Goal: Task Accomplishment & Management: Manage account settings

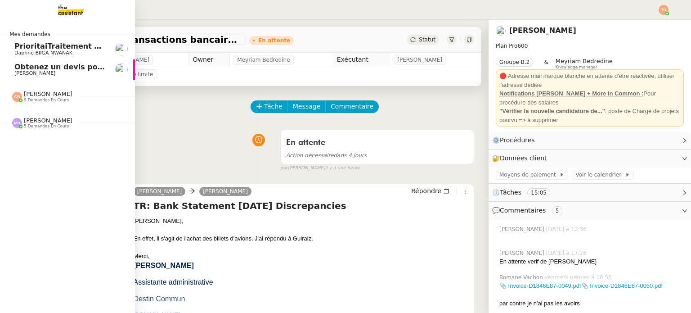
click at [38, 127] on span "5 demandes en cours" at bounding box center [46, 126] width 45 height 5
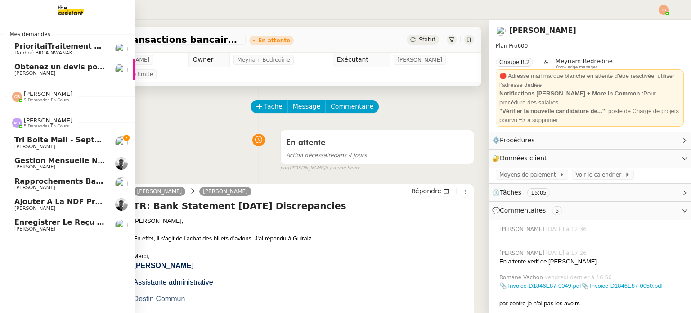
click at [49, 140] on span "Tri boite mail - septembre 2025" at bounding box center [78, 140] width 129 height 9
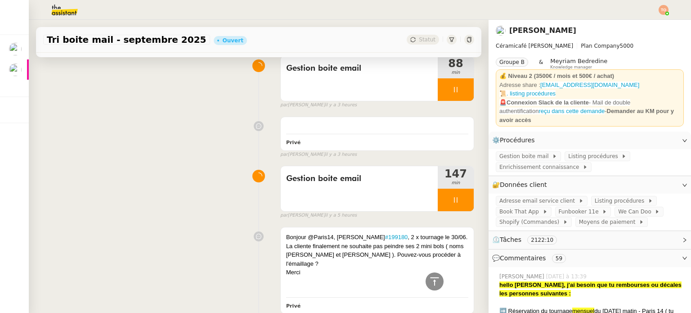
scroll to position [900, 0]
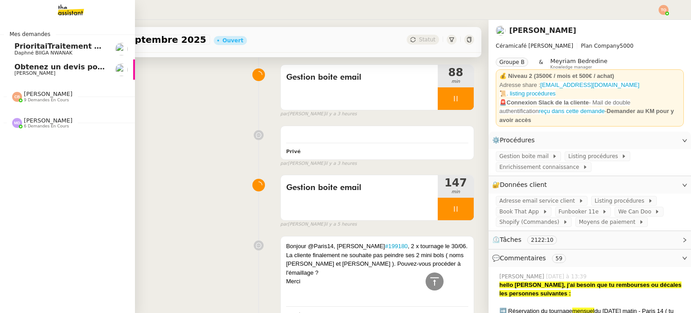
click at [36, 118] on span "[PERSON_NAME]" at bounding box center [48, 120] width 49 height 7
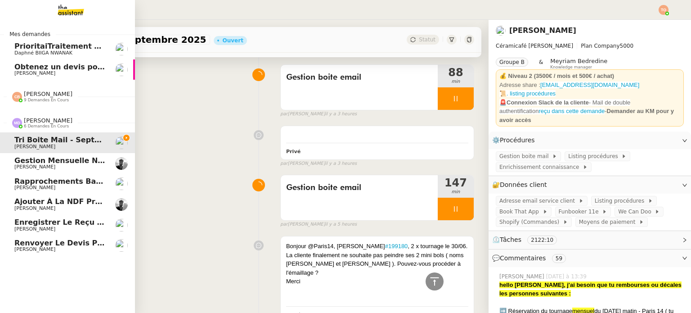
click at [36, 118] on span "[PERSON_NAME]" at bounding box center [48, 120] width 49 height 7
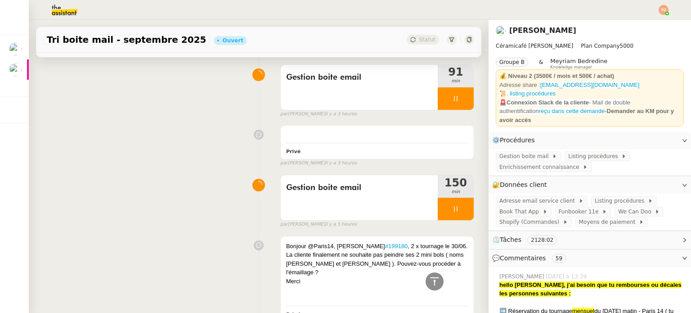
scroll to position [935, 0]
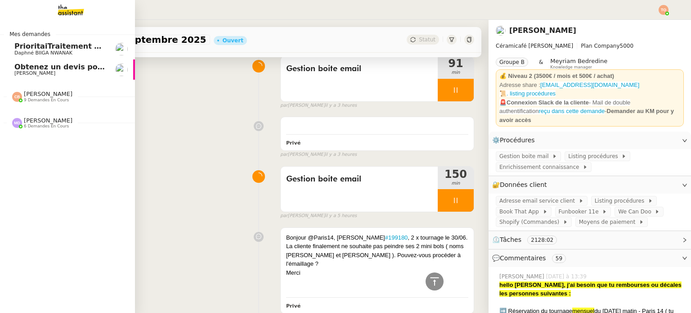
click at [22, 68] on span "Obtenez un devis pour une visite" at bounding box center [81, 67] width 134 height 9
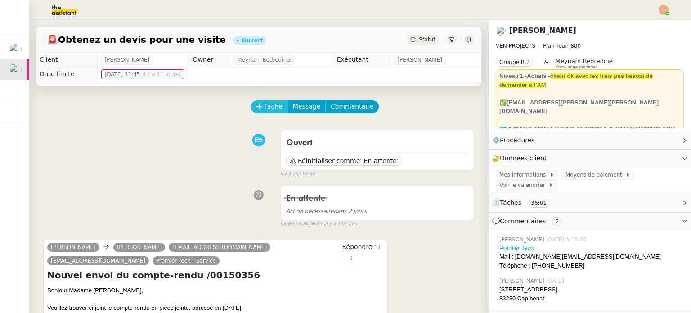
click at [264, 112] on span "Tâche" at bounding box center [273, 106] width 18 height 10
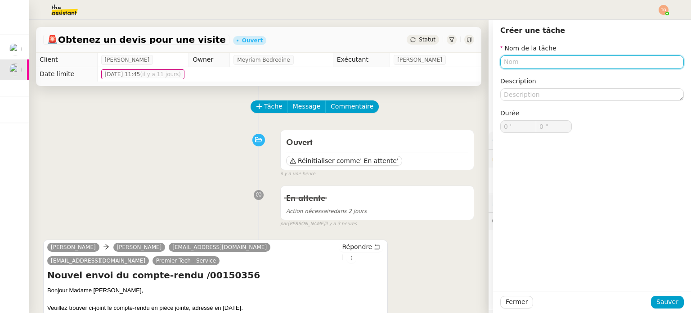
click at [345, 66] on input "text" at bounding box center [593, 61] width 184 height 13
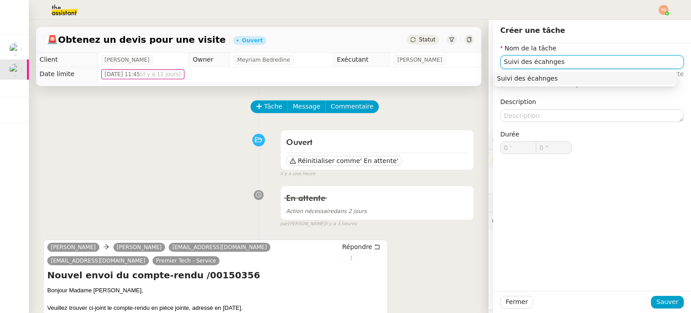
click at [345, 63] on input "Suivi des écahnges" at bounding box center [593, 61] width 184 height 13
type input "Suivi des échanges"
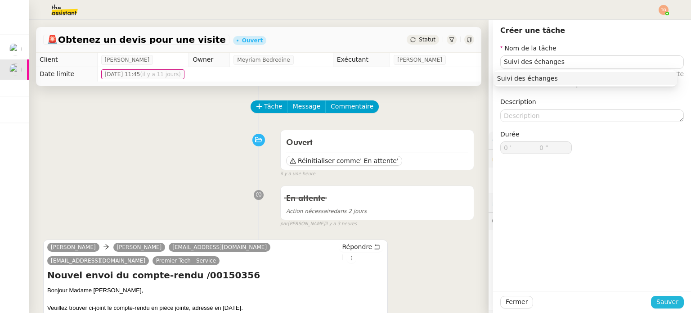
click at [345, 304] on span "Sauver" at bounding box center [668, 302] width 22 height 10
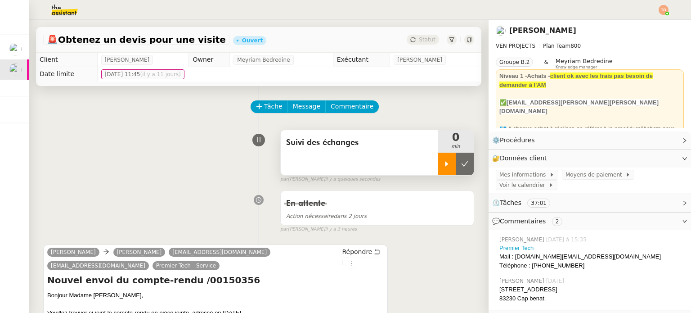
click at [345, 163] on icon at bounding box center [446, 163] width 7 height 7
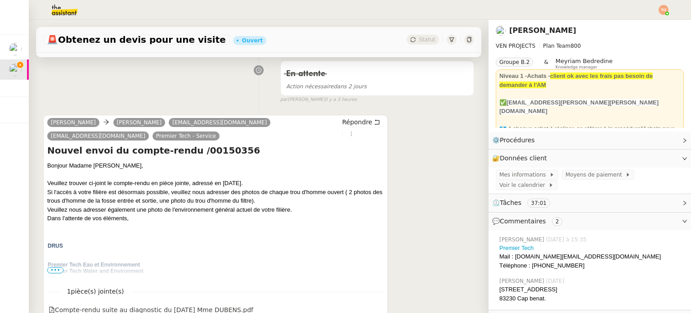
scroll to position [135, 0]
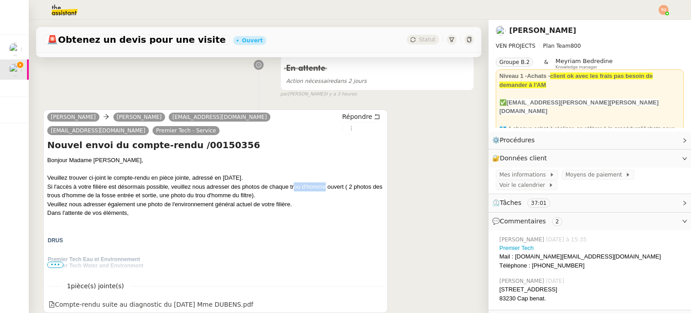
drag, startPoint x: 291, startPoint y: 187, endPoint x: 322, endPoint y: 187, distance: 31.1
click at [322, 187] on div "Bonjour Madame [PERSON_NAME], Veuillez trouver ci-joint le compte-rendu en pièc…" at bounding box center [215, 242] width 337 height 173
click at [326, 187] on div "Bonjour Madame [PERSON_NAME], Veuillez trouver ci-joint le compte-rendu en pièc…" at bounding box center [215, 242] width 337 height 173
drag, startPoint x: 339, startPoint y: 187, endPoint x: 346, endPoint y: 188, distance: 6.8
click at [345, 188] on div "Bonjour Madame [PERSON_NAME], Veuillez trouver ci-joint le compte-rendu en pièc…" at bounding box center [215, 242] width 337 height 173
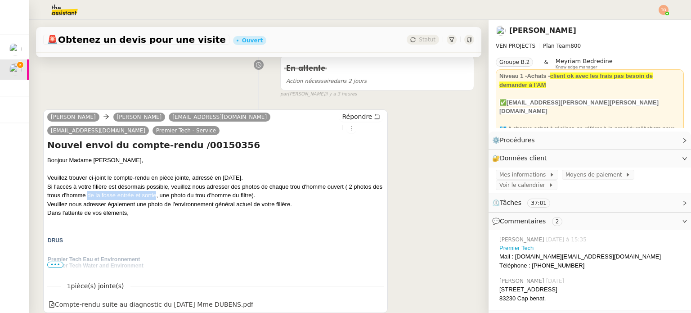
drag, startPoint x: 107, startPoint y: 201, endPoint x: 167, endPoint y: 197, distance: 60.0
click at [166, 196] on div "Bonjour Madame [PERSON_NAME], Veuillez trouver ci-joint le compte-rendu en pièc…" at bounding box center [215, 242] width 337 height 173
drag, startPoint x: 167, startPoint y: 197, endPoint x: 175, endPoint y: 198, distance: 8.6
click at [169, 197] on div "Bonjour Madame [PERSON_NAME], Veuillez trouver ci-joint le compte-rendu en pièc…" at bounding box center [215, 242] width 337 height 173
drag, startPoint x: 188, startPoint y: 197, endPoint x: 272, endPoint y: 194, distance: 84.2
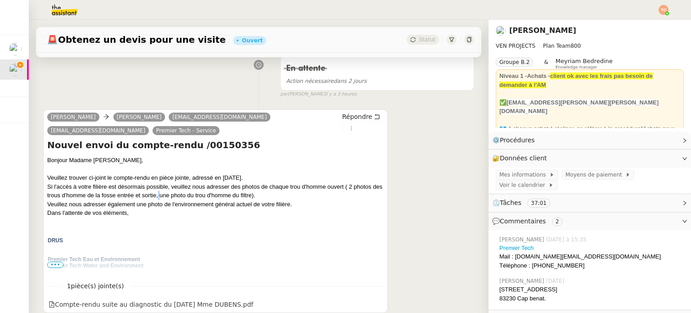
click at [270, 194] on div "Bonjour Madame [PERSON_NAME], Veuillez trouver ci-joint le compte-rendu en pièc…" at bounding box center [215, 242] width 337 height 173
click at [272, 194] on div "Bonjour Madame [PERSON_NAME], Veuillez trouver ci-joint le compte-rendu en pièc…" at bounding box center [215, 242] width 337 height 173
drag, startPoint x: 110, startPoint y: 212, endPoint x: 157, endPoint y: 211, distance: 47.3
click at [154, 211] on div "Bonjour Madame [PERSON_NAME], Veuillez trouver ci-joint le compte-rendu en pièc…" at bounding box center [215, 242] width 337 height 173
click at [158, 211] on div "Bonjour Madame [PERSON_NAME], Veuillez trouver ci-joint le compte-rendu en pièc…" at bounding box center [215, 242] width 337 height 173
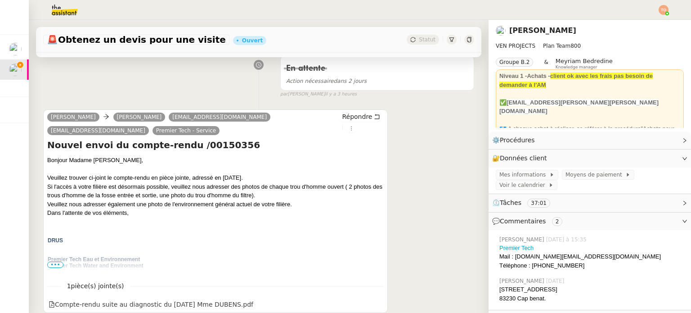
click at [123, 203] on div "Bonjour Madame [PERSON_NAME], Veuillez trouver ci-joint le compte-rendu en pièc…" at bounding box center [215, 242] width 337 height 173
drag, startPoint x: 184, startPoint y: 205, endPoint x: 196, endPoint y: 203, distance: 12.7
click at [196, 203] on div "Bonjour Madame [PERSON_NAME], Veuillez trouver ci-joint le compte-rendu en pièc…" at bounding box center [215, 242] width 337 height 173
drag, startPoint x: 193, startPoint y: 204, endPoint x: 253, endPoint y: 205, distance: 60.8
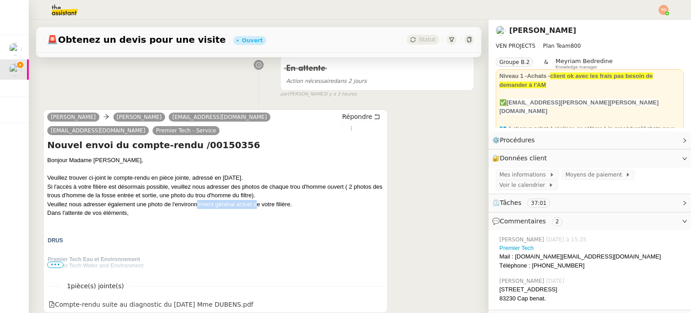
click at [253, 205] on div "Bonjour Madame [PERSON_NAME], Veuillez trouver ci-joint le compte-rendu en pièc…" at bounding box center [215, 242] width 337 height 173
drag, startPoint x: 269, startPoint y: 205, endPoint x: 287, endPoint y: 203, distance: 18.1
click at [286, 203] on div "Bonjour Madame [PERSON_NAME], Veuillez trouver ci-joint le compte-rendu en pièc…" at bounding box center [215, 242] width 337 height 173
click at [288, 203] on div "Bonjour Madame [PERSON_NAME], Veuillez trouver ci-joint le compte-rendu en pièc…" at bounding box center [215, 242] width 337 height 173
drag, startPoint x: 47, startPoint y: 189, endPoint x: 307, endPoint y: 203, distance: 260.6
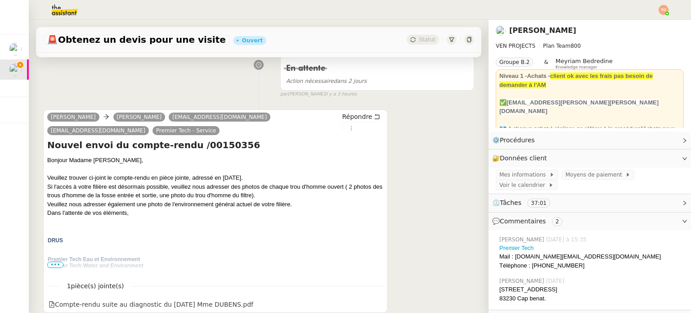
click at [307, 203] on div "Bonjour Madame [PERSON_NAME], Veuillez trouver ci-joint le compte-rendu en pièc…" at bounding box center [215, 242] width 337 height 173
click at [292, 201] on div "Bonjour Madame [PERSON_NAME], Veuillez trouver ci-joint le compte-rendu en pièc…" at bounding box center [215, 242] width 337 height 173
drag, startPoint x: 154, startPoint y: 214, endPoint x: 42, endPoint y: 189, distance: 114.4
copy div "Si l'accès à votre filière est désormais possible, veuillez nous adresser des p…"
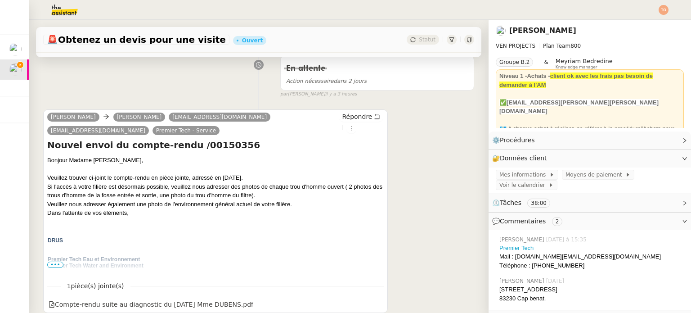
scroll to position [0, 0]
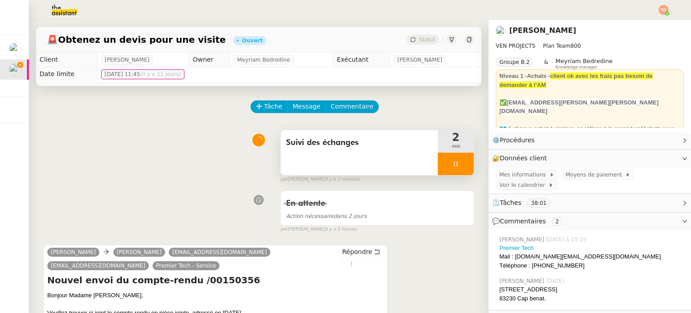
click at [345, 167] on icon at bounding box center [455, 163] width 7 height 7
click at [345, 167] on icon at bounding box center [464, 163] width 7 height 7
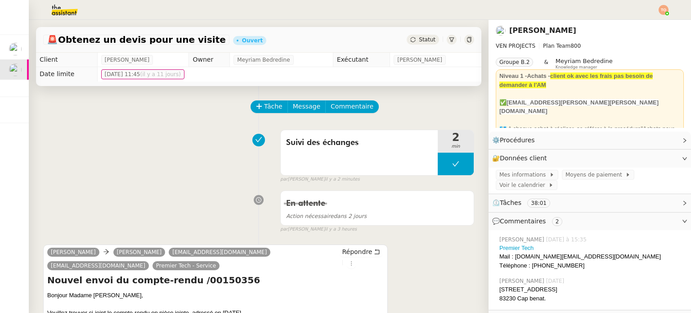
click at [345, 48] on div "🚨 Obtenez un devis pour une visite Ouvert Statut" at bounding box center [259, 40] width 446 height 26
click at [345, 43] on div "Statut" at bounding box center [423, 40] width 32 height 10
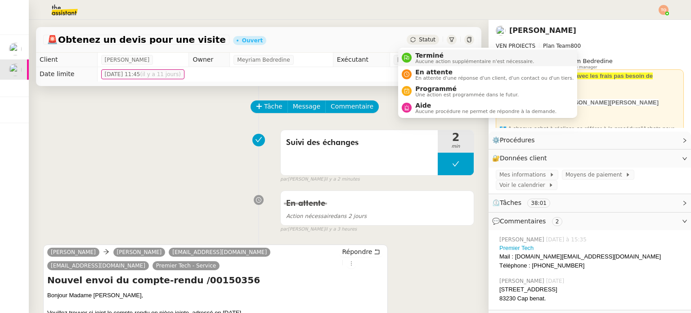
click at [345, 65] on li "Terminé Aucune action supplémentaire n'est nécessaire." at bounding box center [487, 58] width 179 height 17
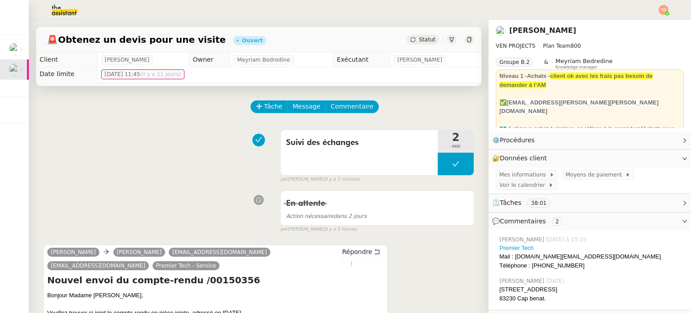
click at [345, 70] on td "[DATE] 11:45 ([DATE])" at bounding box center [289, 74] width 384 height 14
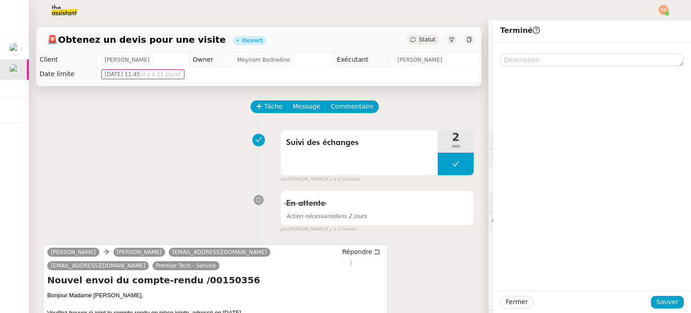
click at [345, 48] on div "🚨 Obtenez un devis pour une visite Ouvert Statut" at bounding box center [259, 40] width 446 height 26
click at [345, 42] on div "Statut" at bounding box center [423, 40] width 32 height 10
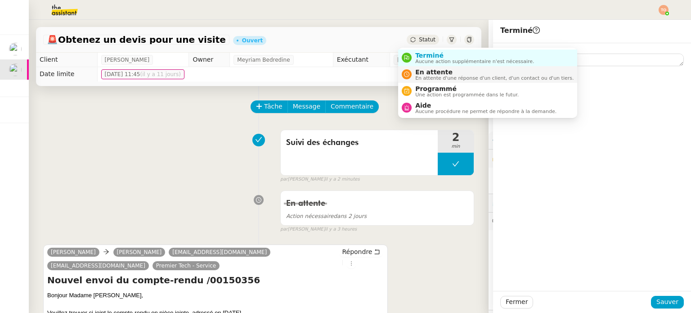
click at [345, 71] on span "En attente" at bounding box center [495, 71] width 158 height 7
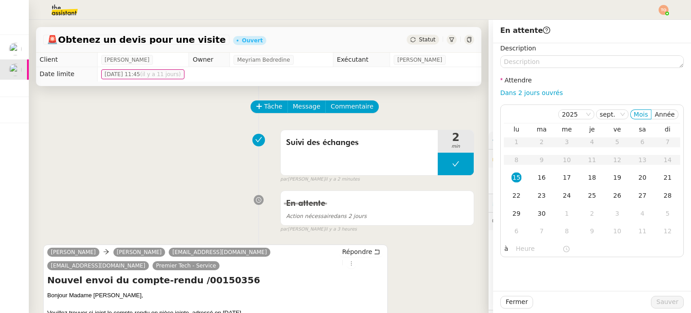
click at [345, 84] on div "Description Attendre Dans 2 jours ouvrés [DATE] Mois Année lu ma me je ve sa di…" at bounding box center [593, 150] width 184 height 214
click at [345, 90] on link "Dans 2 jours ouvrés" at bounding box center [532, 92] width 63 height 7
type input "07:00"
click at [345, 295] on div "Fermer Sauver" at bounding box center [592, 302] width 198 height 22
click at [345, 298] on span "Sauver" at bounding box center [668, 302] width 22 height 10
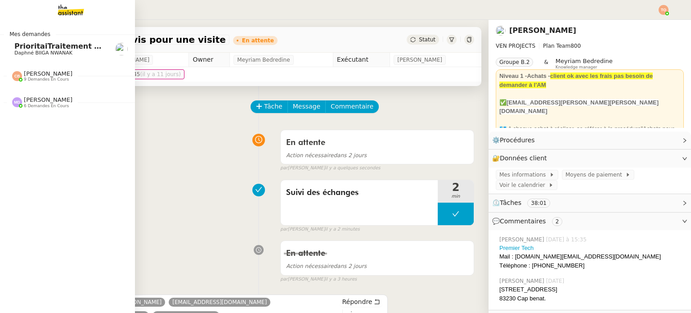
click at [19, 49] on span "PrioritaiTraitement des fichiers pour la base de données du site Line Up" at bounding box center [160, 46] width 292 height 9
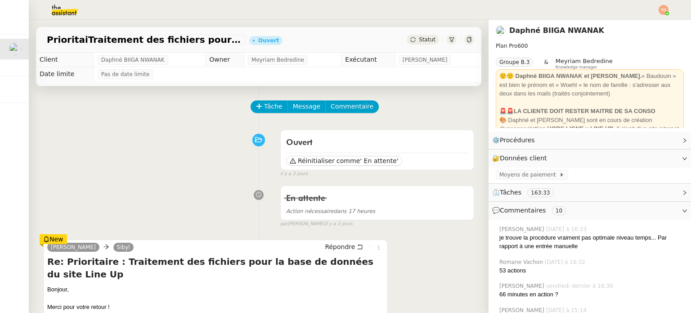
scroll to position [45, 0]
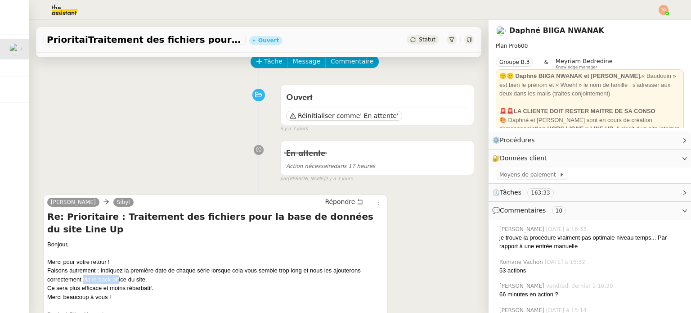
drag, startPoint x: 86, startPoint y: 268, endPoint x: 121, endPoint y: 268, distance: 34.7
click at [119, 268] on div "Bonjour, Merci pour votre retour ! Faisons autrement : Indiquez la première dat…" at bounding box center [215, 301] width 337 height 122
click at [124, 268] on div "Bonjour, Merci pour votre retour ! Faisons autrement : Indiquez la première dat…" at bounding box center [215, 301] width 337 height 122
drag, startPoint x: 131, startPoint y: 278, endPoint x: 147, endPoint y: 277, distance: 15.3
click at [147, 284] on div "Ce sera plus efficace et moins rébarbatif." at bounding box center [215, 288] width 337 height 9
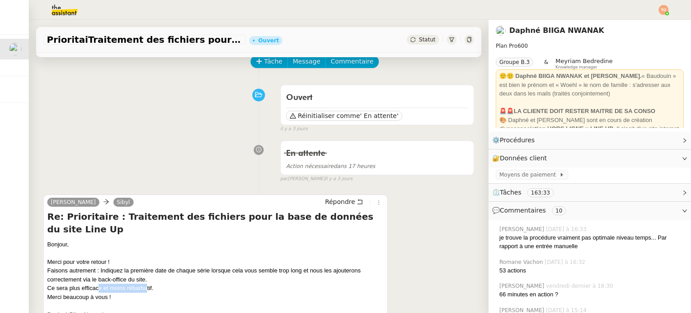
click at [147, 284] on div "Ce sera plus efficace et moins rébarbatif." at bounding box center [215, 288] width 337 height 9
drag, startPoint x: 59, startPoint y: 288, endPoint x: 98, endPoint y: 290, distance: 38.8
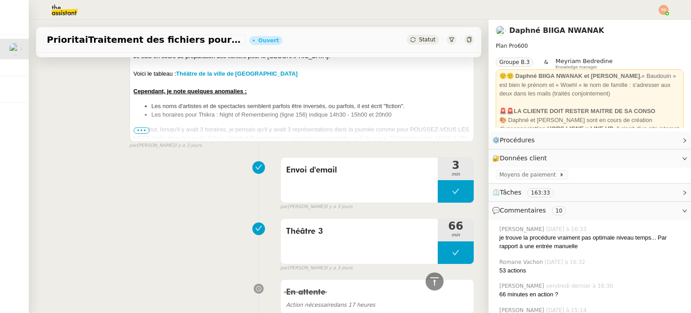
scroll to position [1125, 0]
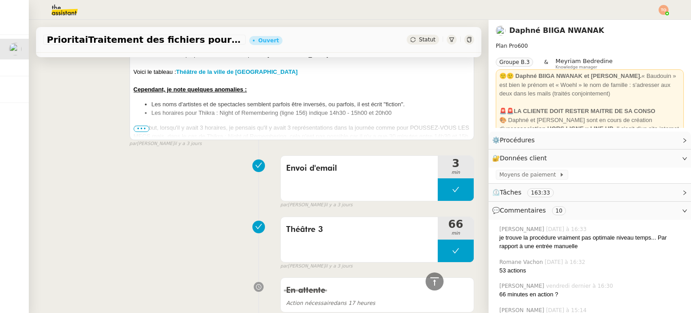
click at [143, 129] on span "•••" at bounding box center [142, 129] width 16 height 6
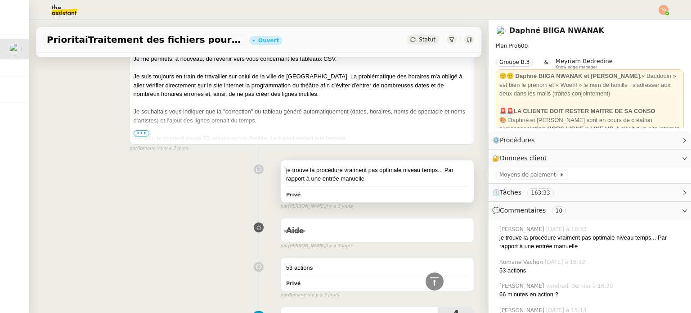
scroll to position [360, 0]
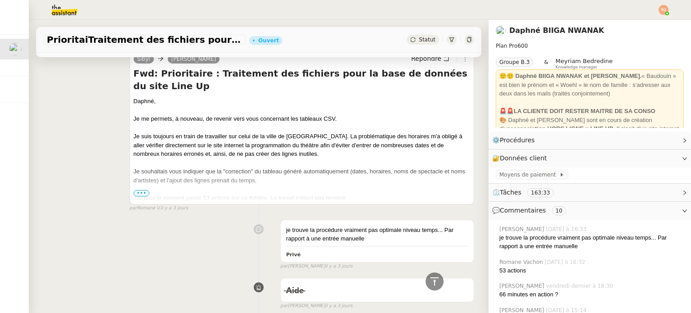
click at [144, 195] on span "•••" at bounding box center [142, 193] width 16 height 6
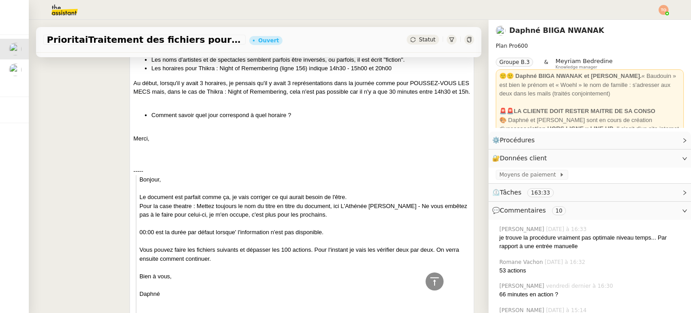
scroll to position [1441, 0]
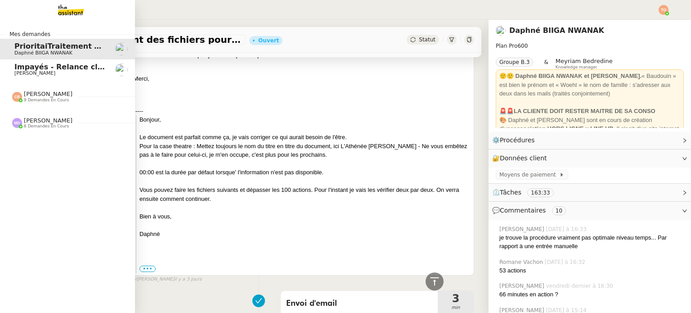
click at [8, 73] on link "Impayés - Relance client - [DATE] [PERSON_NAME]" at bounding box center [67, 69] width 135 height 21
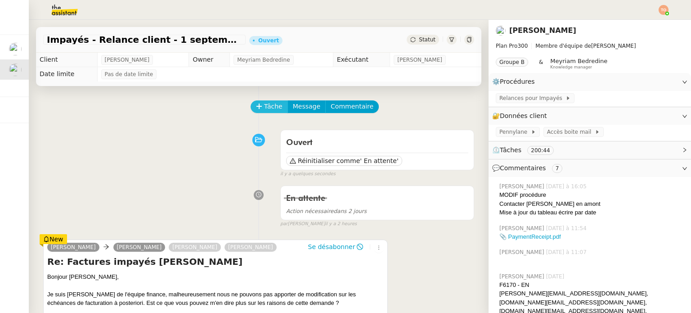
click at [256, 109] on icon at bounding box center [259, 106] width 6 height 6
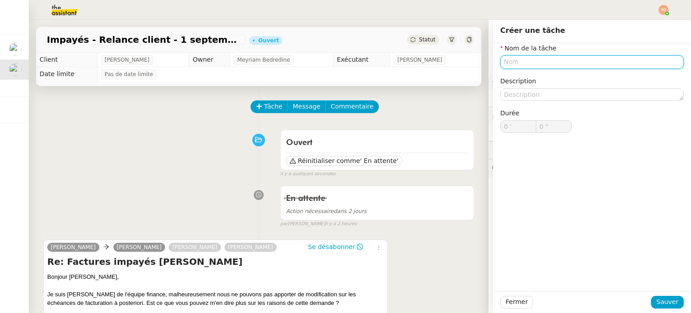
click at [345, 68] on input "text" at bounding box center [593, 61] width 184 height 13
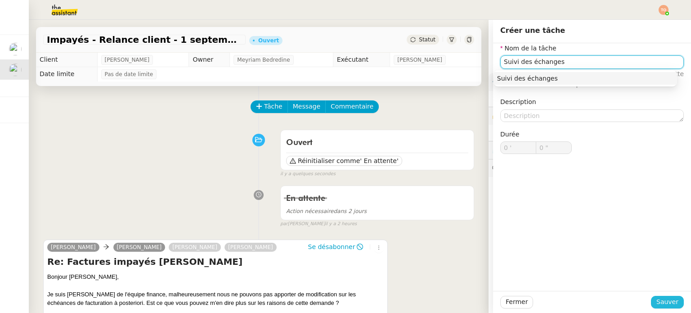
type input "Suivi des échanges"
click at [345, 303] on span "Sauver" at bounding box center [668, 302] width 22 height 10
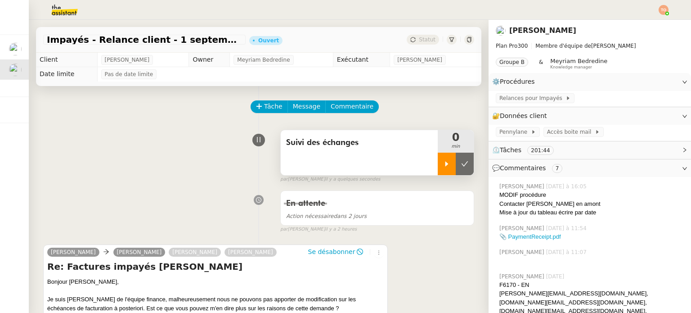
click at [345, 164] on icon at bounding box center [447, 163] width 3 height 5
click at [345, 165] on div at bounding box center [456, 164] width 36 height 23
click at [345, 167] on icon at bounding box center [464, 163] width 7 height 7
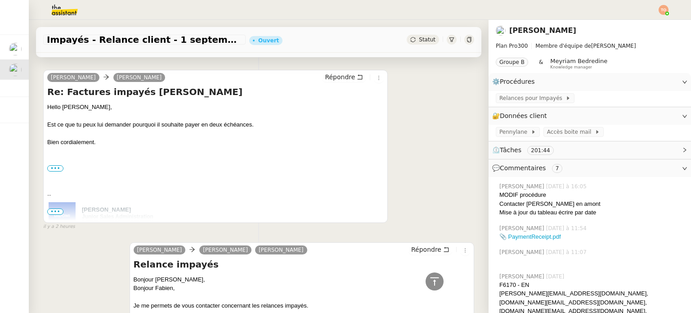
scroll to position [765, 0]
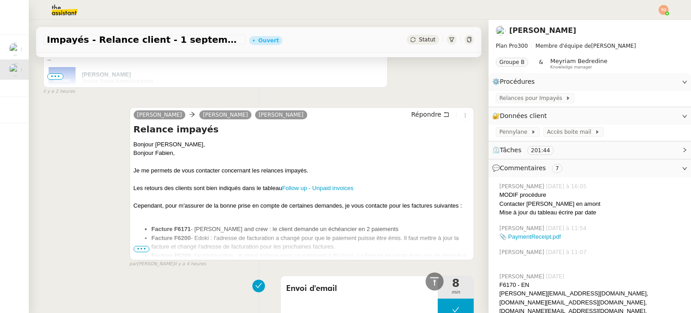
click at [142, 248] on span "•••" at bounding box center [142, 249] width 16 height 6
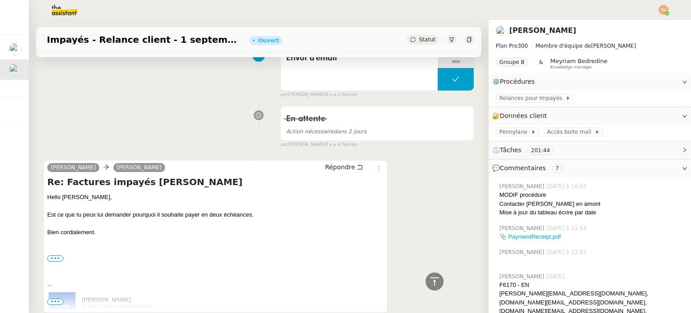
scroll to position [360, 0]
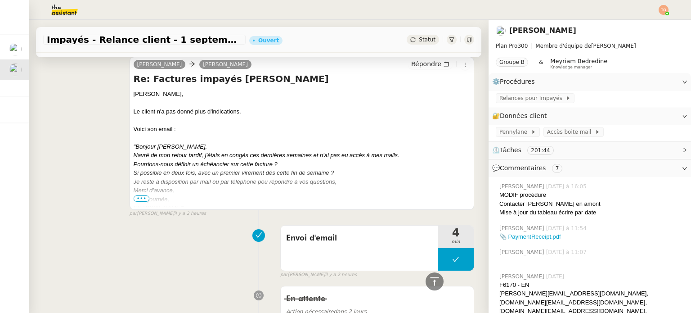
drag, startPoint x: 142, startPoint y: 199, endPoint x: 152, endPoint y: 199, distance: 9.5
click at [142, 198] on span "•••" at bounding box center [142, 198] width 16 height 6
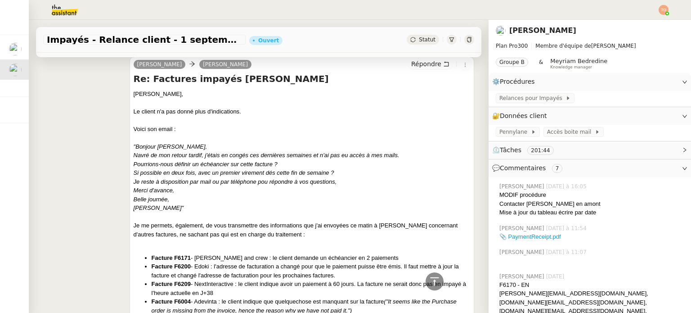
scroll to position [0, 0]
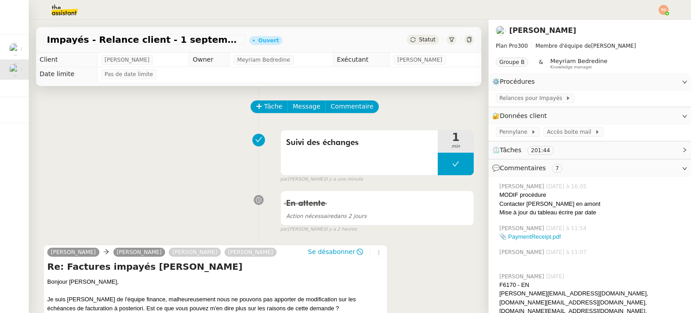
click at [345, 43] on div "Statut" at bounding box center [423, 40] width 32 height 10
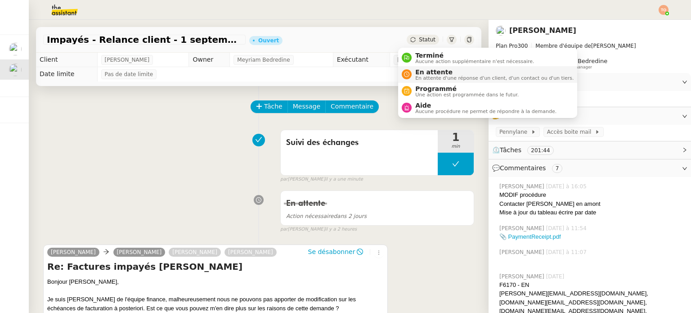
click at [345, 70] on span "En attente" at bounding box center [495, 71] width 158 height 7
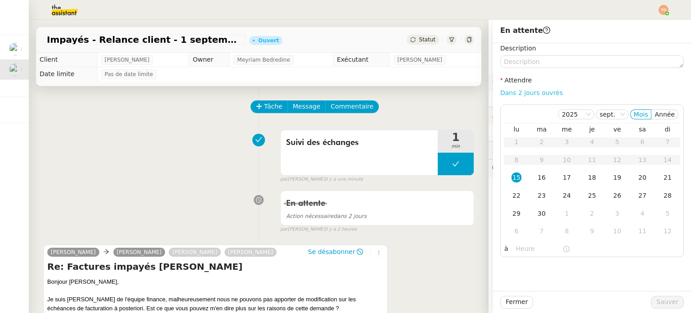
click at [345, 94] on link "Dans 2 jours ouvrés" at bounding box center [532, 92] width 63 height 7
type input "07:00"
click at [345, 302] on span "Sauver" at bounding box center [668, 302] width 22 height 10
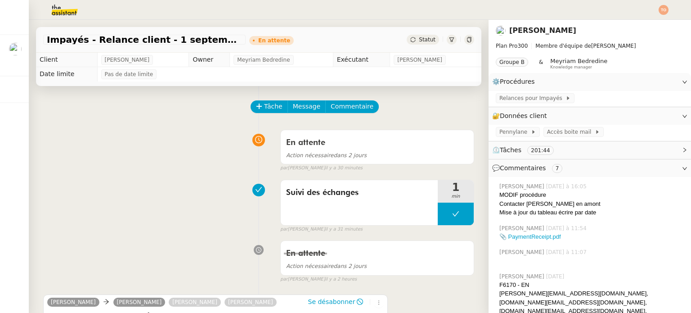
click at [68, 12] on img at bounding box center [58, 10] width 70 height 20
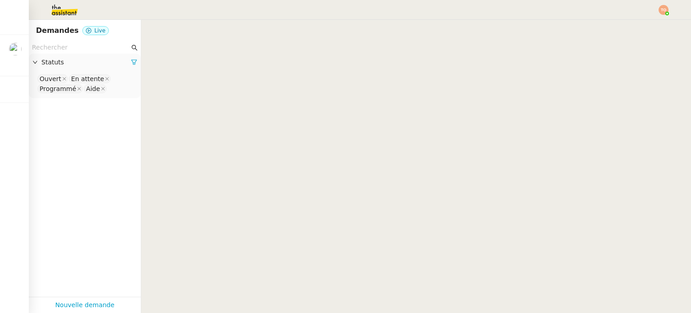
click at [75, 39] on nz-page-header "Demandes Live" at bounding box center [85, 31] width 112 height 22
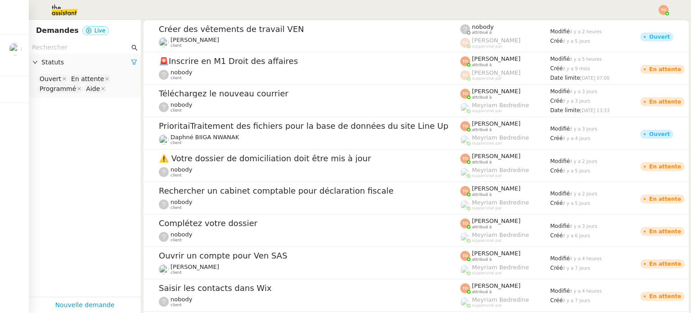
click at [77, 45] on input "text" at bounding box center [81, 47] width 98 height 10
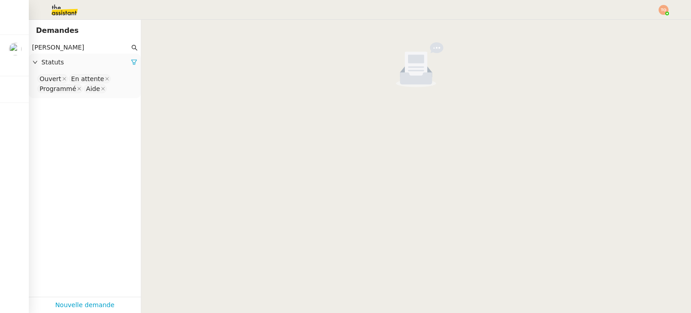
type input "[PERSON_NAME]"
click at [114, 77] on nz-select-top-control "Ouvert En attente Programmé Aide" at bounding box center [85, 83] width 98 height 21
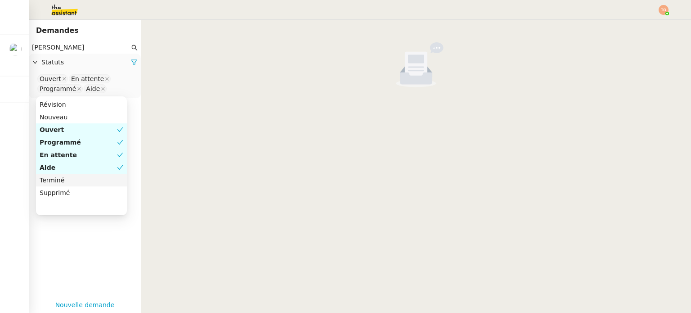
click at [90, 178] on div "Terminé" at bounding box center [82, 180] width 84 height 8
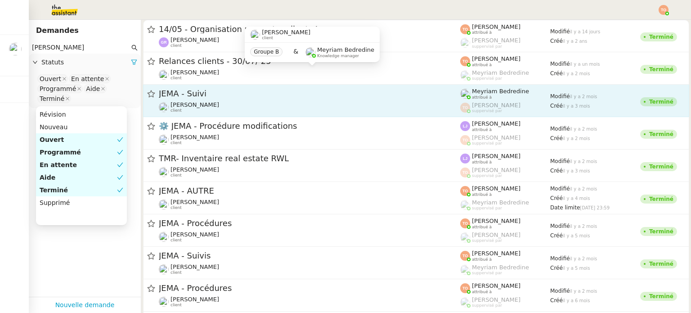
click at [212, 102] on div "[PERSON_NAME] client" at bounding box center [310, 107] width 302 height 12
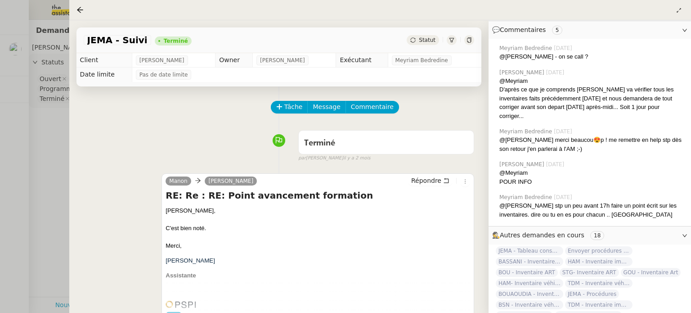
scroll to position [180, 0]
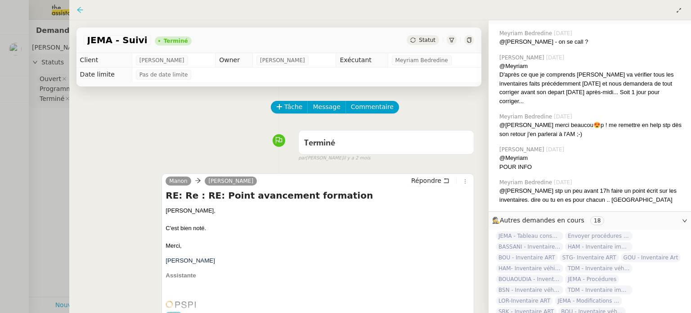
click at [80, 12] on icon at bounding box center [80, 9] width 7 height 7
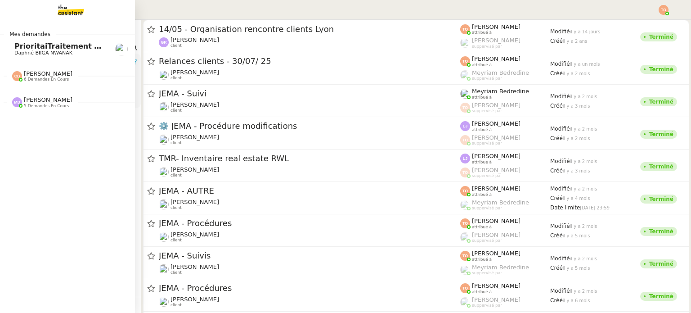
drag, startPoint x: 7, startPoint y: 52, endPoint x: 17, endPoint y: 52, distance: 9.9
click at [7, 52] on link "PrioritaiTraitement des fichiers pour la base de données du site Line Up Daphné…" at bounding box center [67, 49] width 135 height 21
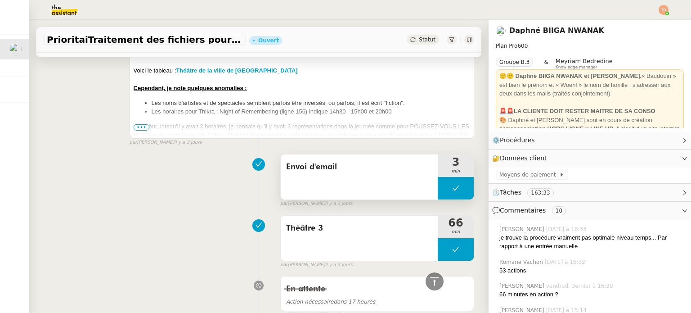
scroll to position [1142, 0]
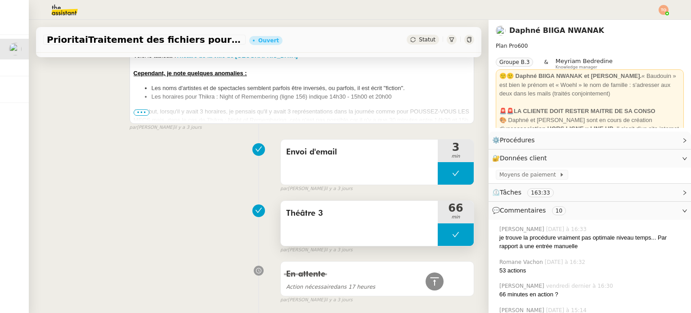
click at [345, 232] on icon at bounding box center [455, 234] width 7 height 7
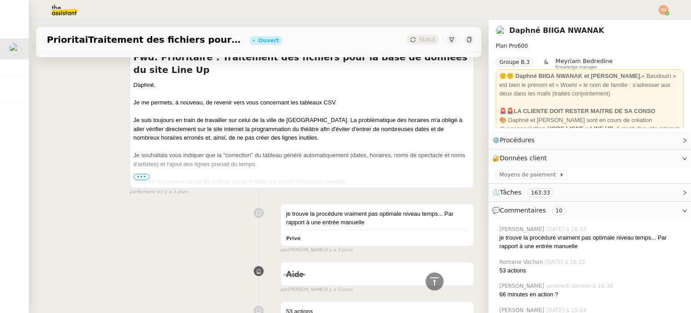
scroll to position [0, 0]
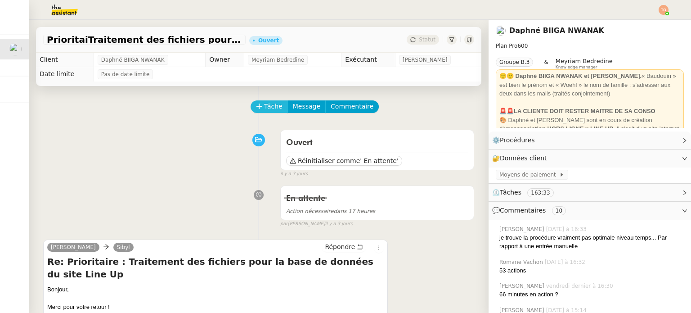
click at [267, 109] on span "Tâche" at bounding box center [273, 106] width 18 height 10
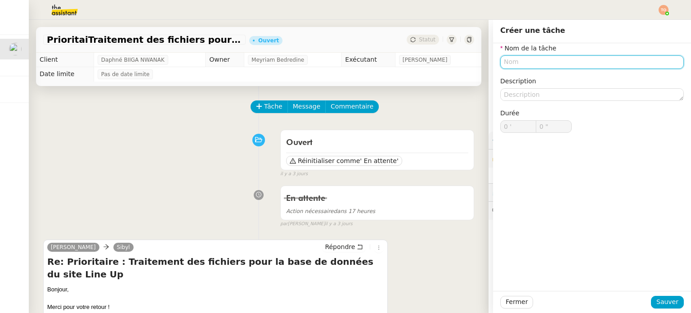
click at [345, 57] on input "text" at bounding box center [593, 61] width 184 height 13
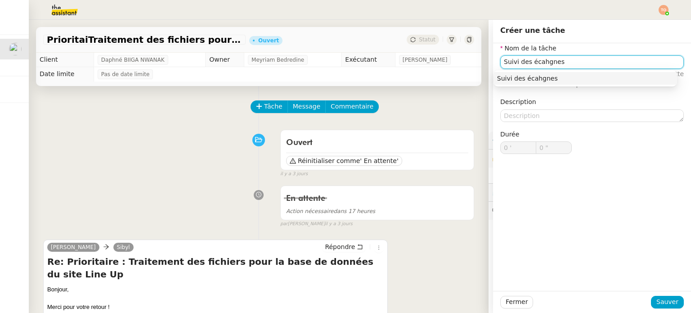
click at [345, 59] on input "Suivi des écahgnes" at bounding box center [593, 61] width 184 height 13
type input "Suivi des échanges"
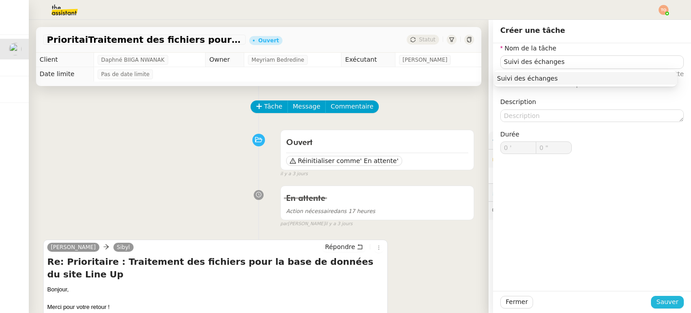
click at [345, 302] on span "Sauver" at bounding box center [668, 302] width 22 height 10
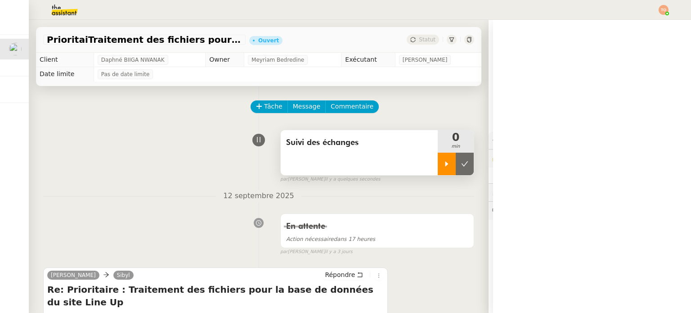
click at [345, 167] on icon at bounding box center [446, 163] width 7 height 7
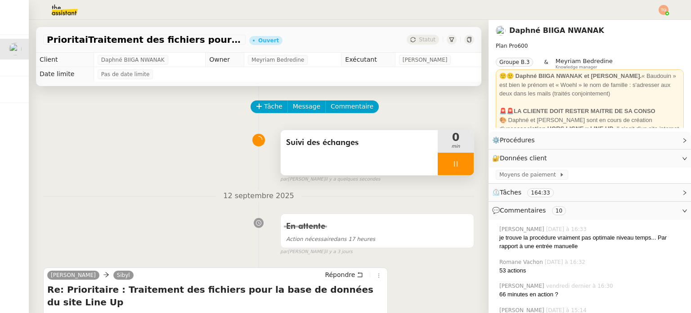
scroll to position [225, 0]
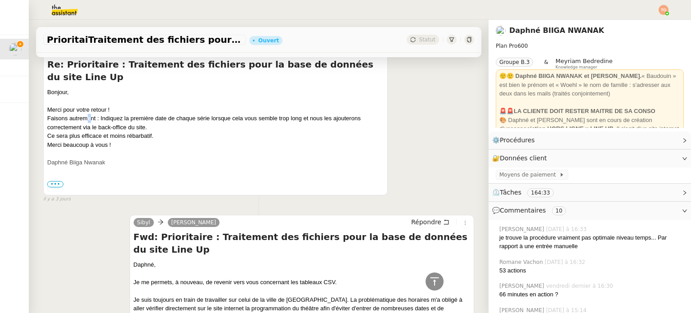
drag, startPoint x: 88, startPoint y: 103, endPoint x: 97, endPoint y: 103, distance: 9.0
click at [95, 103] on div "Bonjour, Merci pour votre retour ! Faisons autrement : Indiquez la première dat…" at bounding box center [215, 149] width 337 height 122
drag, startPoint x: 109, startPoint y: 104, endPoint x: 115, endPoint y: 104, distance: 5.4
click at [113, 104] on div "Bonjour, Merci pour votre retour ! Faisons autrement : Indiquez la première dat…" at bounding box center [215, 149] width 337 height 122
drag, startPoint x: 189, startPoint y: 108, endPoint x: 198, endPoint y: 108, distance: 9.0
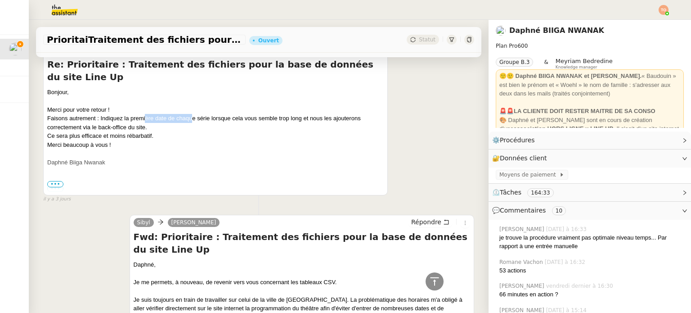
click at [197, 108] on div "Bonjour, Merci pour votre retour ! Faisons autrement : Indiquez la première dat…" at bounding box center [215, 149] width 337 height 122
drag, startPoint x: 286, startPoint y: 105, endPoint x: 304, endPoint y: 105, distance: 18.0
click at [304, 105] on div "Bonjour, Merci pour votre retour ! Faisons autrement : Indiquez la première dat…" at bounding box center [215, 149] width 337 height 122
drag, startPoint x: 101, startPoint y: 119, endPoint x: 109, endPoint y: 118, distance: 8.6
click at [109, 118] on div "Bonjour, Merci pour votre retour ! Faisons autrement : Indiquez la première dat…" at bounding box center [215, 149] width 337 height 122
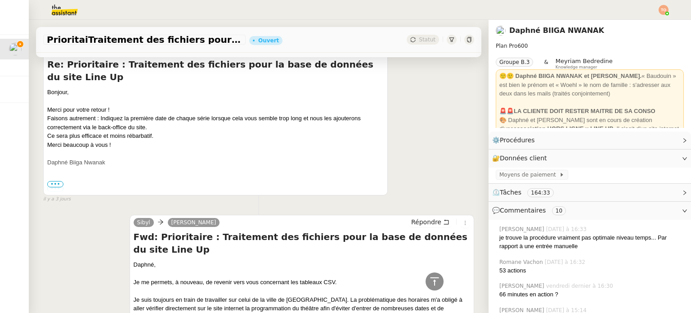
drag, startPoint x: 116, startPoint y: 118, endPoint x: 126, endPoint y: 118, distance: 9.9
click at [118, 118] on div "Bonjour, Merci pour votre retour ! Faisons autrement : Indiquez la première dat…" at bounding box center [215, 149] width 337 height 122
drag, startPoint x: 126, startPoint y: 118, endPoint x: 138, endPoint y: 118, distance: 11.7
click at [132, 118] on div "Bonjour, Merci pour votre retour ! Faisons autrement : Indiquez la première dat…" at bounding box center [215, 149] width 337 height 122
click at [138, 118] on div "Bonjour, Merci pour votre retour ! Faisons autrement : Indiquez la première dat…" at bounding box center [215, 149] width 337 height 122
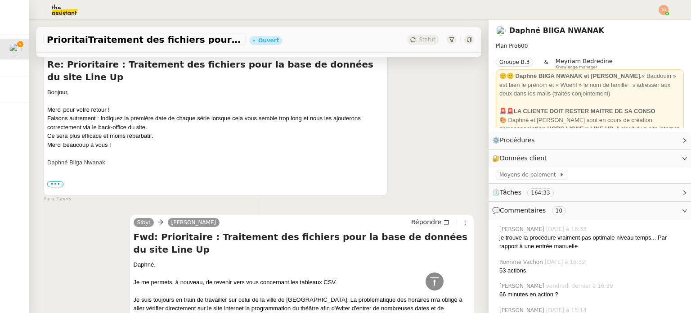
click at [148, 118] on div "Bonjour, Merci pour votre retour ! Faisons autrement : Indiquez la première dat…" at bounding box center [215, 149] width 337 height 122
drag, startPoint x: 67, startPoint y: 126, endPoint x: 73, endPoint y: 126, distance: 6.8
click at [69, 131] on div "Ce sera plus efficace et moins rébarbatif." at bounding box center [215, 135] width 337 height 9
click at [75, 131] on div "Ce sera plus efficace et moins rébarbatif." at bounding box center [215, 135] width 337 height 9
drag, startPoint x: 85, startPoint y: 124, endPoint x: 119, endPoint y: 124, distance: 34.7
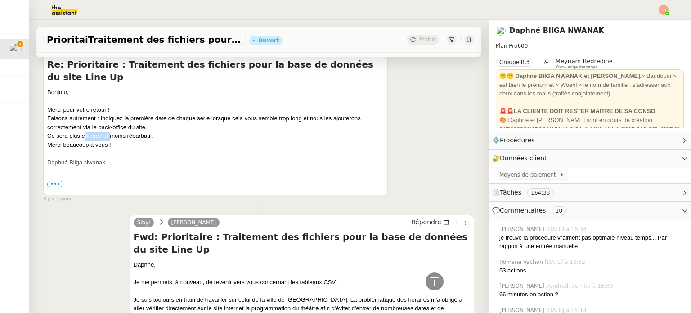
click at [117, 131] on div "Ce sera plus efficace et moins rébarbatif." at bounding box center [215, 135] width 337 height 9
drag, startPoint x: 129, startPoint y: 124, endPoint x: 139, endPoint y: 124, distance: 9.5
click at [135, 131] on div "Ce sera plus efficace et moins rébarbatif." at bounding box center [215, 135] width 337 height 9
drag, startPoint x: 140, startPoint y: 124, endPoint x: 149, endPoint y: 124, distance: 9.0
click at [149, 131] on div "Ce sera plus efficace et moins rébarbatif." at bounding box center [215, 135] width 337 height 9
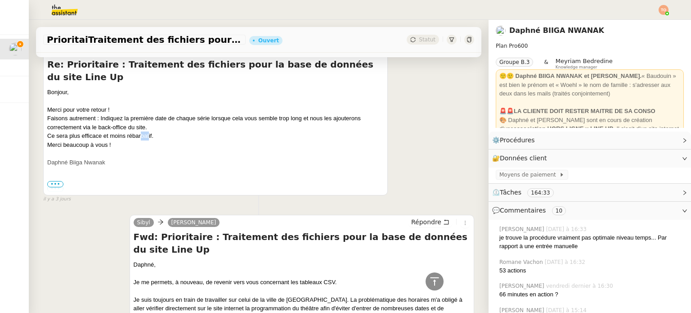
click at [149, 131] on div "Ce sera plus efficace et moins rébarbatif." at bounding box center [215, 135] width 337 height 9
drag, startPoint x: 190, startPoint y: 106, endPoint x: 282, endPoint y: 106, distance: 91.4
click at [280, 106] on div "Bonjour, Merci pour votre retour ! Faisons autrement : Indiquez la première dat…" at bounding box center [215, 149] width 337 height 122
click at [283, 106] on div "Bonjour, Merci pour votre retour ! Faisons autrement : Indiquez la première dat…" at bounding box center [215, 149] width 337 height 122
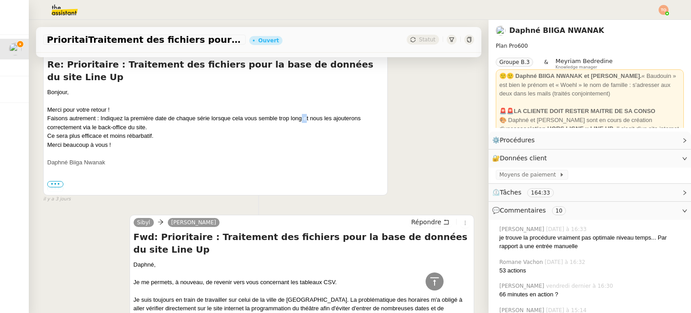
drag, startPoint x: 305, startPoint y: 106, endPoint x: 351, endPoint y: 106, distance: 45.5
click at [321, 106] on div "Bonjour, Merci pour votre retour ! Faisons autrement : Indiquez la première dat…" at bounding box center [215, 149] width 337 height 122
click at [345, 106] on div "Bonjour, Merci pour votre retour ! Faisons autrement : Indiquez la première dat…" at bounding box center [215, 149] width 337 height 122
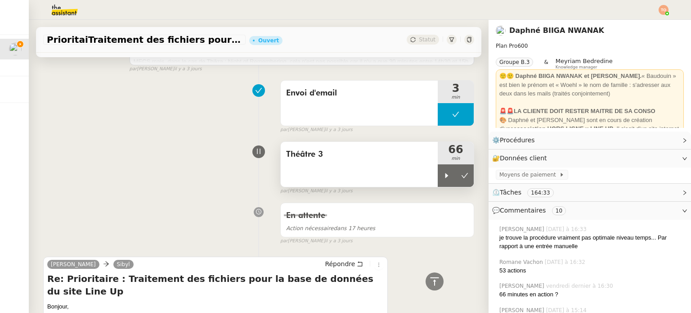
scroll to position [1261, 0]
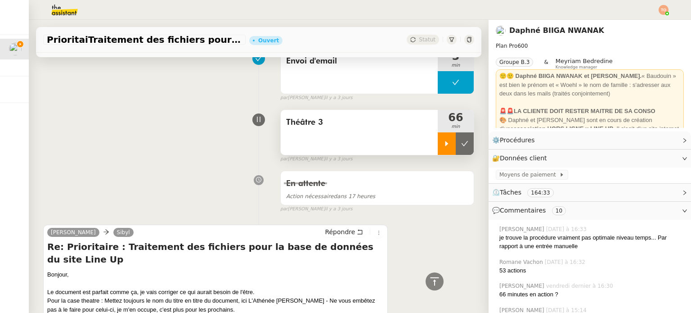
click at [345, 147] on div at bounding box center [447, 143] width 18 height 23
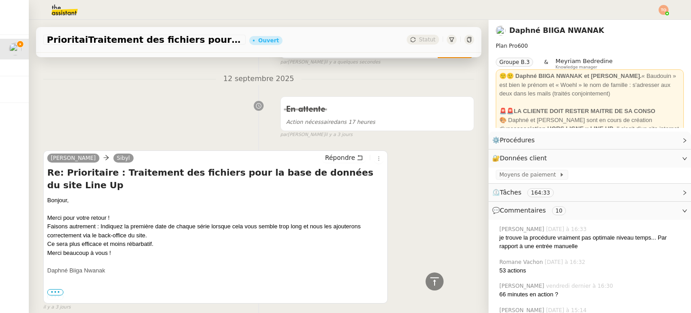
scroll to position [0, 0]
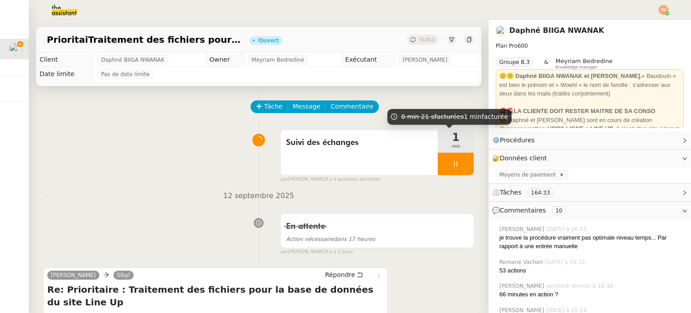
click at [345, 156] on div at bounding box center [456, 164] width 36 height 23
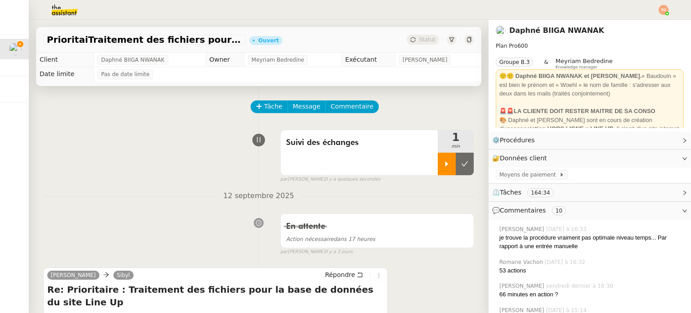
click at [345, 158] on button at bounding box center [465, 164] width 18 height 23
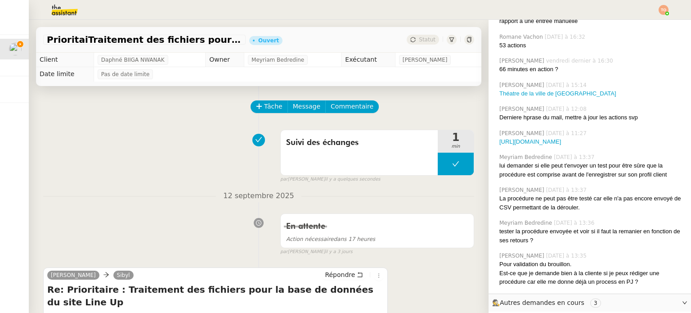
click at [345, 100] on div "[PERSON_NAME] [DATE] à 15:14 Théatre de la ville de [GEOGRAPHIC_DATA]" at bounding box center [590, 89] width 188 height 24
click at [345, 96] on link "Théatre de la ville de [GEOGRAPHIC_DATA]" at bounding box center [558, 93] width 117 height 7
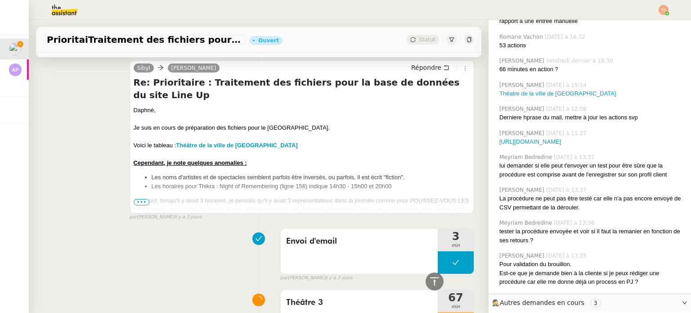
scroll to position [1306, 0]
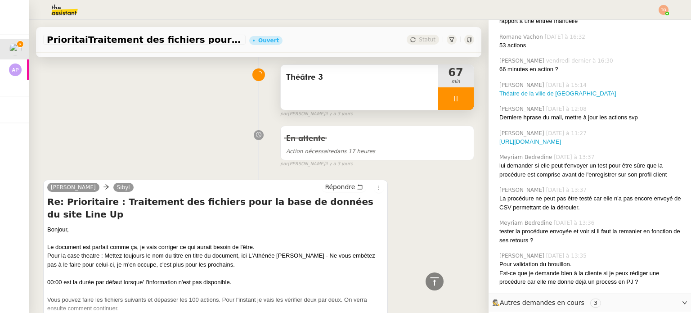
click at [345, 103] on div at bounding box center [456, 98] width 36 height 23
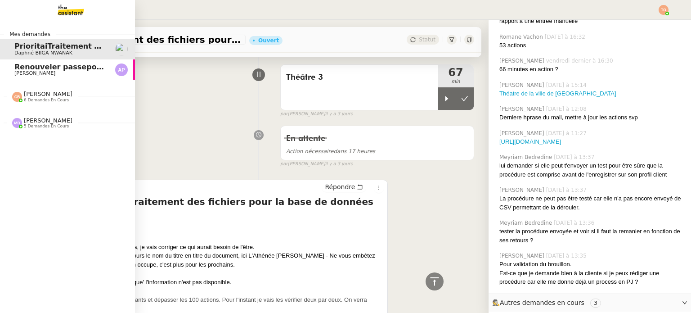
click at [23, 78] on link "Renouveler passeport américain [PERSON_NAME]" at bounding box center [67, 69] width 135 height 21
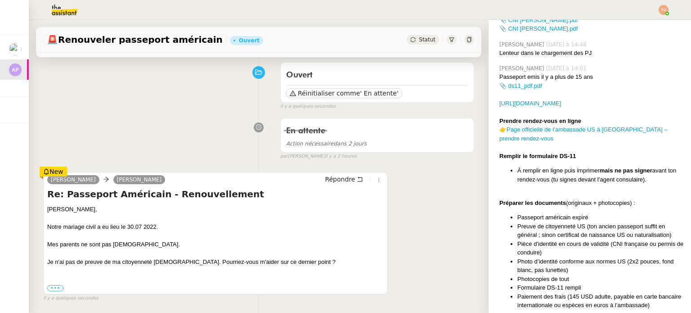
scroll to position [90, 0]
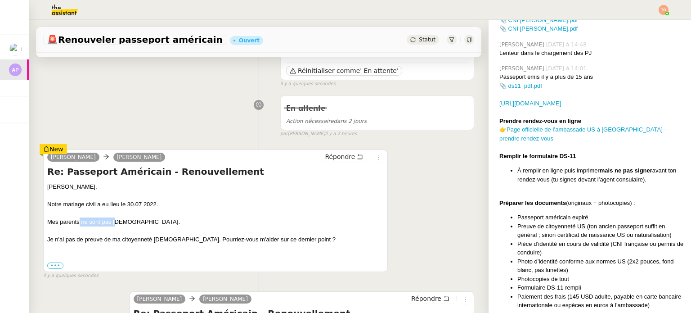
drag, startPoint x: 79, startPoint y: 225, endPoint x: 122, endPoint y: 221, distance: 43.4
click at [120, 221] on div "Mes parents ne sont pas [DEMOGRAPHIC_DATA]." at bounding box center [215, 221] width 337 height 9
click at [126, 221] on div "Mes parents ne sont pas [DEMOGRAPHIC_DATA]." at bounding box center [215, 221] width 337 height 9
drag, startPoint x: 71, startPoint y: 243, endPoint x: 155, endPoint y: 240, distance: 84.2
click at [127, 241] on div "Je n'ai pas de preuve de ma citoyenneté [DEMOGRAPHIC_DATA]. Pourriez-vous m'aid…" at bounding box center [215, 239] width 337 height 9
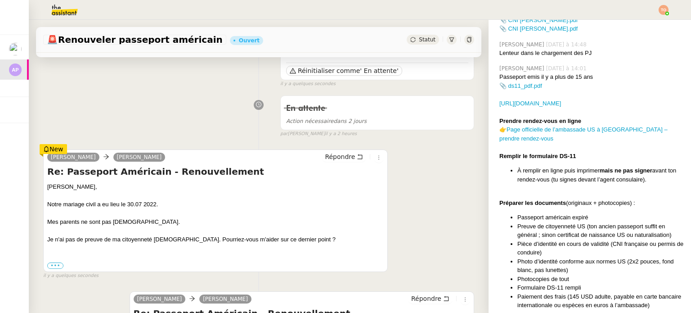
drag, startPoint x: 156, startPoint y: 240, endPoint x: 192, endPoint y: 239, distance: 35.6
click at [173, 239] on div "Je n'ai pas de preuve de ma citoyenneté [DEMOGRAPHIC_DATA]. Pourriez-vous m'aid…" at bounding box center [215, 239] width 337 height 9
drag, startPoint x: 214, startPoint y: 239, endPoint x: 267, endPoint y: 239, distance: 53.1
click at [242, 239] on div "Je n'ai pas de preuve de ma citoyenneté [DEMOGRAPHIC_DATA]. Pourriez-vous m'aid…" at bounding box center [215, 239] width 337 height 9
drag, startPoint x: 285, startPoint y: 239, endPoint x: 296, endPoint y: 239, distance: 10.8
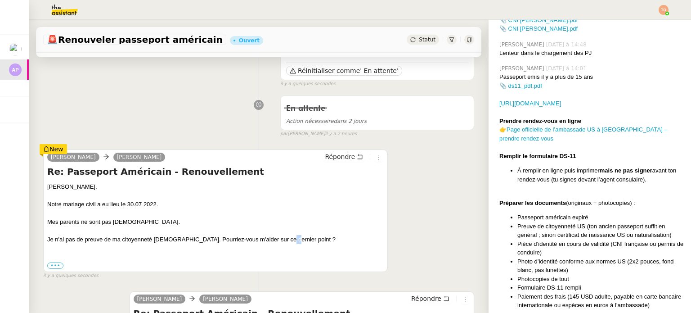
click at [289, 239] on div "Je n'ai pas de preuve de ma citoyenneté [DEMOGRAPHIC_DATA]. Pourriez-vous m'aid…" at bounding box center [215, 239] width 337 height 9
click at [305, 239] on div "Je n'ai pas de preuve de ma citoyenneté [DEMOGRAPHIC_DATA]. Pourriez-vous m'aid…" at bounding box center [215, 239] width 337 height 9
click at [279, 241] on div "Je n'ai pas de preuve de ma citoyenneté [DEMOGRAPHIC_DATA]. Pourriez-vous m'aid…" at bounding box center [215, 239] width 337 height 9
click at [278, 241] on div "Je n'ai pas de preuve de ma citoyenneté [DEMOGRAPHIC_DATA]. Pourriez-vous m'aid…" at bounding box center [215, 239] width 337 height 9
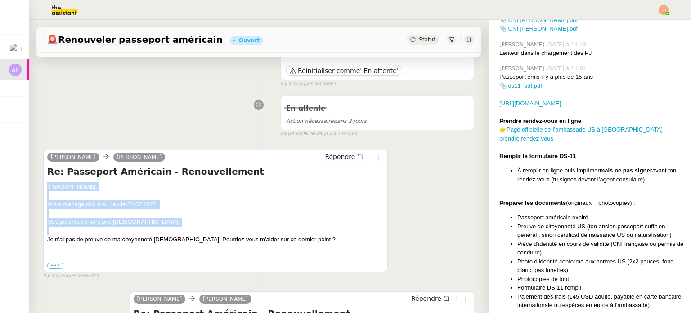
click at [278, 241] on div "Je n'ai pas de preuve de ma citoyenneté [DEMOGRAPHIC_DATA]. Pourriez-vous m'aid…" at bounding box center [215, 239] width 337 height 9
click at [255, 241] on div "Je n'ai pas de preuve de ma citoyenneté [DEMOGRAPHIC_DATA]. Pourriez-vous m'aid…" at bounding box center [215, 239] width 337 height 9
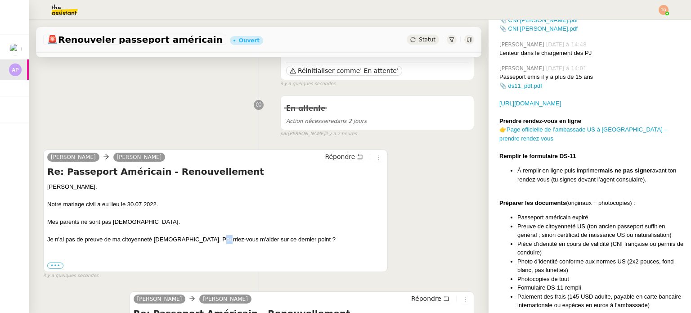
drag, startPoint x: 210, startPoint y: 244, endPoint x: 242, endPoint y: 242, distance: 32.1
click at [220, 244] on div "Je n'ai pas de preuve de ma citoyenneté [DEMOGRAPHIC_DATA]. Pourriez-vous m'aid…" at bounding box center [215, 239] width 337 height 9
drag, startPoint x: 247, startPoint y: 241, endPoint x: 277, endPoint y: 237, distance: 30.5
click at [263, 239] on div "Je n'ai pas de preuve de ma citoyenneté [DEMOGRAPHIC_DATA]. Pourriez-vous m'aid…" at bounding box center [215, 239] width 337 height 9
drag, startPoint x: 277, startPoint y: 237, endPoint x: 292, endPoint y: 235, distance: 14.5
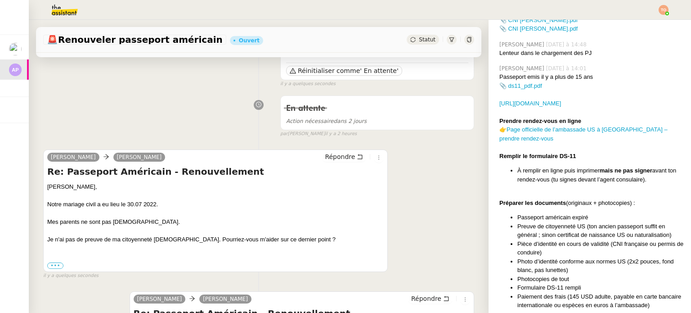
click at [282, 236] on div "Je n'ai pas de preuve de ma citoyenneté [DEMOGRAPHIC_DATA]. Pourriez-vous m'aid…" at bounding box center [215, 239] width 337 height 9
click at [292, 235] on div at bounding box center [215, 230] width 337 height 9
click at [293, 235] on div at bounding box center [215, 230] width 337 height 9
click at [294, 238] on div "Je n'ai pas de preuve de ma citoyenneté [DEMOGRAPHIC_DATA]. Pourriez-vous m'aid…" at bounding box center [215, 239] width 337 height 9
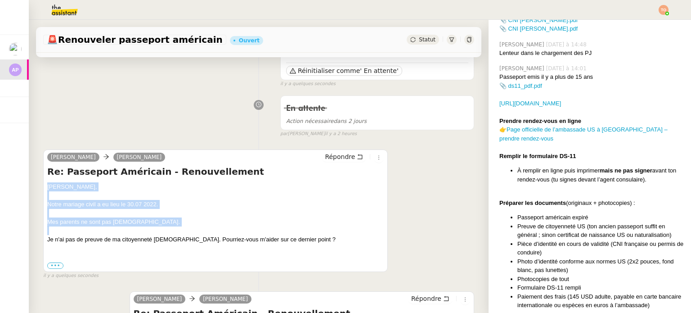
click at [294, 238] on div "Je n'ai pas de preuve de ma citoyenneté [DEMOGRAPHIC_DATA]. Pourriez-vous m'aid…" at bounding box center [215, 239] width 337 height 9
click at [294, 239] on div "Je n'ai pas de preuve de ma citoyenneté [DEMOGRAPHIC_DATA]. Pourriez-vous m'aid…" at bounding box center [215, 239] width 337 height 9
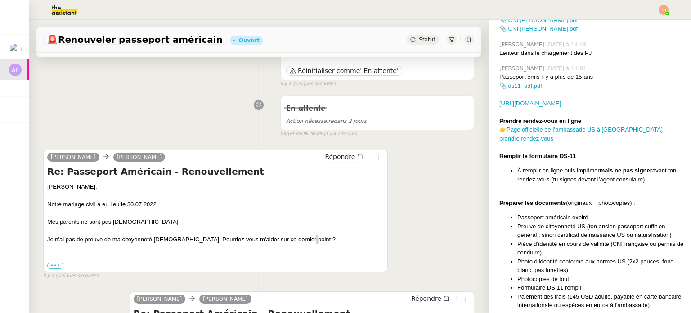
click at [301, 240] on div "Je n'ai pas de preuve de ma citoyenneté [DEMOGRAPHIC_DATA]. Pourriez-vous m'aid…" at bounding box center [215, 239] width 337 height 9
click at [294, 240] on div "Je n'ai pas de preuve de ma citoyenneté [DEMOGRAPHIC_DATA]. Pourriez-vous m'aid…" at bounding box center [215, 239] width 337 height 9
drag, startPoint x: 296, startPoint y: 240, endPoint x: 302, endPoint y: 240, distance: 6.3
click at [302, 240] on div "Je n'ai pas de preuve de ma citoyenneté [DEMOGRAPHIC_DATA]. Pourriez-vous m'aid…" at bounding box center [215, 239] width 337 height 9
click at [298, 241] on div "Je n'ai pas de preuve de ma citoyenneté [DEMOGRAPHIC_DATA]. Pourriez-vous m'aid…" at bounding box center [215, 239] width 337 height 9
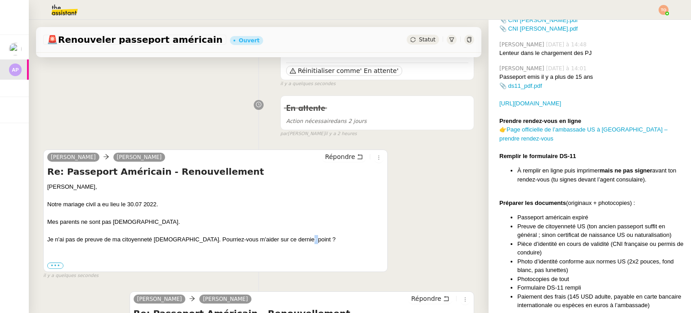
click at [298, 241] on div "Je n'ai pas de preuve de ma citoyenneté [DEMOGRAPHIC_DATA]. Pourriez-vous m'aid…" at bounding box center [215, 239] width 337 height 9
click at [296, 241] on div "Je n'ai pas de preuve de ma citoyenneté [DEMOGRAPHIC_DATA]. Pourriez-vous m'aid…" at bounding box center [215, 239] width 337 height 9
click at [298, 239] on div "Je n'ai pas de preuve de ma citoyenneté [DEMOGRAPHIC_DATA]. Pourriez-vous m'aid…" at bounding box center [215, 239] width 337 height 9
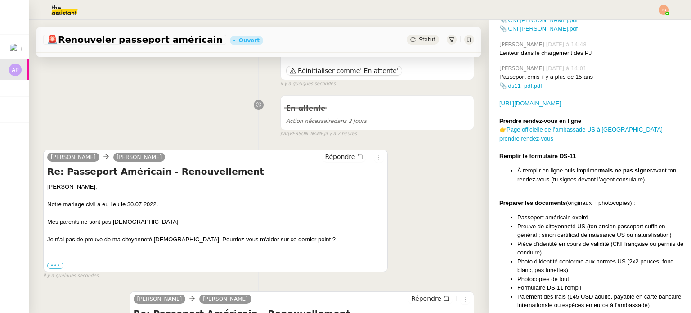
scroll to position [0, 0]
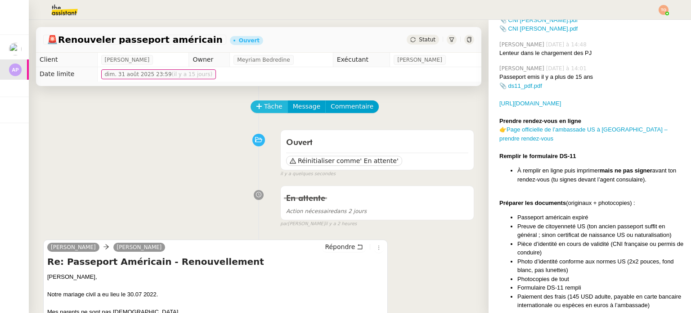
click at [266, 104] on span "Tâche" at bounding box center [273, 106] width 18 height 10
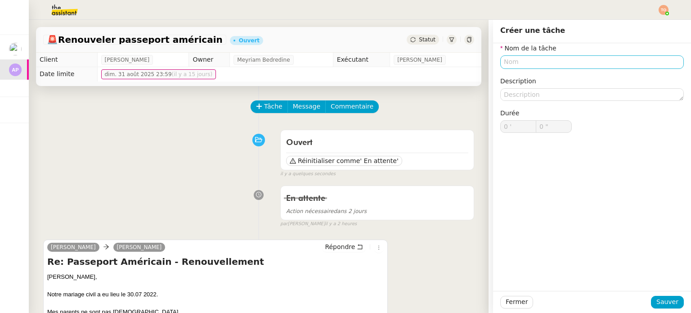
click at [345, 71] on div "Nom de la tâche Description Durée 0 ' 0 "" at bounding box center [593, 95] width 184 height 104
click at [345, 67] on input "text" at bounding box center [593, 61] width 184 height 13
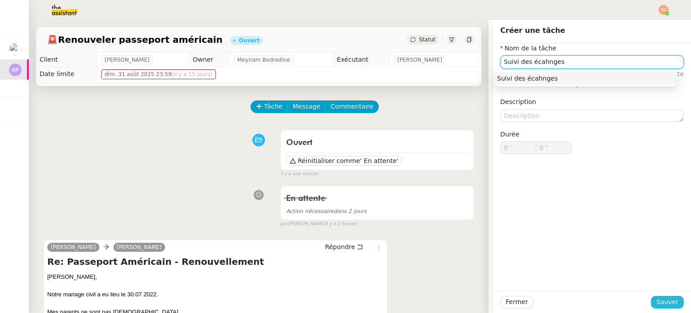
type input "Suivi des écahnges"
click at [345, 298] on span "Sauver" at bounding box center [668, 302] width 22 height 10
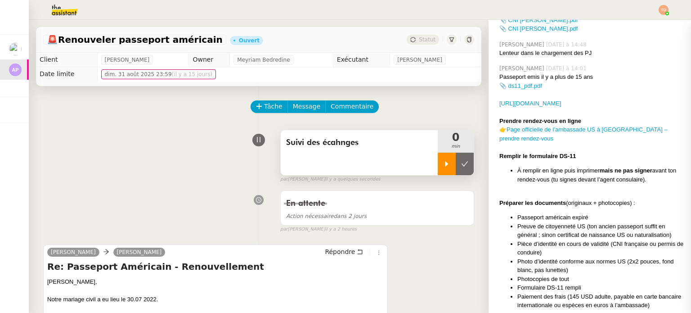
click at [345, 167] on icon at bounding box center [446, 163] width 7 height 7
click at [345, 164] on div "Suivi des écahnges" at bounding box center [359, 152] width 157 height 45
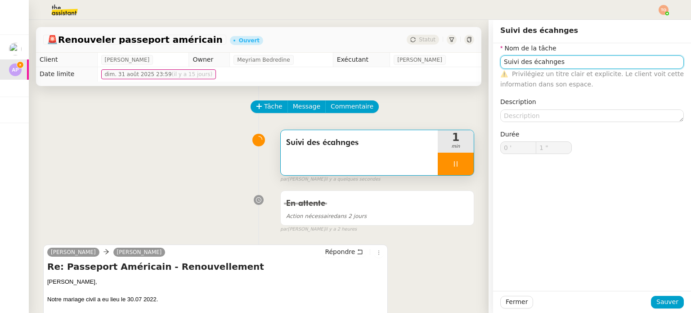
click at [345, 61] on input "Suivi des écahnges" at bounding box center [593, 61] width 184 height 13
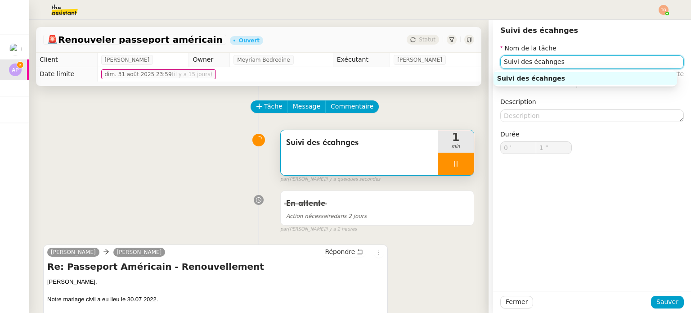
click at [345, 61] on input "Suivi des écahnges" at bounding box center [593, 61] width 184 height 13
type input "2 ""
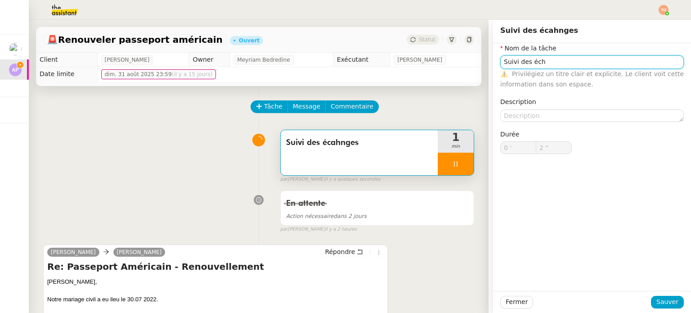
type input "Suivi des écha"
type input "3 ""
type input "Suivi des échanges"
type input "4 ""
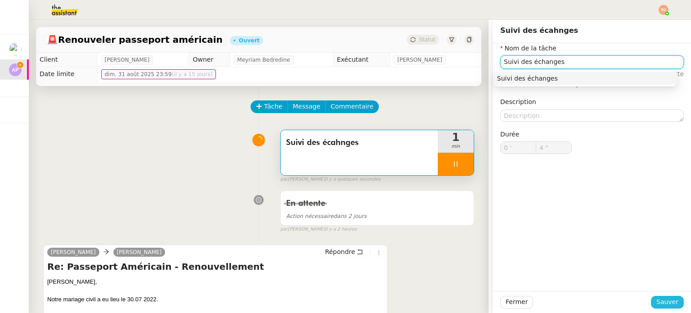
type input "Suivi des échanges"
click at [345, 298] on span "Sauver" at bounding box center [668, 302] width 22 height 10
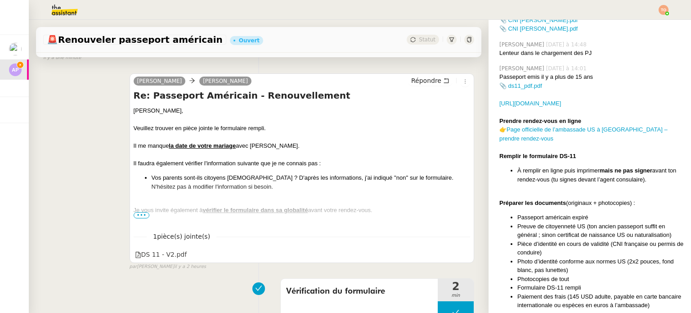
scroll to position [315, 0]
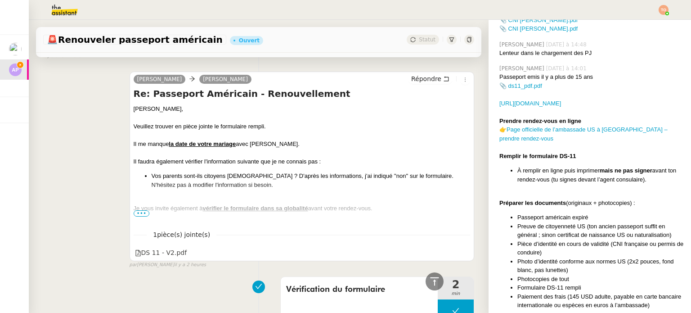
click at [137, 208] on div "Je vous invite également à vérifier le formulaire dans sa globalité avant votre…" at bounding box center [302, 208] width 337 height 9
click at [137, 209] on div "Je vous invite également à vérifier le formulaire dans sa globalité avant votre…" at bounding box center [302, 208] width 337 height 9
click at [139, 210] on div "Je vous invite également à vérifier le formulaire dans sa globalité avant votre…" at bounding box center [302, 208] width 337 height 9
click at [139, 212] on span "•••" at bounding box center [142, 213] width 16 height 6
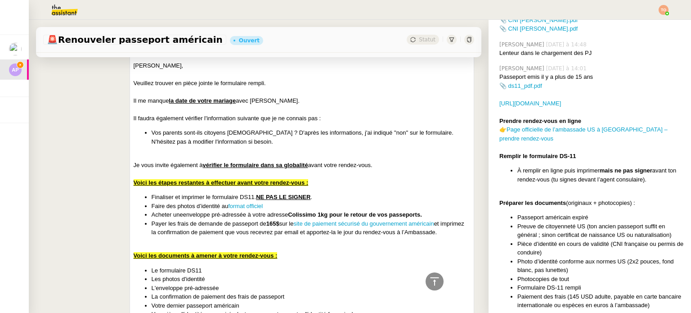
scroll to position [405, 0]
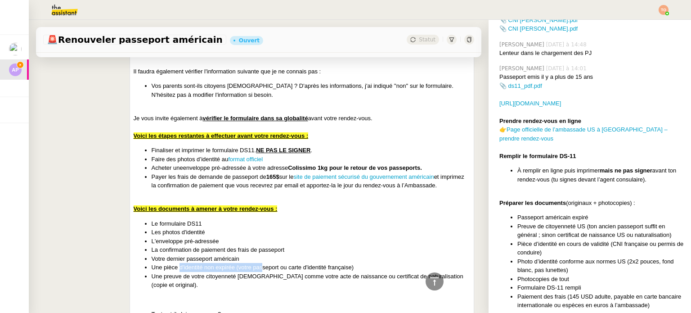
drag, startPoint x: 217, startPoint y: 277, endPoint x: 261, endPoint y: 275, distance: 43.7
click at [261, 272] on li "Une pièce d'identité non expirée (votre passeport ou carte d'identité française)" at bounding box center [311, 267] width 319 height 9
click at [229, 285] on li "Une preuve de votre citoyenneté [DEMOGRAPHIC_DATA] comme votre acte de naissanc…" at bounding box center [311, 281] width 319 height 18
drag, startPoint x: 216, startPoint y: 286, endPoint x: 288, endPoint y: 286, distance: 72.5
click at [288, 286] on li "Une preuve de votre citoyenneté [DEMOGRAPHIC_DATA] comme votre acte de naissanc…" at bounding box center [311, 281] width 319 height 18
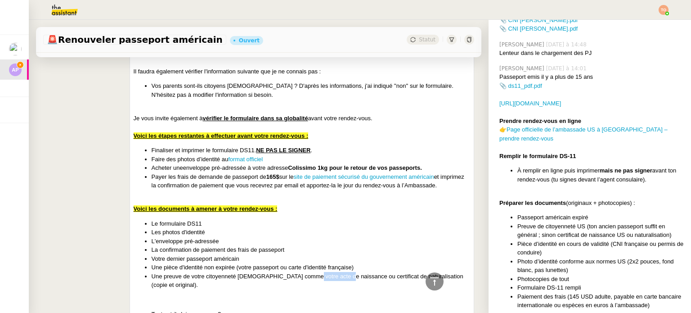
drag, startPoint x: 304, startPoint y: 286, endPoint x: 342, endPoint y: 285, distance: 38.3
click at [340, 285] on li "Une preuve de votre citoyenneté [DEMOGRAPHIC_DATA] comme votre acte de naissanc…" at bounding box center [311, 281] width 319 height 18
click at [345, 283] on li "Une preuve de votre citoyenneté [DEMOGRAPHIC_DATA] comme votre acte de naissanc…" at bounding box center [311, 281] width 319 height 18
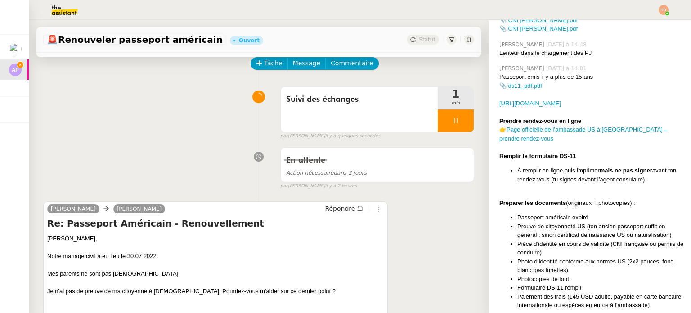
scroll to position [0, 0]
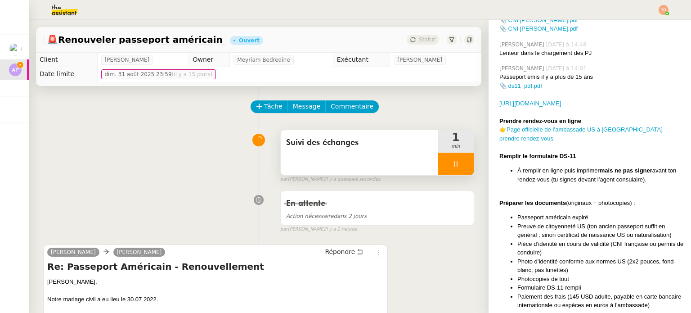
click at [345, 162] on icon at bounding box center [455, 163] width 3 height 5
click at [345, 163] on icon at bounding box center [464, 163] width 7 height 7
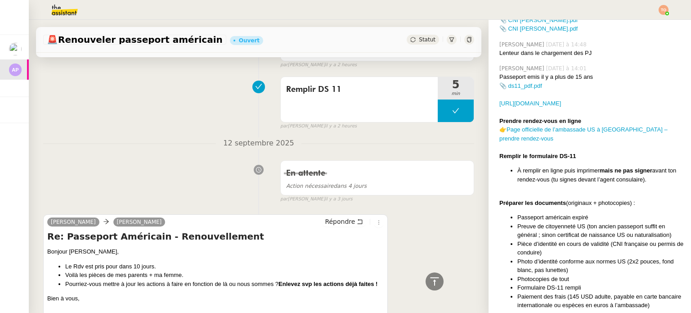
scroll to position [1035, 0]
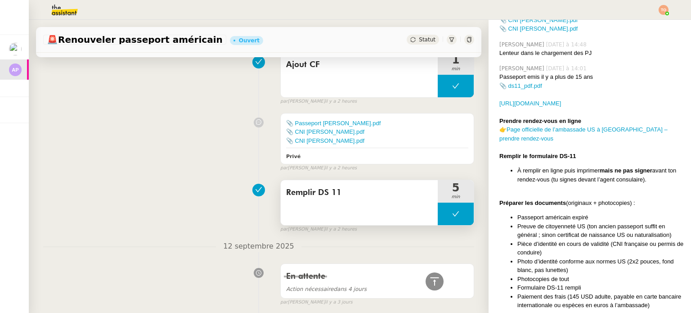
click at [345, 225] on button at bounding box center [456, 214] width 36 height 23
click at [345, 217] on icon at bounding box center [446, 213] width 7 height 7
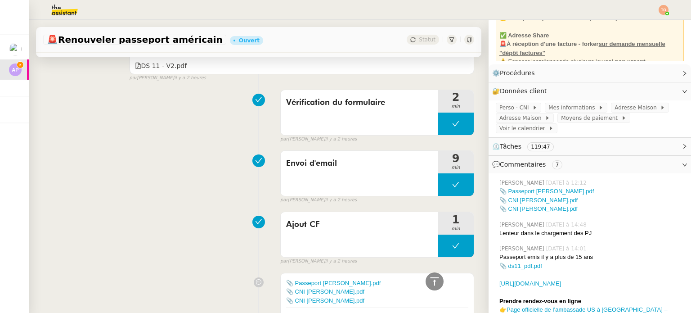
scroll to position [765, 0]
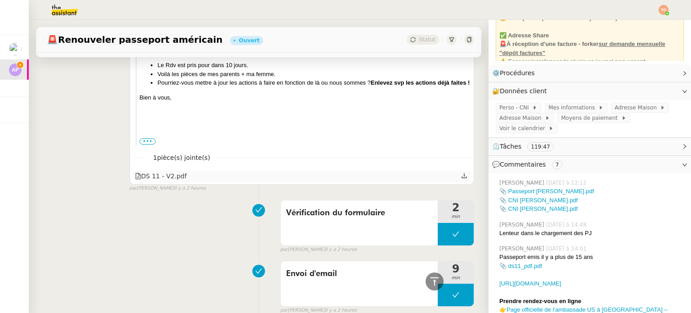
click at [179, 181] on div "DS 11 - V2.pdf" at bounding box center [161, 176] width 52 height 10
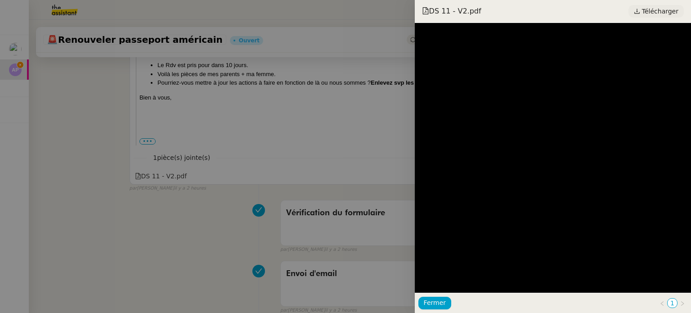
click at [345, 11] on span "Télécharger" at bounding box center [660, 11] width 36 height 12
click at [225, 158] on div at bounding box center [345, 156] width 691 height 313
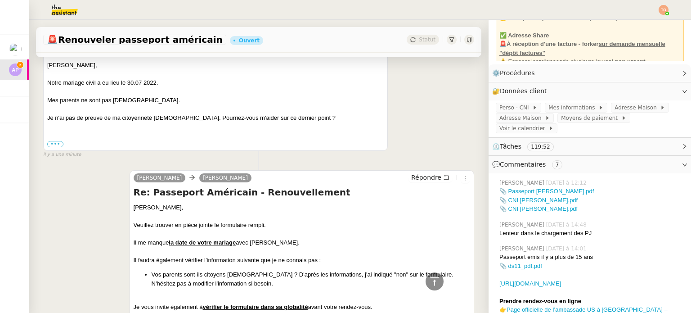
scroll to position [225, 0]
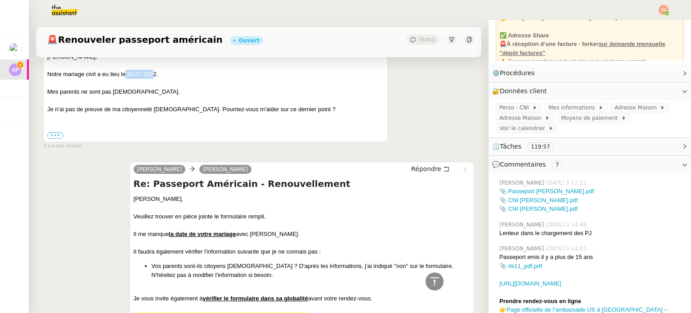
drag, startPoint x: 124, startPoint y: 76, endPoint x: 154, endPoint y: 75, distance: 29.3
click at [154, 75] on div "Notre mariage civil a eu lieu le 30.07 2022." at bounding box center [215, 74] width 337 height 9
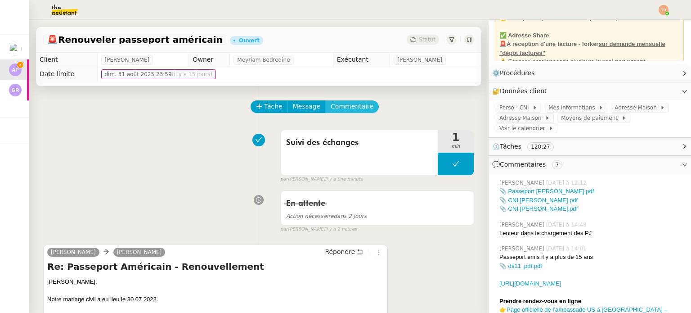
click at [344, 107] on span "Commentaire" at bounding box center [352, 106] width 43 height 10
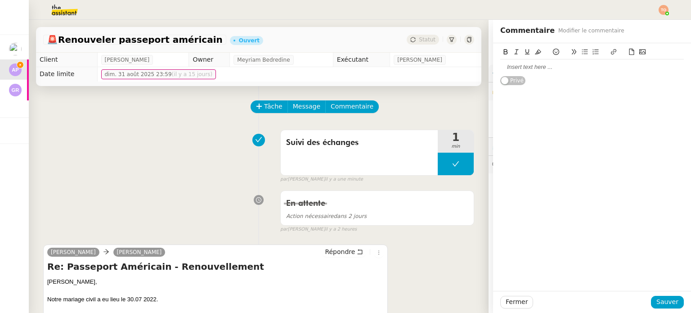
click at [345, 49] on button at bounding box center [642, 52] width 11 height 10
click at [345, 52] on icon at bounding box center [632, 52] width 6 height 6
click at [345, 300] on span "Sauver" at bounding box center [668, 302] width 22 height 10
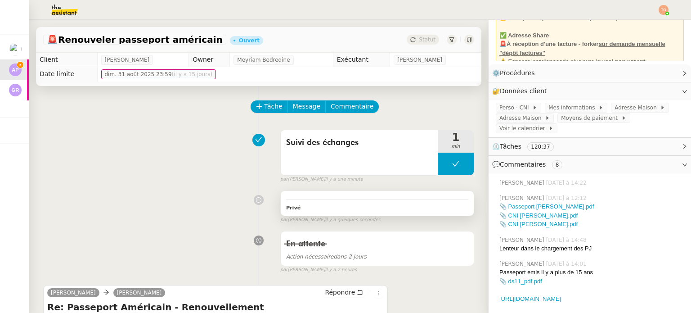
click at [345, 198] on div "Privé" at bounding box center [377, 203] width 193 height 24
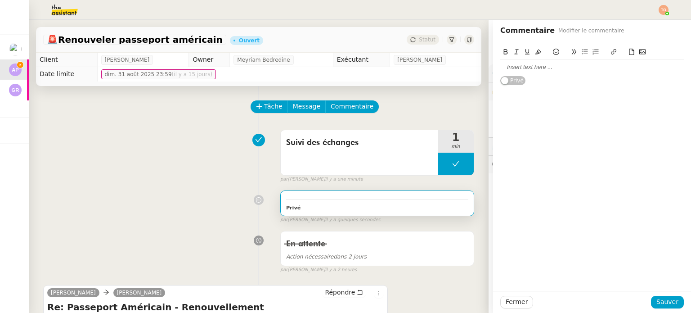
click at [345, 56] on button at bounding box center [632, 52] width 11 height 10
click at [345, 298] on span "Sauver" at bounding box center [668, 302] width 22 height 10
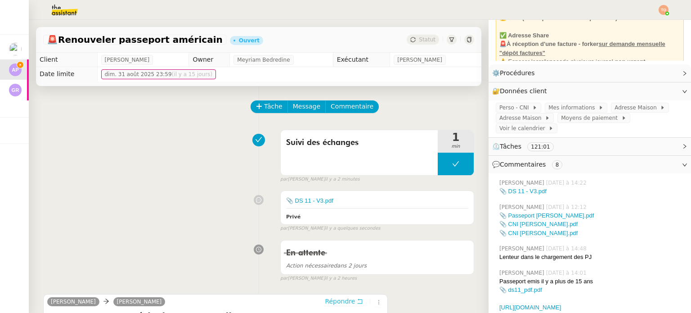
click at [345, 301] on icon at bounding box center [360, 301] width 6 height 6
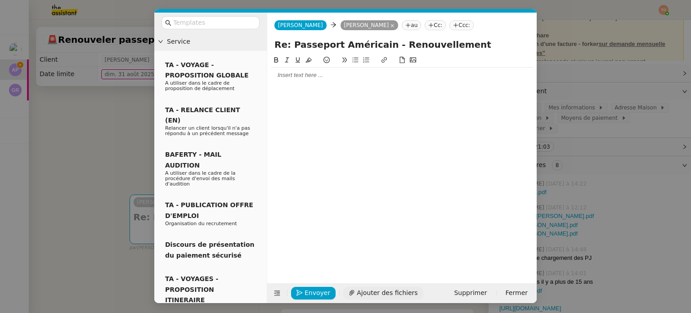
click at [345, 291] on span "Ajouter des fichiers" at bounding box center [387, 293] width 61 height 10
click at [298, 73] on div at bounding box center [402, 75] width 262 height 8
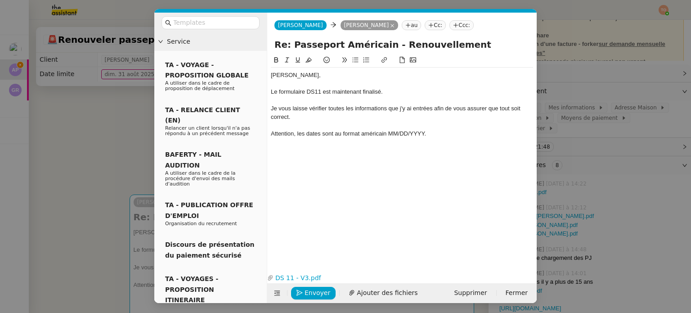
click at [130, 131] on nz-modal-container "Service TA - VOYAGE - PROPOSITION GLOBALE A utiliser dans le cadre de propositi…" at bounding box center [345, 156] width 691 height 313
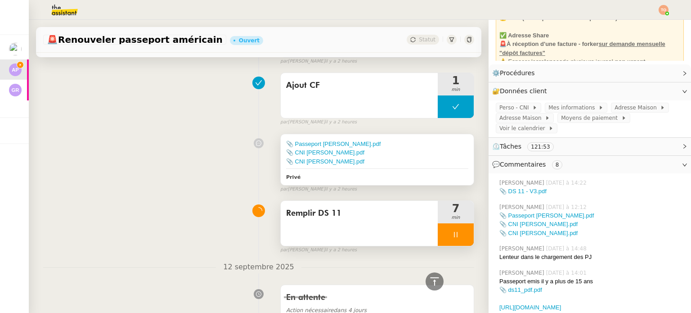
scroll to position [1268, 0]
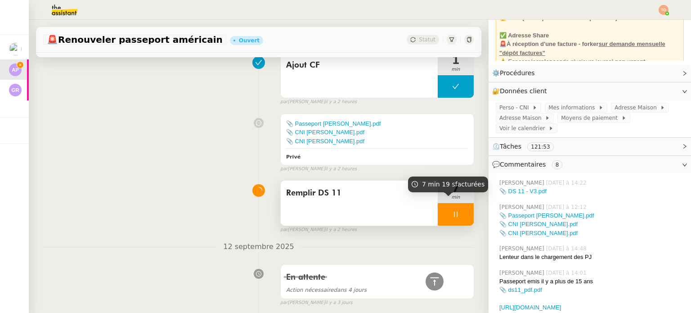
click at [345, 226] on div at bounding box center [456, 214] width 36 height 23
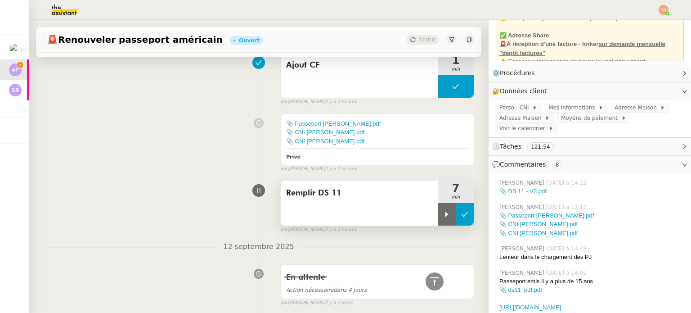
click at [345, 218] on icon at bounding box center [464, 214] width 7 height 7
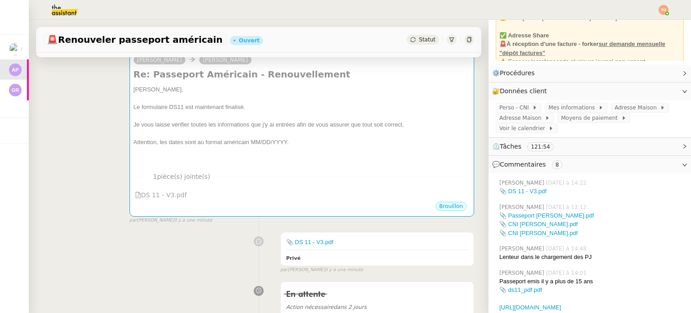
scroll to position [0, 0]
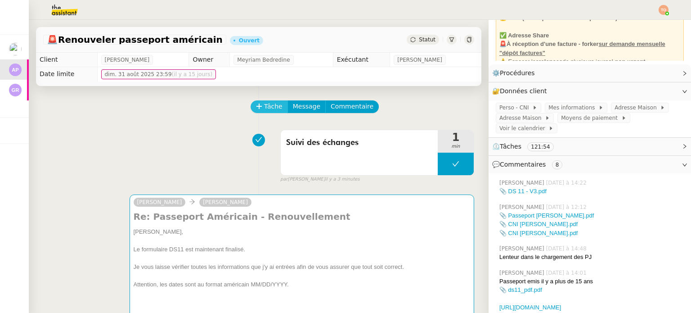
click at [264, 102] on span "Tâche" at bounding box center [273, 106] width 18 height 10
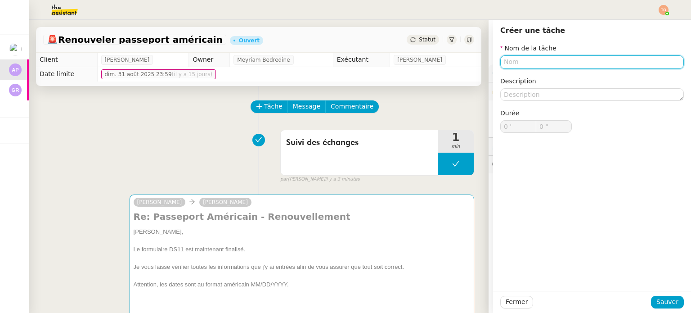
click at [345, 64] on input "text" at bounding box center [593, 61] width 184 height 13
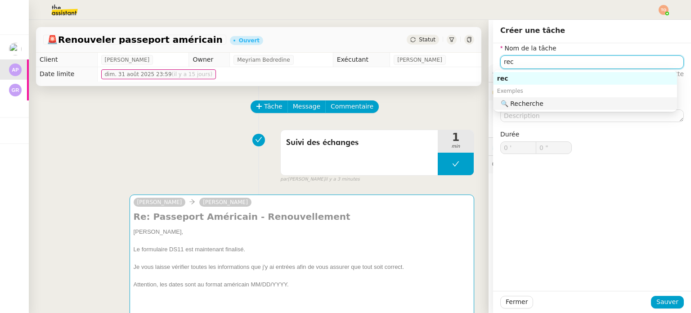
click at [345, 108] on nz-auto-option "🔍 Recherche" at bounding box center [586, 103] width 184 height 13
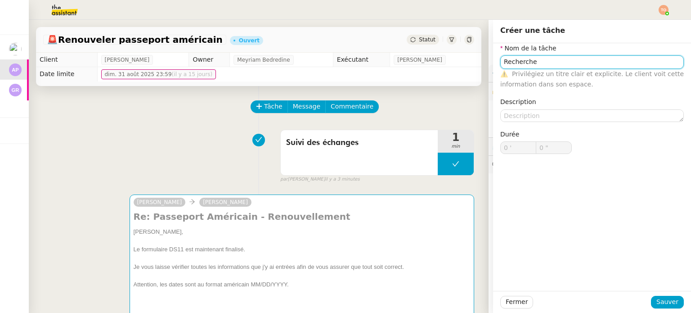
type input "Recherche"
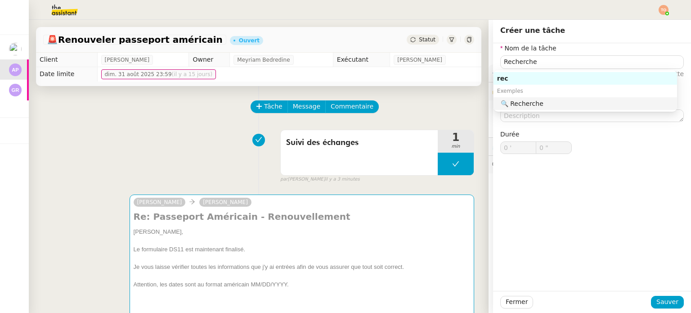
click at [345, 108] on nz-form-item "Description" at bounding box center [593, 109] width 184 height 25
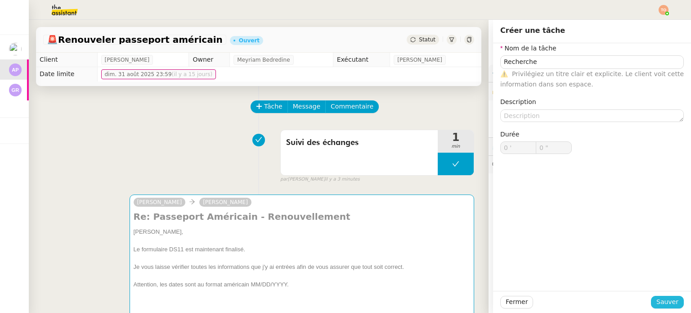
click at [345, 300] on span "Sauver" at bounding box center [668, 302] width 22 height 10
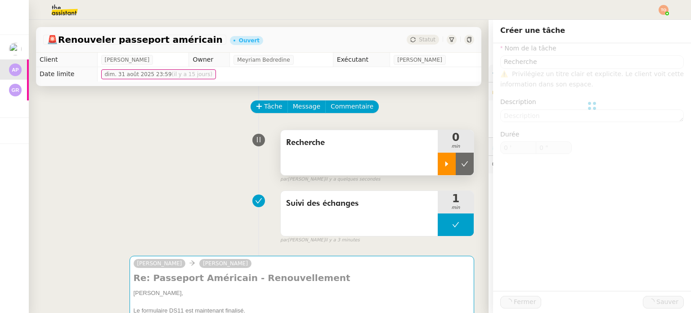
click at [345, 167] on icon at bounding box center [446, 163] width 7 height 7
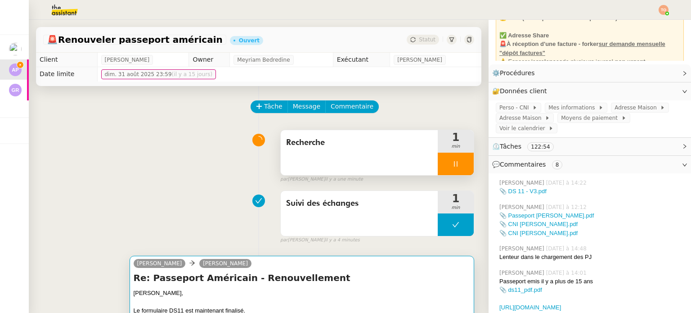
click at [314, 276] on h4 "Re: Passeport Américain - Renouvellement" at bounding box center [302, 277] width 337 height 13
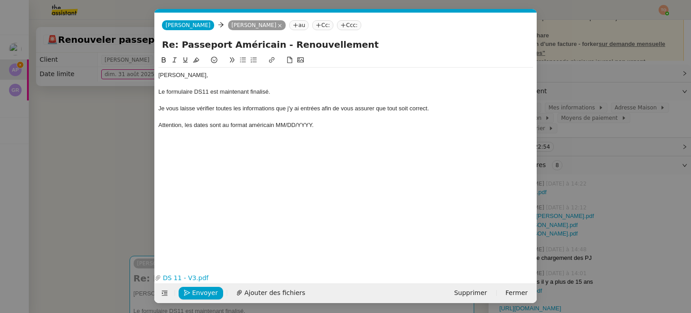
scroll to position [0, 19]
click at [320, 126] on div "Attention, les dates sont au format américain MM/DD/YYYY." at bounding box center [345, 125] width 375 height 8
click at [345, 141] on div "Concernant la preuve de citoyenneté, le formulair DS 11 en pièce jointe indique…" at bounding box center [345, 142] width 375 height 8
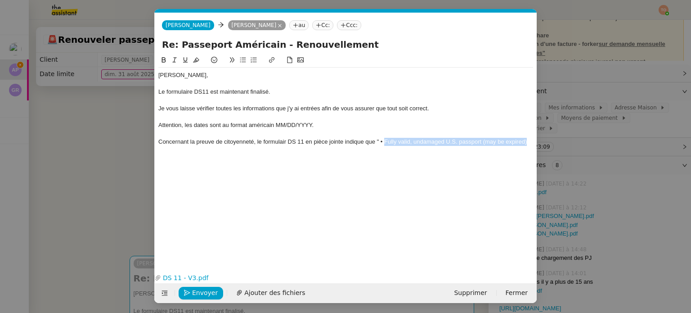
drag, startPoint x: 384, startPoint y: 141, endPoint x: 527, endPoint y: 140, distance: 143.6
click at [345, 140] on div "Concernant la preuve de citoyenneté, le formulair DS 11 en pièce jointe indique…" at bounding box center [345, 142] width 375 height 8
copy div "Fully valid, undamaged U.S. passport (may be expired)"
click at [345, 143] on div "Concernant la preuve de citoyenneté, le formulair DS 11 en pièce jointe indique…" at bounding box center [345, 142] width 375 height 8
click at [345, 141] on div "Concernant la preuve de citoyenneté, le formulair DS 11 en pièce jointe indique…" at bounding box center [345, 142] width 375 height 8
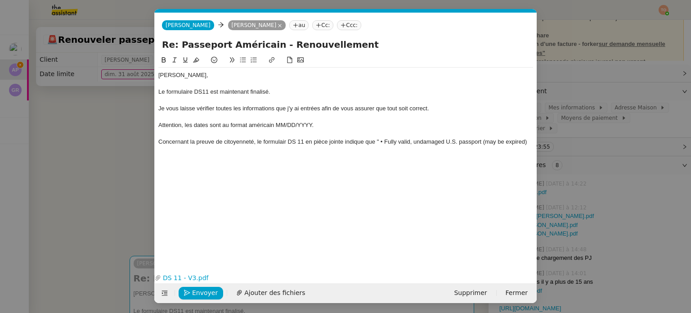
click at [345, 141] on div "Concernant la preuve de citoyenneté, le formulair DS 11 en pièce jointe indique…" at bounding box center [345, 142] width 375 height 8
click at [345, 142] on div "Concernant la preuve de citoyenneté, le formulair DS 11 en pièce jointe indique…" at bounding box center [345, 146] width 375 height 17
click at [194, 148] on div "Concernant la preuve de citoyenneté, le formulair DS 11 en pièce jointe indique…" at bounding box center [345, 146] width 375 height 17
click at [345, 153] on div "Concernant la preuve de citoyenneté, le formulair DS 11 en pièce jointe indique…" at bounding box center [345, 146] width 375 height 17
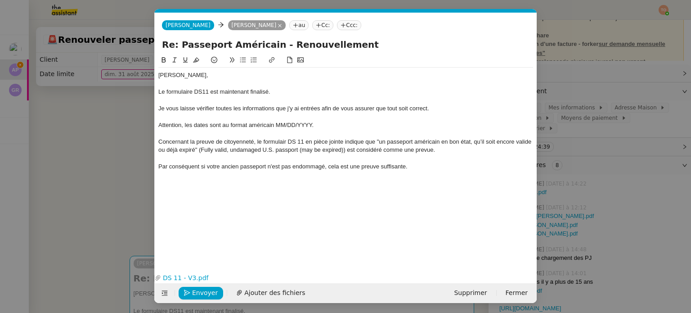
click at [286, 140] on div "Concernant la preuve de citoyenneté, le formulair DS 11 en pièce jointe indique…" at bounding box center [345, 146] width 375 height 17
click at [345, 150] on div "Concernant la preuve de citoyenneté, le formulaire DS 11 en pièce jointe indiqu…" at bounding box center [345, 146] width 375 height 17
click at [345, 152] on div "Concernant la preuve de citoyenneté, le formulaire DS 11 en pièce jointe indiqu…" at bounding box center [345, 146] width 375 height 17
click at [0, 0] on lt-span "preuve" at bounding box center [0, 0] width 0 height 0
click at [345, 149] on div "Concernant la preuve de citoyenneté, le formulaire DS 11 en pièce jointe indiqu…" at bounding box center [345, 146] width 375 height 17
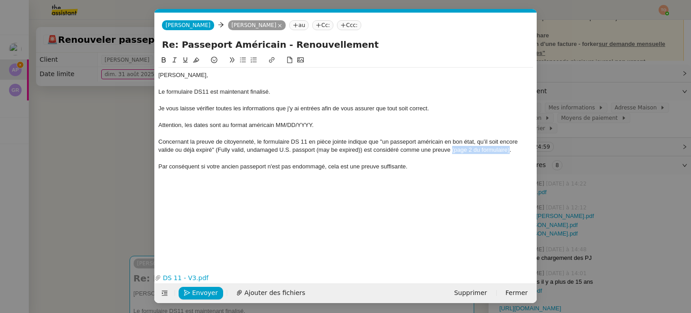
drag, startPoint x: 452, startPoint y: 152, endPoint x: 509, endPoint y: 153, distance: 56.3
click at [345, 153] on div "Concernant la preuve de citoyenneté, le formulaire DS 11 en pièce jointe indiqu…" at bounding box center [345, 146] width 375 height 17
click at [184, 61] on icon at bounding box center [185, 59] width 5 height 5
click at [166, 61] on icon at bounding box center [164, 60] width 6 height 6
click at [324, 154] on div "Concernant la preuve de citoyenneté, le formulaire DS 11 en pièce jointe indiqu…" at bounding box center [345, 146] width 375 height 17
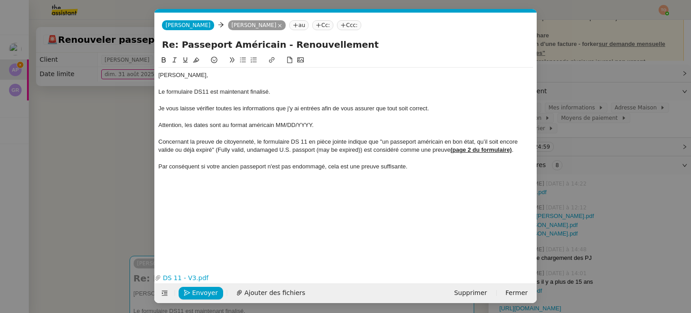
click at [126, 164] on nz-modal-container "Service TA - VOYAGE - PROPOSITION GLOBALE A utiliser dans le cadre de propositi…" at bounding box center [345, 156] width 691 height 313
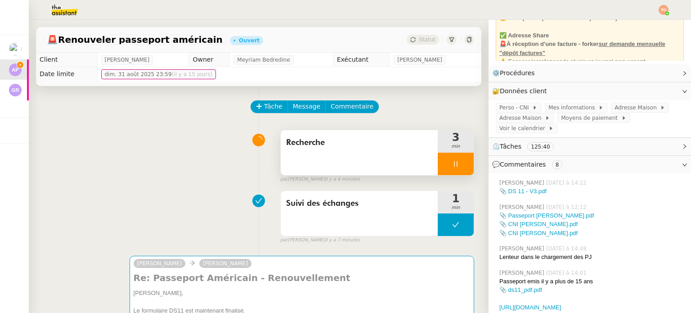
click at [345, 160] on div at bounding box center [456, 164] width 36 height 23
click at [345, 163] on button at bounding box center [474, 164] width 0 height 23
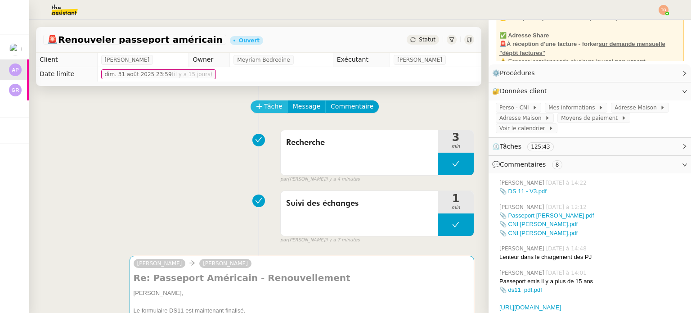
click at [267, 109] on span "Tâche" at bounding box center [273, 106] width 18 height 10
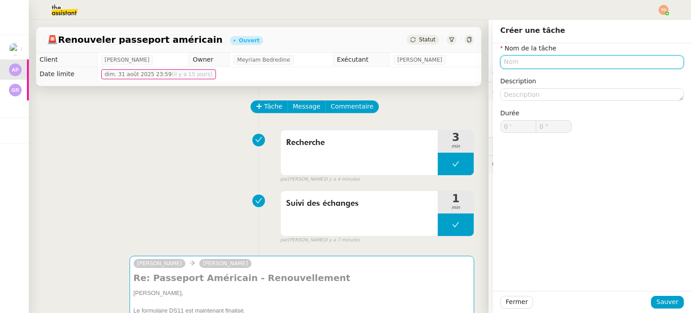
click at [345, 59] on input "text" at bounding box center [593, 61] width 184 height 13
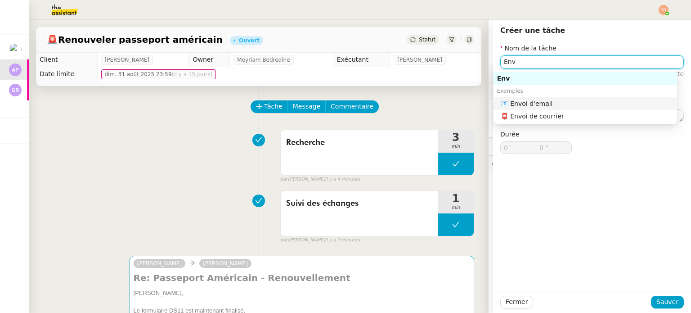
click at [345, 101] on div "📧 Envoi d'email" at bounding box center [587, 103] width 173 height 8
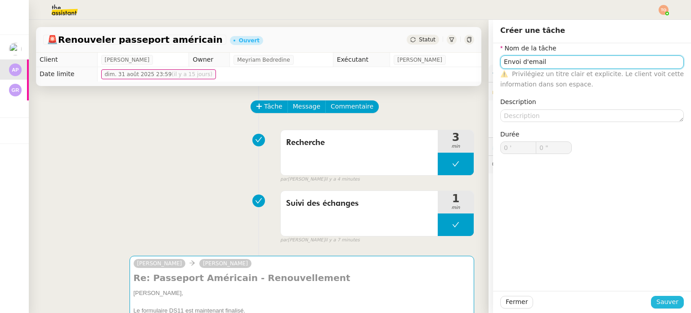
type input "Envoi d'email"
drag, startPoint x: 670, startPoint y: 297, endPoint x: 502, endPoint y: 227, distance: 182.8
click at [345, 297] on span "Sauver" at bounding box center [668, 302] width 22 height 10
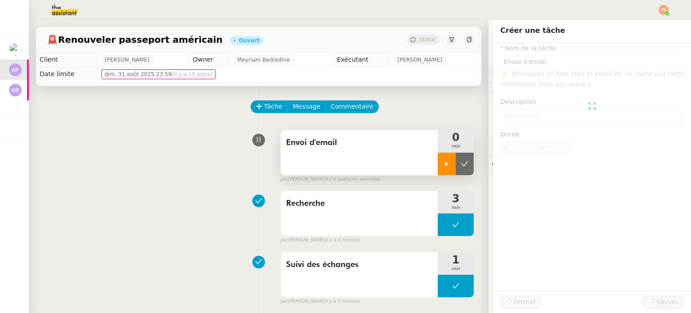
click at [345, 170] on div at bounding box center [447, 164] width 18 height 23
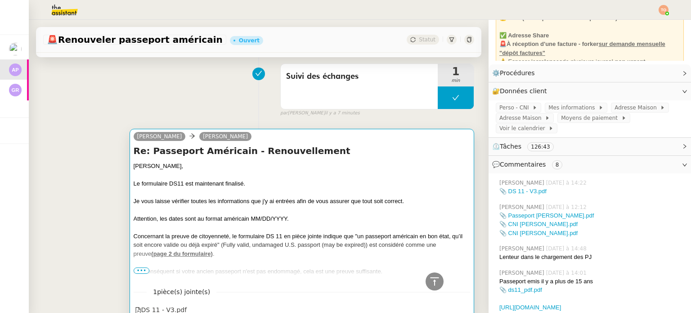
scroll to position [225, 0]
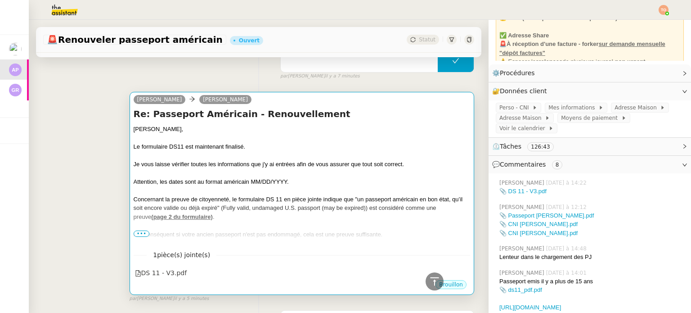
click at [345, 198] on div "Concernant la preuve de citoyenneté, le formulaire DS 11 en pièce jointe indiqu…" at bounding box center [302, 208] width 337 height 27
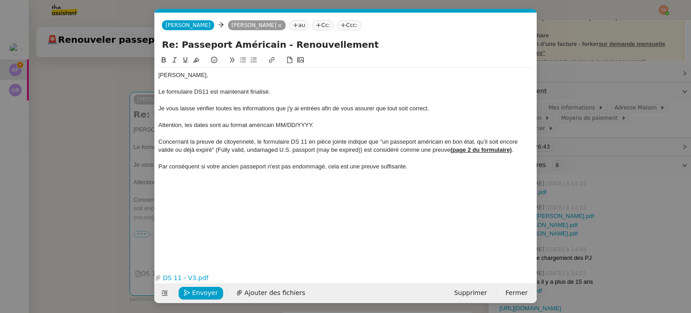
scroll to position [0, 19]
click at [269, 90] on div "Le formulaire DS11 est maintenant finalisé." at bounding box center [345, 92] width 375 height 8
click at [199, 107] on div "Je vous laisse vérifier toutes les informations que j'y ai entrées afin de vous…" at bounding box center [345, 108] width 375 height 8
click at [160, 57] on button at bounding box center [163, 60] width 11 height 10
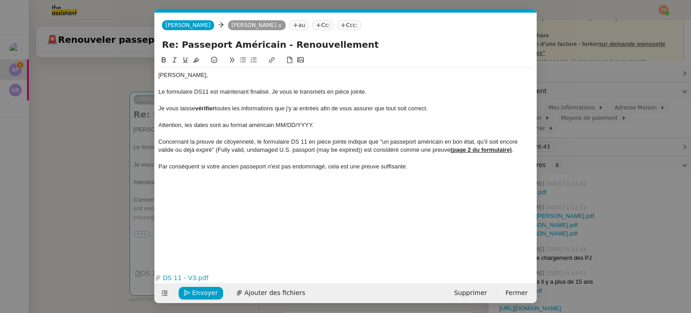
click at [345, 109] on div "Je vous laisse vérifier toutes les informations que j'y ai entrées afin de vous…" at bounding box center [345, 108] width 375 height 8
click at [166, 57] on icon at bounding box center [164, 60] width 6 height 6
drag, startPoint x: 276, startPoint y: 124, endPoint x: 314, endPoint y: 123, distance: 38.7
click at [314, 123] on div "Attention, les dates sont au format américain MM/DD/YYYY." at bounding box center [345, 125] width 375 height 8
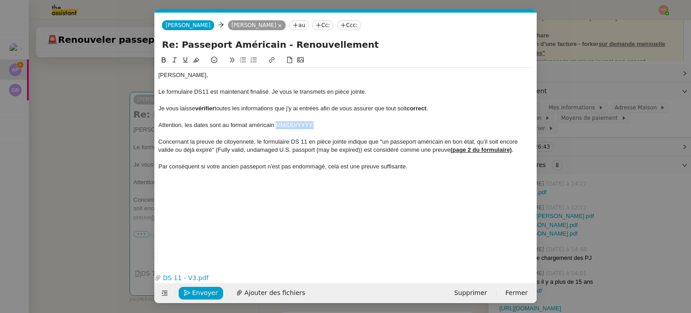
click at [161, 59] on icon at bounding box center [164, 60] width 6 height 6
drag, startPoint x: 196, startPoint y: 143, endPoint x: 254, endPoint y: 140, distance: 57.7
click at [254, 140] on div "Concernant la preuve de citoyenneté, le formulaire DS 11 en pièce jointe indiqu…" at bounding box center [345, 146] width 375 height 17
click at [163, 57] on icon at bounding box center [164, 60] width 6 height 6
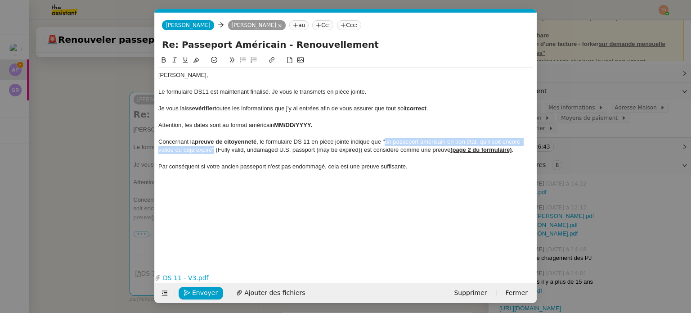
drag, startPoint x: 386, startPoint y: 142, endPoint x: 213, endPoint y: 151, distance: 173.1
click at [213, 151] on div "Concernant la preuve de citoyenneté , le formulaire DS 11 en pièce jointe indiq…" at bounding box center [345, 146] width 375 height 17
click at [167, 64] on button at bounding box center [163, 60] width 11 height 10
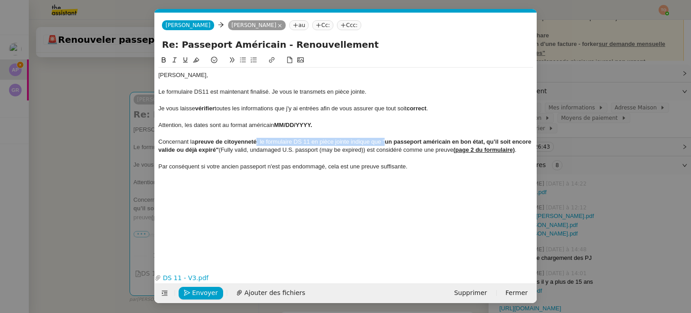
click at [218, 151] on strong "un passeport américain en bon état, qu’il soit encore valide ou déjà expiré"" at bounding box center [345, 145] width 375 height 15
click at [219, 149] on div "Concernant la preuve de citoyenneté , le formulaire DS 11 en pièce jointe indiq…" at bounding box center [345, 146] width 375 height 17
click at [164, 60] on icon at bounding box center [164, 59] width 4 height 5
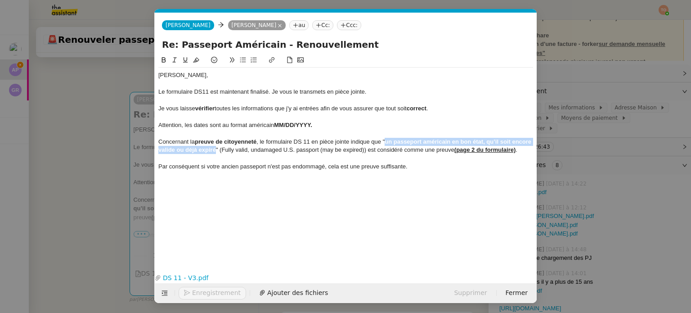
click at [345, 153] on div "Concernant la preuve de citoyenneté , le formulaire DS 11 en pièce jointe indiq…" at bounding box center [345, 146] width 375 height 17
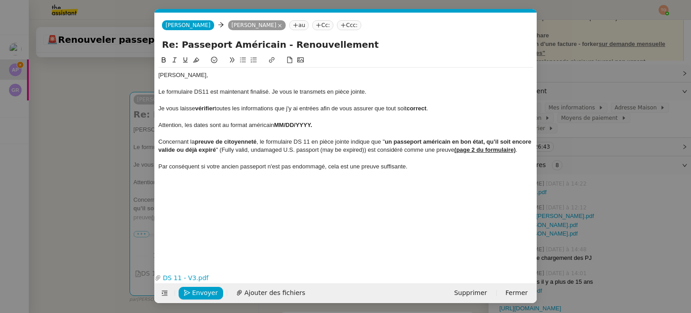
click at [173, 168] on div "Par conséquent si votre ancien passeport n'est pas endommagé, cela est une preu…" at bounding box center [345, 167] width 375 height 8
click at [0, 0] on lt-div "Une virgule semble être requise dans ce contexte. conséquent , Ignorer" at bounding box center [0, 0] width 0 height 0
click at [0, 0] on lt-span "conséquent ," at bounding box center [0, 0] width 0 height 0
click at [345, 169] on div "Par conséquent, si votre ancien passeport n'est pas endommagé, cela est une pre…" at bounding box center [345, 167] width 375 height 8
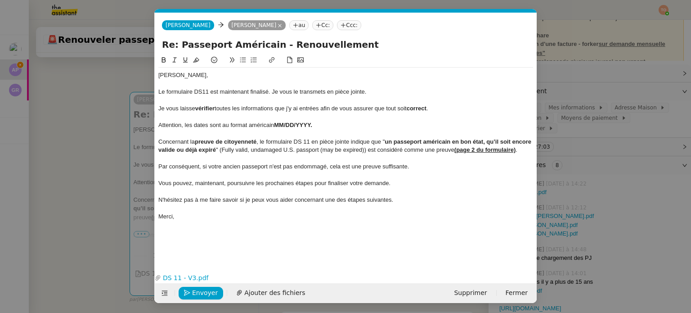
click at [94, 172] on nz-modal-container "Service TA - VOYAGE - PROPOSITION GLOBALE A utiliser dans le cadre de propositi…" at bounding box center [345, 156] width 691 height 313
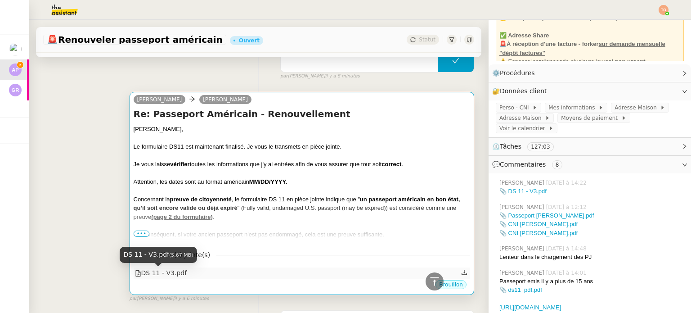
click at [170, 276] on div "DS 11 - V3.pdf" at bounding box center [161, 273] width 52 height 10
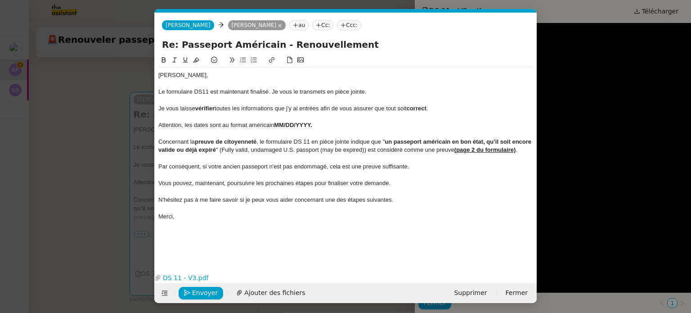
click at [345, 102] on nz-modal-container "Service TA - VOYAGE - PROPOSITION GLOBALE A utiliser dans le cadre de propositi…" at bounding box center [345, 156] width 691 height 313
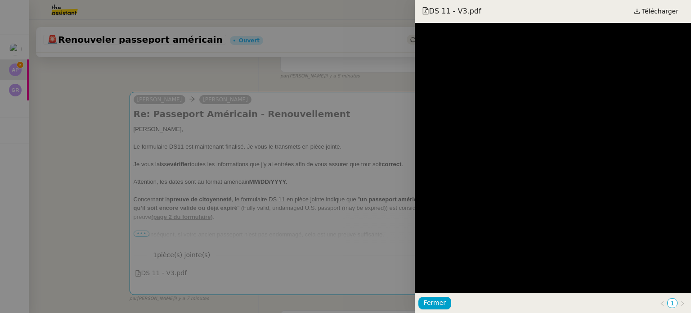
click at [303, 189] on div at bounding box center [345, 156] width 691 height 313
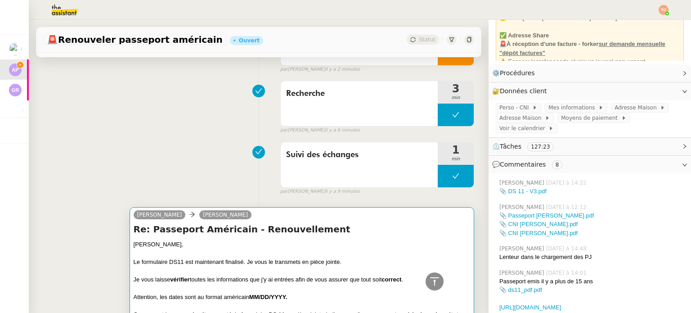
scroll to position [45, 0]
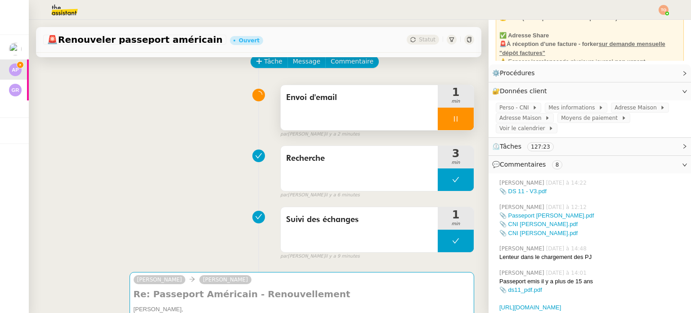
click at [345, 119] on icon at bounding box center [455, 118] width 7 height 7
click at [345, 117] on icon at bounding box center [464, 118] width 7 height 7
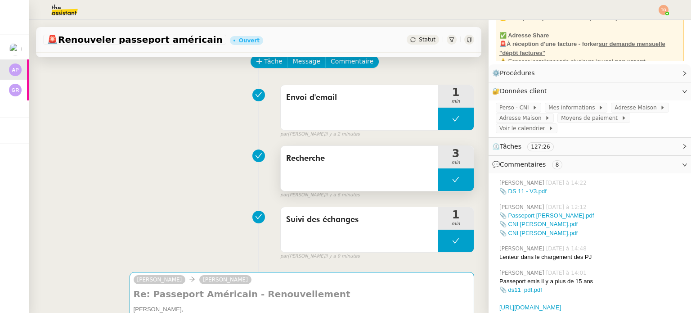
scroll to position [225, 0]
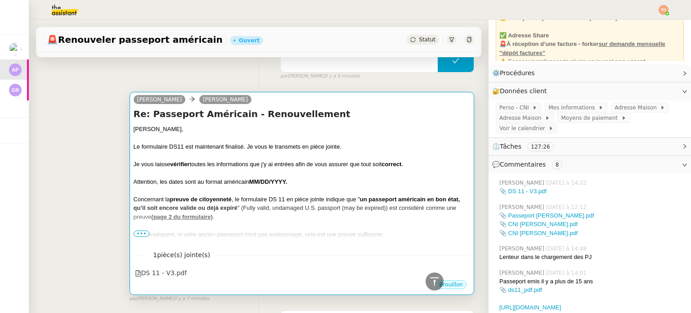
click at [320, 212] on div "Concernant la preuve de citoyenneté , le formulaire DS 11 en pièce jointe indiq…" at bounding box center [302, 208] width 337 height 27
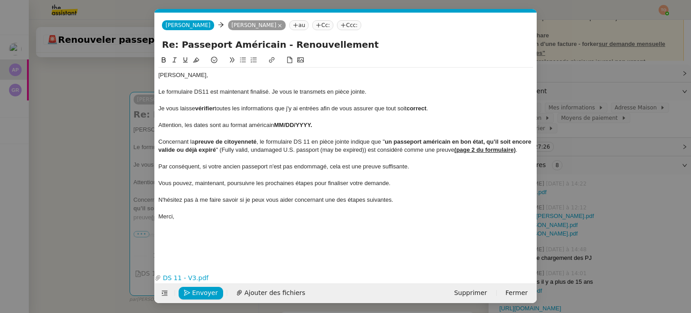
scroll to position [0, 19]
click at [215, 292] on button "Envoyer" at bounding box center [201, 293] width 45 height 13
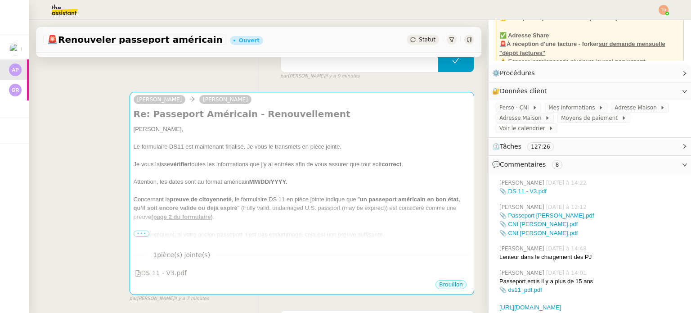
scroll to position [0, 0]
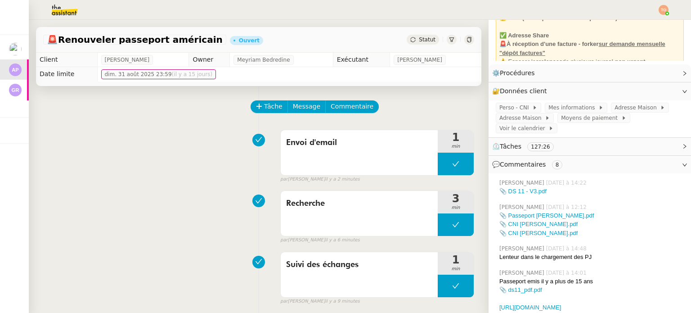
click at [345, 43] on div "Statut" at bounding box center [423, 40] width 32 height 10
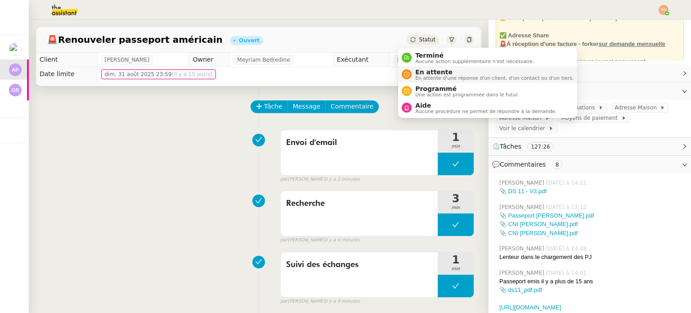
click at [345, 68] on span "En attente" at bounding box center [495, 71] width 158 height 7
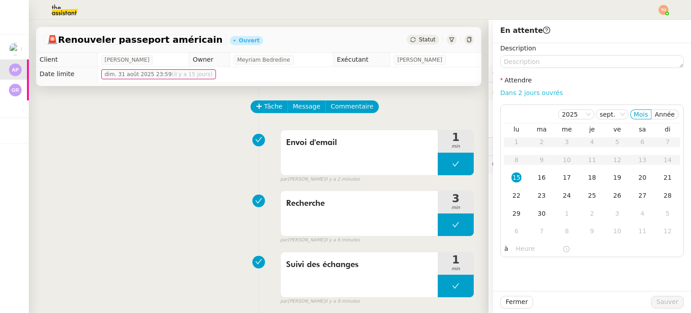
click at [345, 93] on link "Dans 2 jours ouvrés" at bounding box center [532, 92] width 63 height 7
type input "07:00"
click at [345, 298] on span "Sauver" at bounding box center [668, 302] width 22 height 10
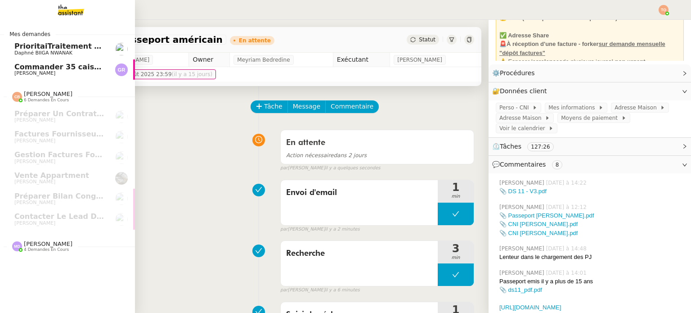
click at [49, 79] on link "Commander 35 caisses de vin [PERSON_NAME]" at bounding box center [67, 69] width 135 height 21
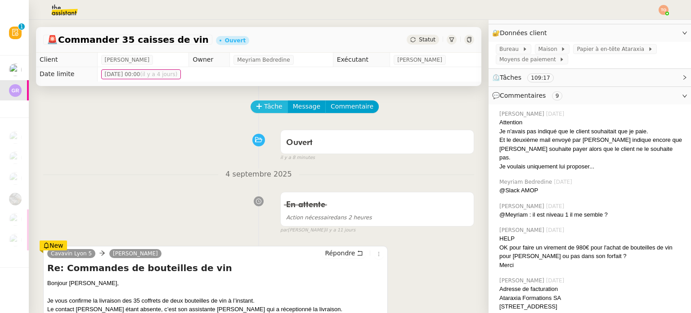
click at [264, 109] on span "Tâche" at bounding box center [273, 106] width 18 height 10
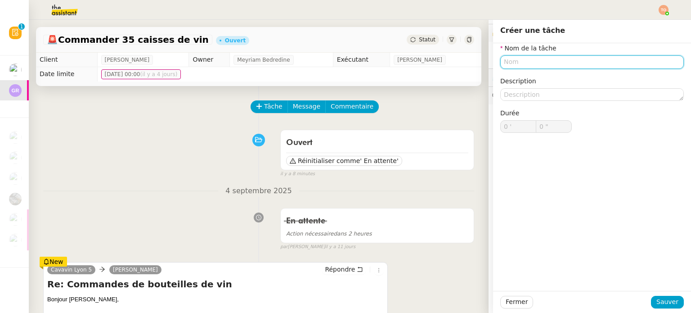
click at [345, 58] on input "text" at bounding box center [593, 61] width 184 height 13
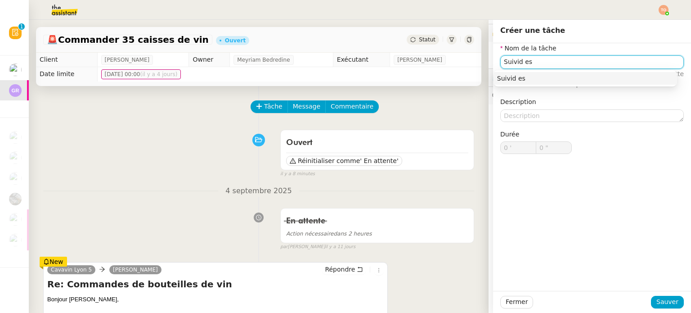
type input "Suivid es"
click at [345, 295] on div "Fermer Sauver" at bounding box center [592, 302] width 198 height 22
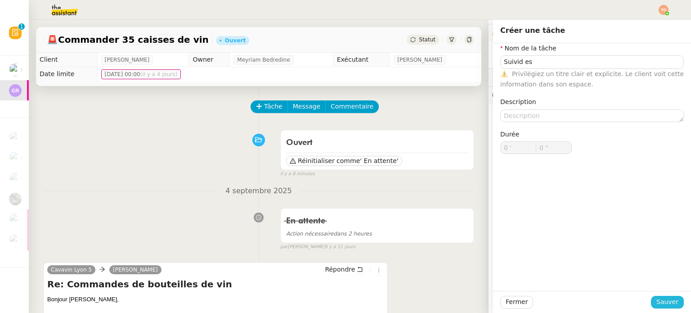
click at [345, 296] on div "Fermer Sauver" at bounding box center [592, 302] width 198 height 22
click at [345, 297] on span "Sauver" at bounding box center [668, 302] width 22 height 10
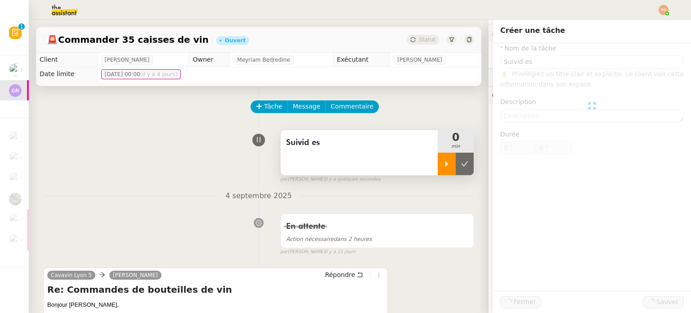
click at [345, 167] on icon at bounding box center [446, 163] width 7 height 7
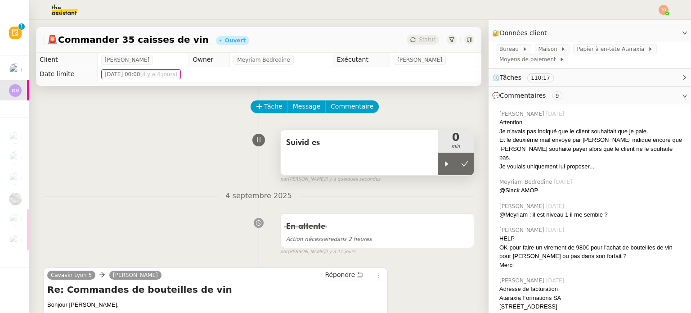
click at [345, 161] on div "Suivid es" at bounding box center [359, 152] width 157 height 45
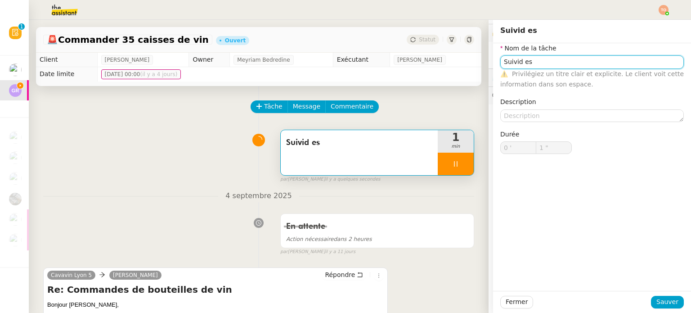
type input "2 ""
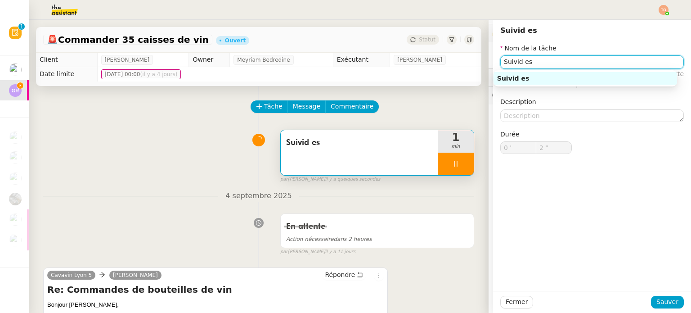
drag, startPoint x: 510, startPoint y: 63, endPoint x: 557, endPoint y: 59, distance: 47.9
click at [345, 59] on input "Suivid es" at bounding box center [593, 61] width 184 height 13
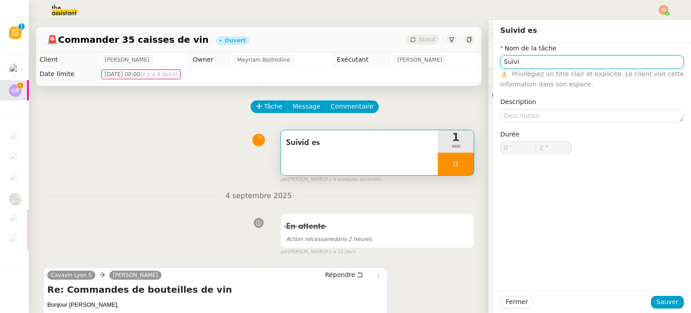
type input "Suivi d"
type input "3 ""
type input "Suivi des échan"
type input "4 ""
type input "Suivi des échanges"
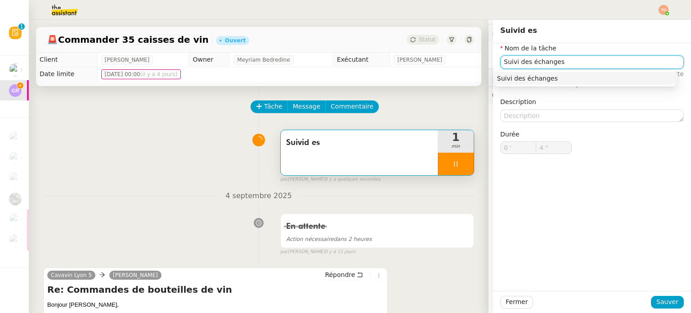
type input "5 ""
type input "Suivi des échanges"
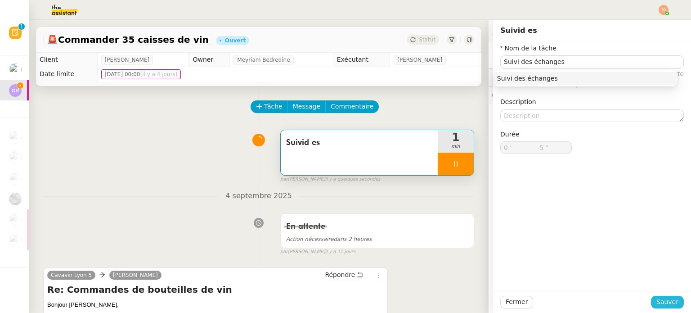
drag, startPoint x: 670, startPoint y: 306, endPoint x: 298, endPoint y: 156, distance: 400.9
click at [345, 306] on span "Sauver" at bounding box center [668, 302] width 22 height 10
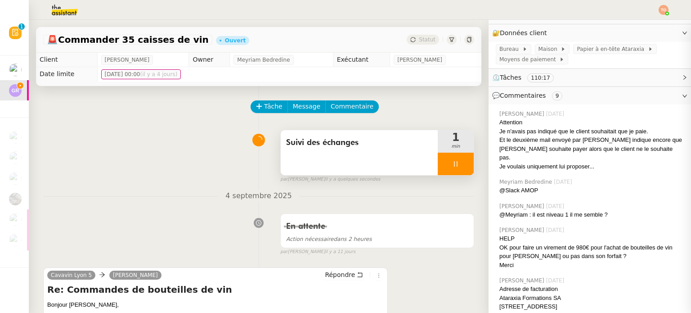
scroll to position [225, 0]
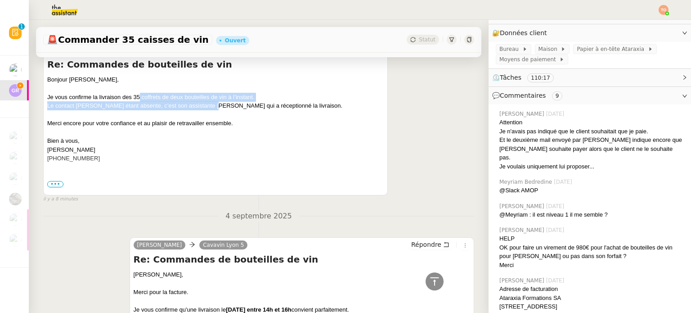
drag, startPoint x: 140, startPoint y: 100, endPoint x: 211, endPoint y: 105, distance: 70.9
click at [211, 105] on div "Bonjour [PERSON_NAME], Je vous confirme la livraison des 35 coffrets de deux bo…" at bounding box center [215, 149] width 337 height 149
click at [211, 106] on div "Le contact [PERSON_NAME] étant absente, c’est son assistante [PERSON_NAME] qui …" at bounding box center [215, 105] width 337 height 9
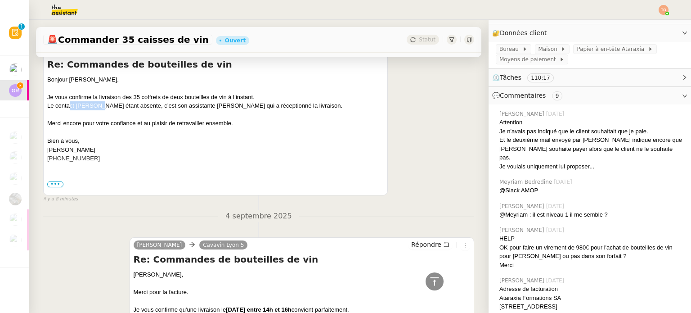
drag, startPoint x: 70, startPoint y: 106, endPoint x: 103, endPoint y: 109, distance: 33.5
click at [103, 109] on div "Le contact [PERSON_NAME] étant absente, c’est son assistante [PERSON_NAME] qui …" at bounding box center [215, 105] width 337 height 9
drag, startPoint x: 117, startPoint y: 108, endPoint x: 158, endPoint y: 108, distance: 41.4
click at [158, 108] on div "Le contact [PERSON_NAME] étant absente, c’est son assistante [PERSON_NAME] qui …" at bounding box center [215, 105] width 337 height 9
drag, startPoint x: 184, startPoint y: 106, endPoint x: 249, endPoint y: 106, distance: 64.8
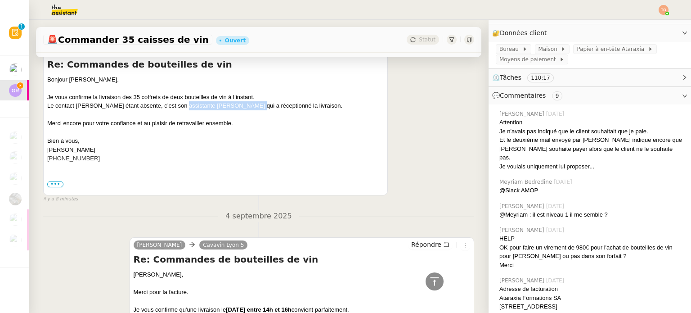
click at [245, 106] on div "Le contact [PERSON_NAME] étant absente, c’est son assistante [PERSON_NAME] qui …" at bounding box center [215, 105] width 337 height 9
drag, startPoint x: 261, startPoint y: 106, endPoint x: 299, endPoint y: 106, distance: 37.8
click at [295, 106] on div "Le contact [PERSON_NAME] étant absente, c’est son assistante [PERSON_NAME] qui …" at bounding box center [215, 105] width 337 height 9
click at [299, 106] on div "Le contact [PERSON_NAME] étant absente, c’est son assistante [PERSON_NAME] qui …" at bounding box center [215, 105] width 337 height 9
drag, startPoint x: 98, startPoint y: 121, endPoint x: 92, endPoint y: 122, distance: 6.0
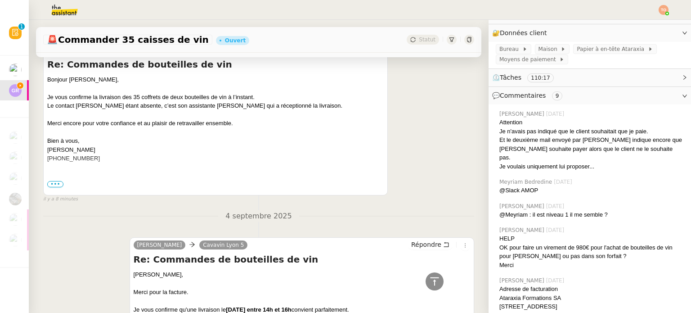
click at [94, 122] on div "Merci encore pour votre confiance et au plaisir de retravailler ensemble." at bounding box center [215, 123] width 337 height 9
click at [91, 122] on div "Merci encore pour votre confiance et au plaisir de retravailler ensemble." at bounding box center [215, 123] width 337 height 9
drag, startPoint x: 142, startPoint y: 126, endPoint x: 185, endPoint y: 126, distance: 42.8
click at [182, 126] on div "Merci encore pour votre confiance et au plaisir de retravailler ensemble." at bounding box center [215, 123] width 337 height 9
drag, startPoint x: 209, startPoint y: 124, endPoint x: 253, endPoint y: 122, distance: 43.7
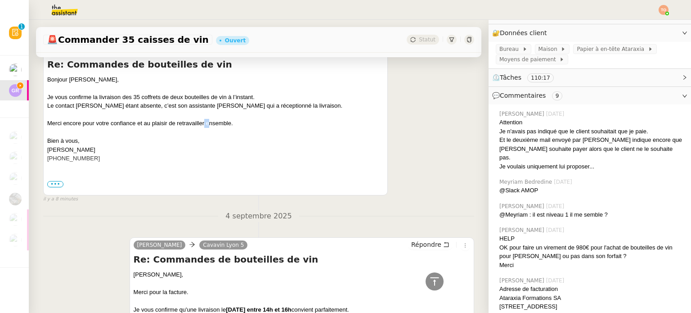
click at [250, 122] on div "Merci encore pour votre confiance et au plaisir de retravailler ensemble." at bounding box center [215, 123] width 337 height 9
click at [253, 122] on div "Merci encore pour votre confiance et au plaisir de retravailler ensemble." at bounding box center [215, 123] width 337 height 9
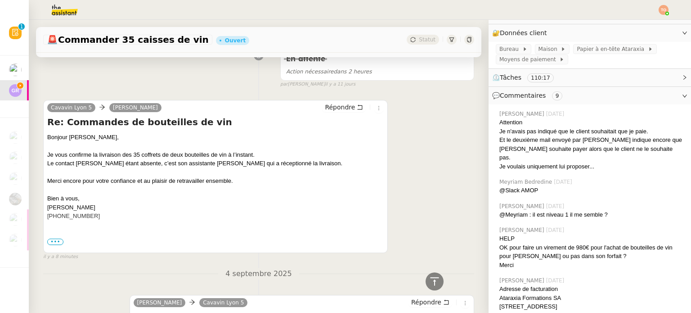
scroll to position [0, 0]
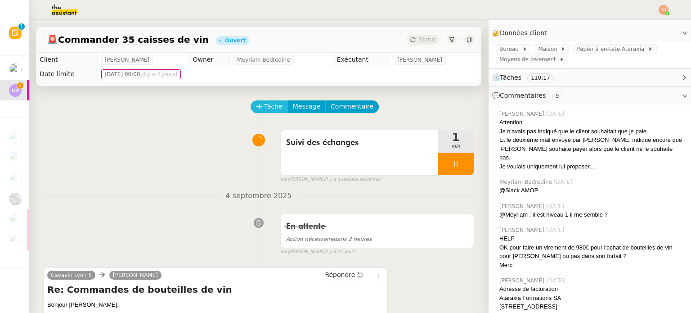
click at [264, 111] on span "Tâche" at bounding box center [273, 106] width 18 height 10
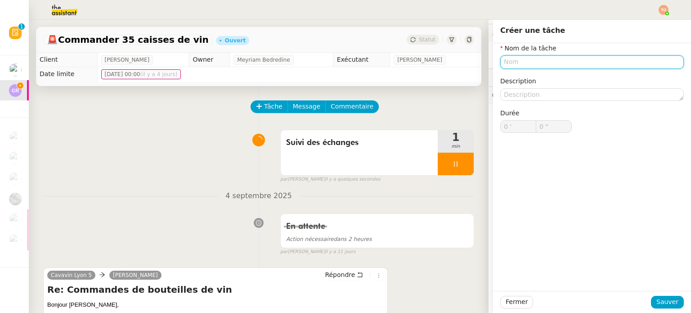
click at [345, 67] on input "text" at bounding box center [593, 61] width 184 height 13
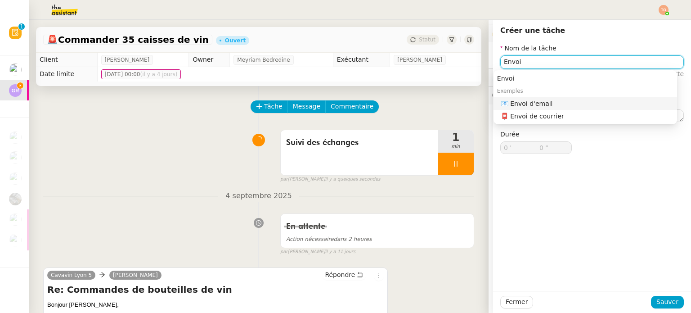
click at [345, 103] on div "📧 Envoi d'email" at bounding box center [587, 103] width 173 height 8
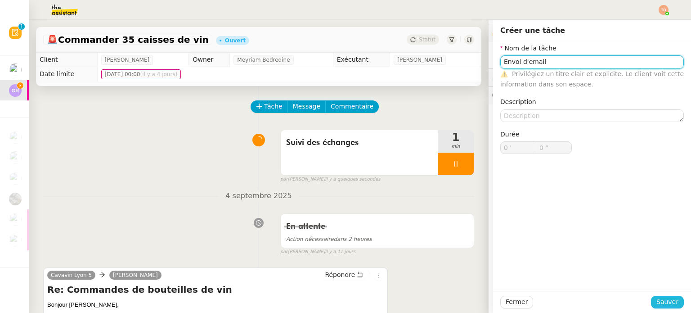
type input "Envoi d'email"
click at [345, 297] on span "Sauver" at bounding box center [668, 302] width 22 height 10
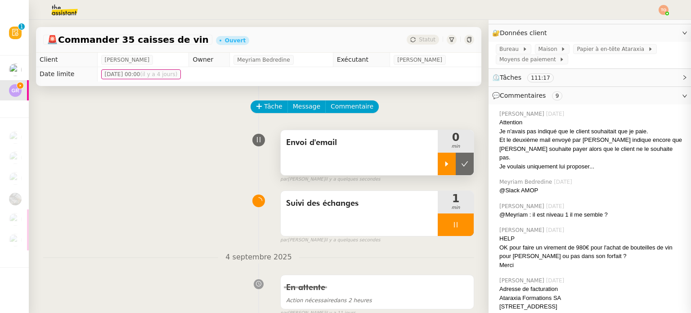
click at [345, 162] on icon at bounding box center [446, 163] width 7 height 7
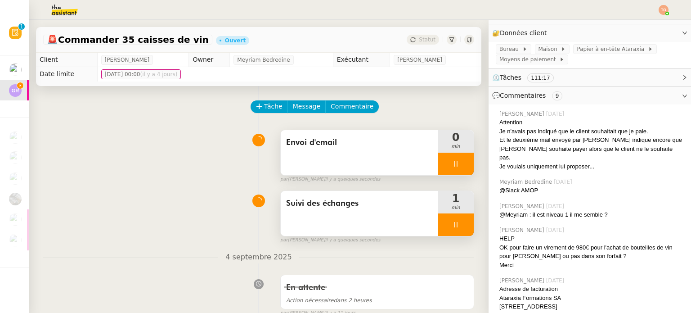
click at [345, 221] on div at bounding box center [456, 224] width 36 height 23
click at [345, 224] on button at bounding box center [465, 224] width 18 height 23
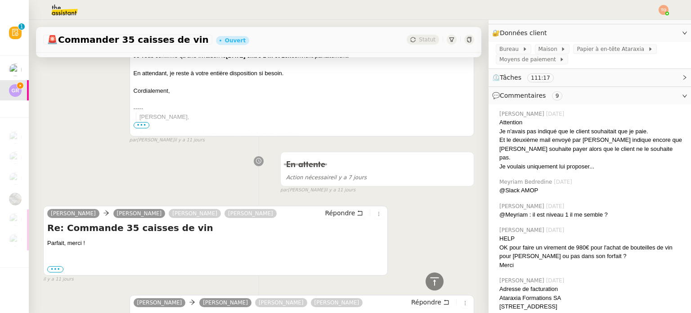
scroll to position [585, 0]
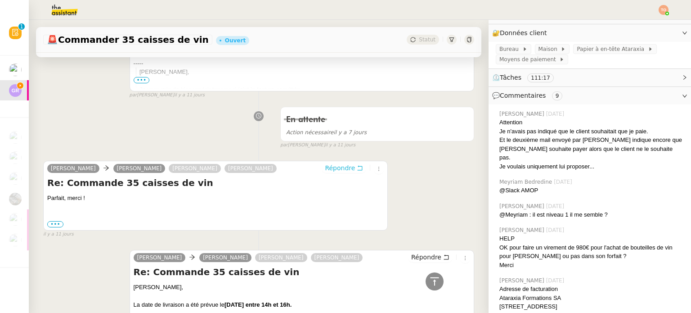
click at [345, 171] on button "Répondre" at bounding box center [344, 168] width 45 height 10
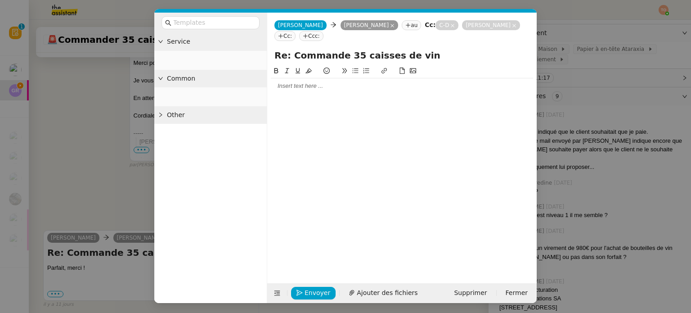
scroll to position [655, 0]
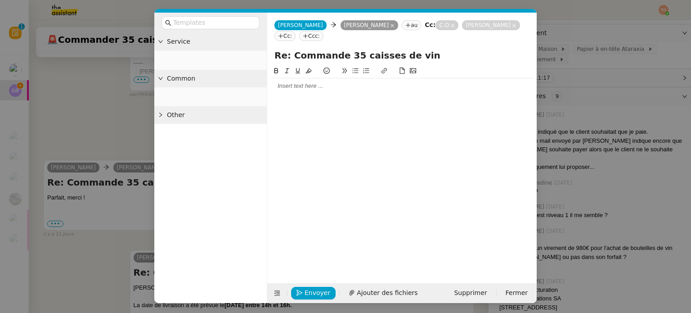
click at [345, 85] on div at bounding box center [402, 86] width 262 height 8
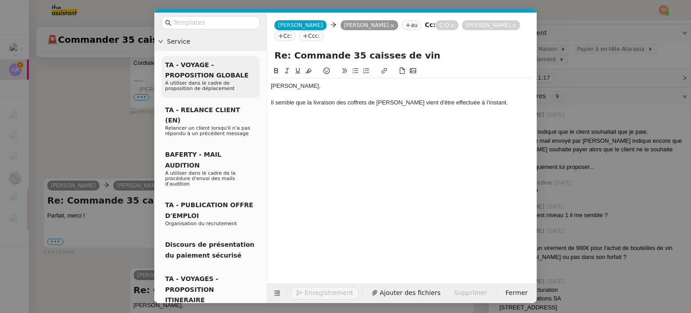
scroll to position [699, 0]
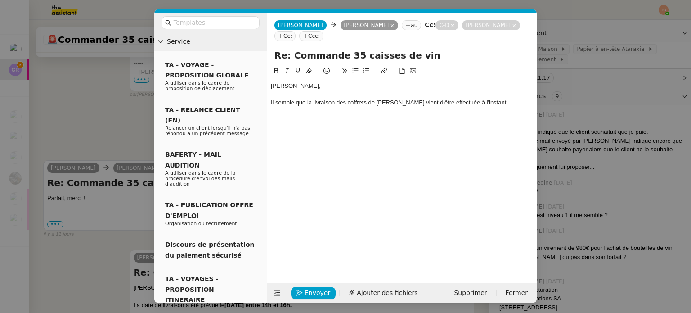
click at [107, 109] on nz-modal-container "Service TA - VOYAGE - PROPOSITION GLOBALE A utiliser dans le cadre de propositi…" at bounding box center [345, 156] width 691 height 313
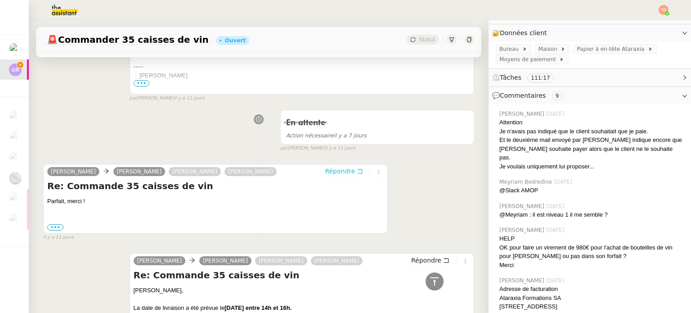
scroll to position [382, 0]
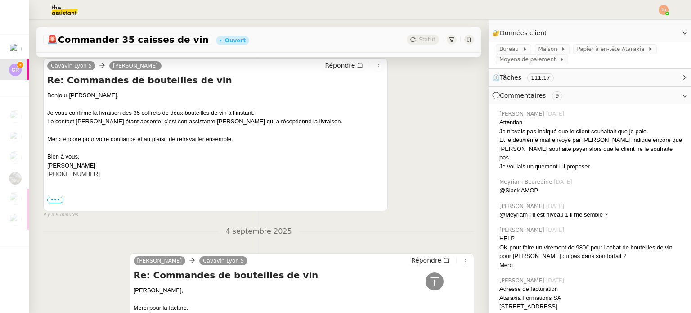
click at [219, 122] on div "Le contact [PERSON_NAME] étant absente, c’est son assistante [PERSON_NAME] qui …" at bounding box center [215, 121] width 337 height 9
copy div "Clementine"
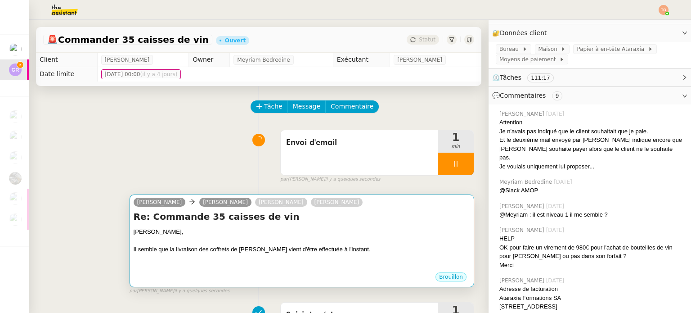
click at [341, 228] on div "[PERSON_NAME]," at bounding box center [302, 231] width 337 height 9
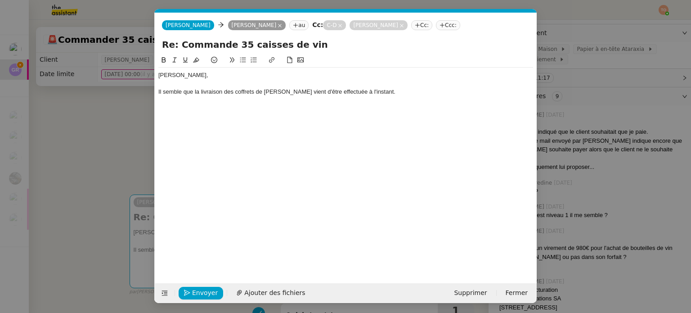
click at [345, 95] on div "Il semble que la livraison des coffrets de [PERSON_NAME] vient d'être effectuée…" at bounding box center [345, 92] width 375 height 8
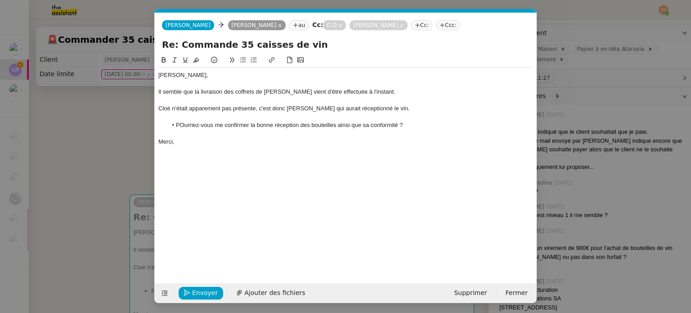
click at [345, 123] on li "POurriez-vous me confirmer la bonne réception des bouteilles ainsi que sa confo…" at bounding box center [350, 125] width 366 height 8
click at [181, 126] on li "POurriez-vous me confirmer la bonne réception des bouteilles ainsi que sa confo…" at bounding box center [350, 125] width 366 height 8
click at [211, 108] on div "Cloé n'était apparement pas présente, c'est donc [PERSON_NAME] qui aurait récep…" at bounding box center [345, 108] width 375 height 8
click at [0, 0] on lt-span "apparemment" at bounding box center [0, 0] width 0 height 0
click at [206, 291] on span "Envoyer" at bounding box center [205, 293] width 26 height 10
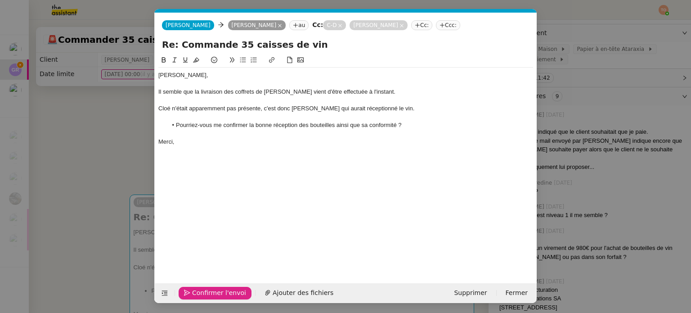
click at [206, 291] on span "Confirmer l'envoi" at bounding box center [219, 293] width 54 height 10
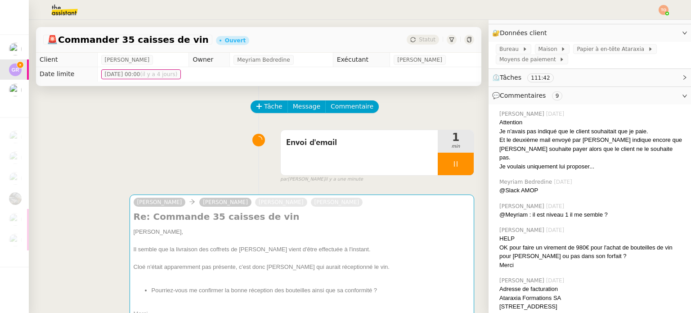
drag, startPoint x: 445, startPoint y: 173, endPoint x: 452, endPoint y: 171, distance: 7.1
click at [345, 172] on div at bounding box center [456, 164] width 36 height 23
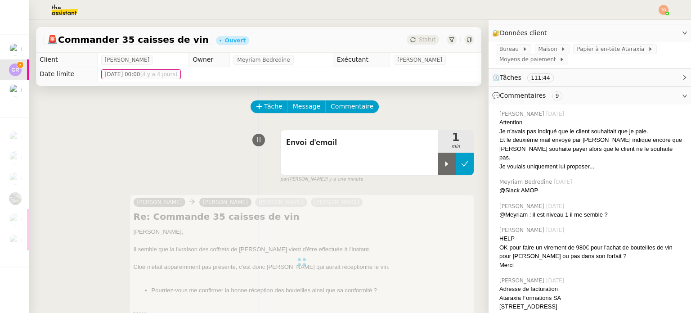
click at [345, 171] on button at bounding box center [465, 164] width 18 height 23
click at [345, 39] on span "Statut" at bounding box center [427, 39] width 17 height 6
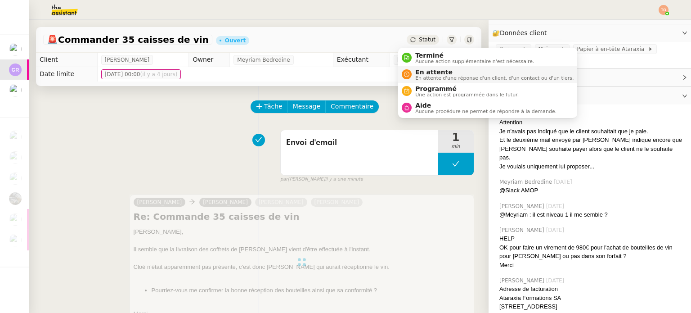
click at [345, 73] on span "En attente" at bounding box center [495, 71] width 158 height 7
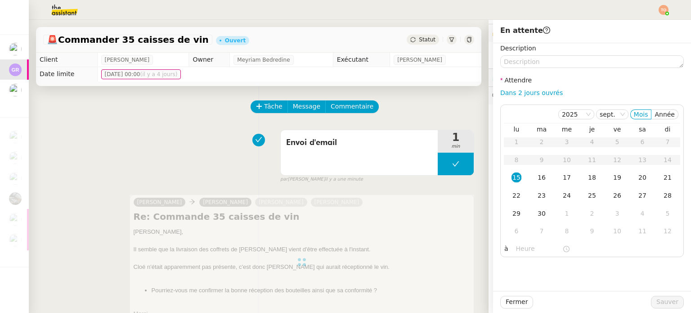
click at [345, 86] on nz-form-label "Attendre" at bounding box center [517, 81] width 32 height 12
click at [345, 91] on link "Dans 2 jours ouvrés" at bounding box center [532, 92] width 63 height 7
type input "07:00"
click at [345, 301] on span "Sauver" at bounding box center [668, 302] width 22 height 10
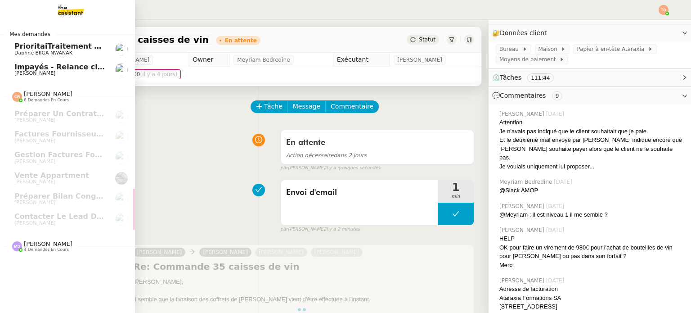
click at [25, 72] on span "[PERSON_NAME]" at bounding box center [34, 73] width 41 height 6
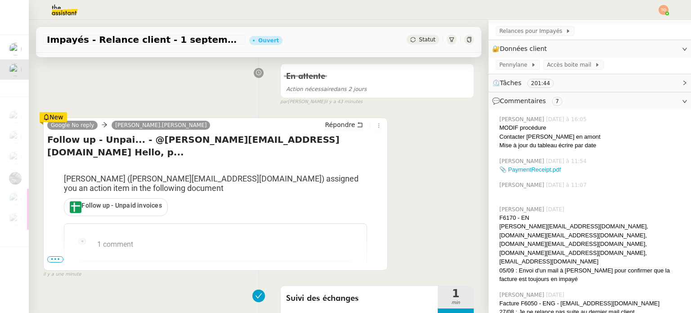
scroll to position [135, 0]
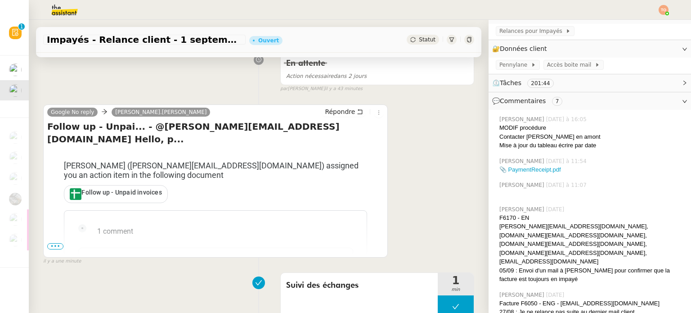
click at [53, 246] on span "•••" at bounding box center [55, 246] width 16 height 6
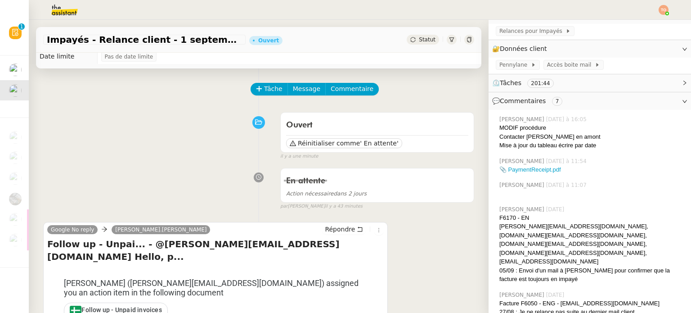
scroll to position [0, 0]
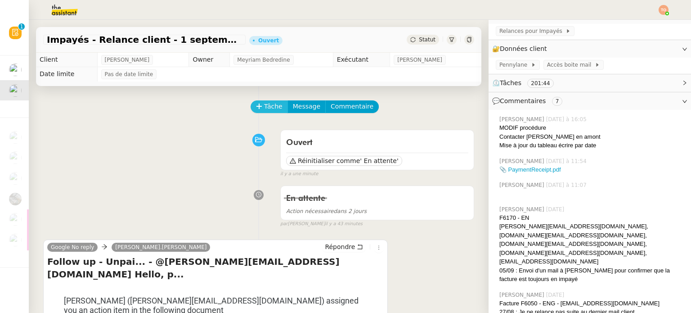
click at [272, 110] on span "Tâche" at bounding box center [273, 106] width 18 height 10
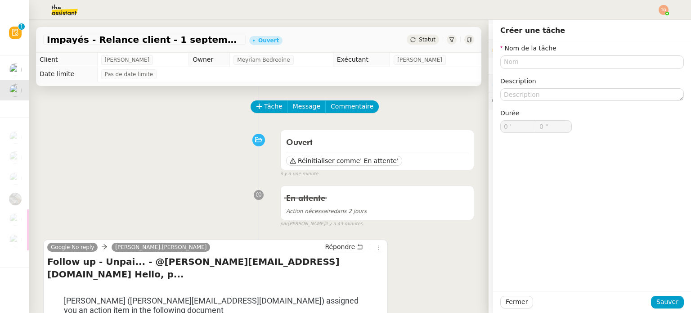
click at [345, 68] on div "Nom de la tâche Description Durée 0 ' 0 "" at bounding box center [593, 95] width 184 height 104
click at [345, 64] on input "text" at bounding box center [593, 61] width 184 height 13
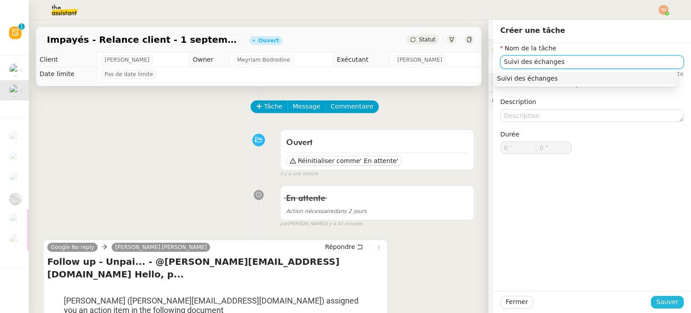
type input "Suivi des échanges"
click at [345, 298] on span "Sauver" at bounding box center [668, 302] width 22 height 10
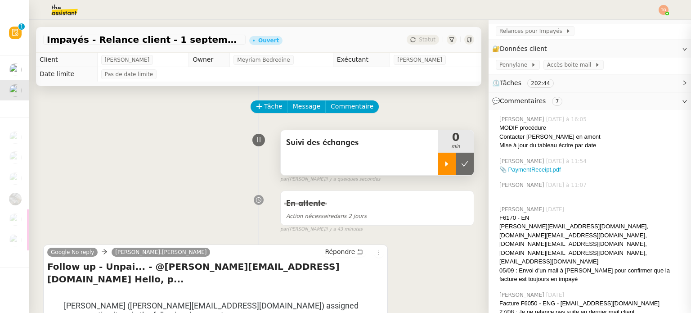
click at [345, 165] on icon at bounding box center [446, 163] width 7 height 7
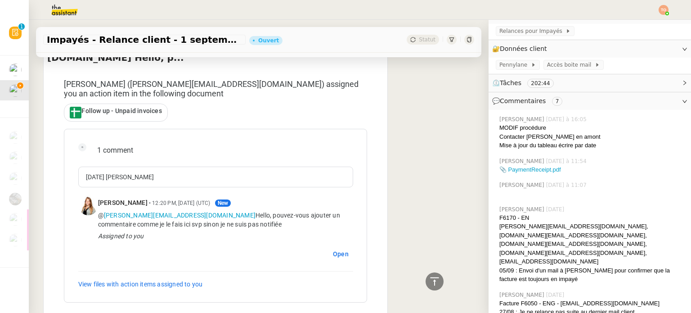
scroll to position [225, 0]
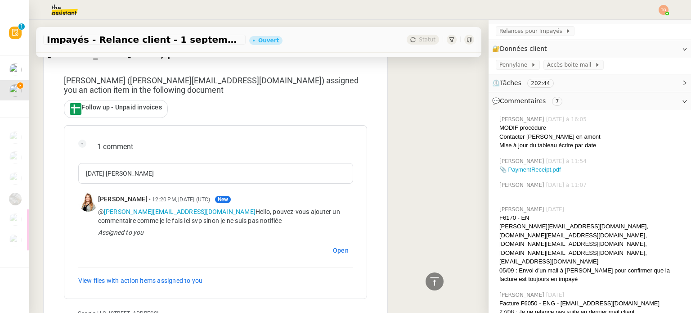
click at [141, 104] on span "Follow up - Unpaid invoices" at bounding box center [121, 107] width 80 height 7
click at [339, 242] on link "Open" at bounding box center [341, 250] width 23 height 16
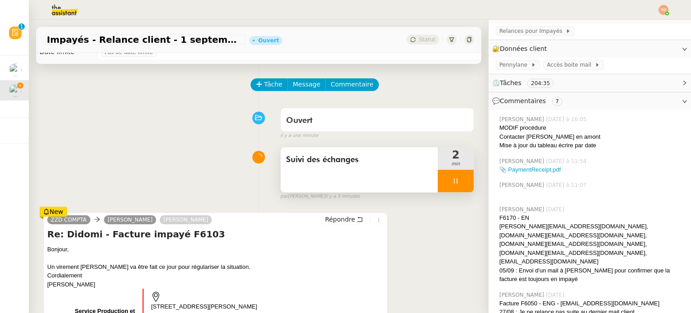
scroll to position [0, 0]
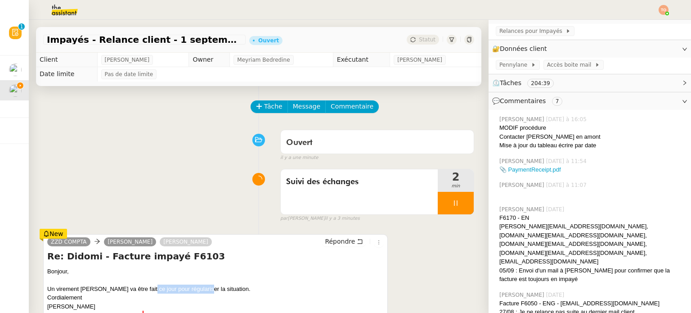
drag, startPoint x: 152, startPoint y: 291, endPoint x: 200, endPoint y: 291, distance: 48.2
click at [200, 291] on div "Un virement [PERSON_NAME] va être fait ce jour pour régulariser la situation." at bounding box center [215, 289] width 337 height 9
click at [256, 104] on button "Tâche" at bounding box center [269, 106] width 37 height 13
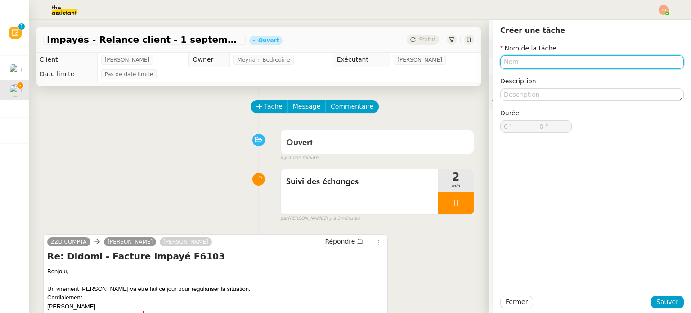
click at [345, 66] on input "text" at bounding box center [593, 61] width 184 height 13
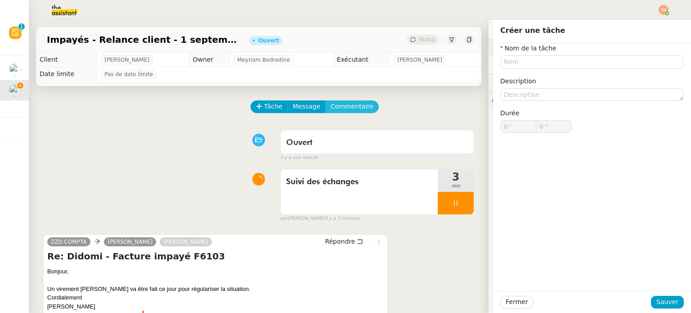
click at [338, 109] on span "Commentaire" at bounding box center [352, 106] width 43 height 10
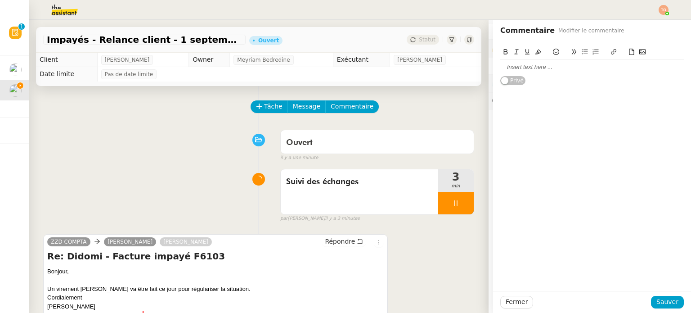
click at [345, 70] on div at bounding box center [593, 67] width 184 height 8
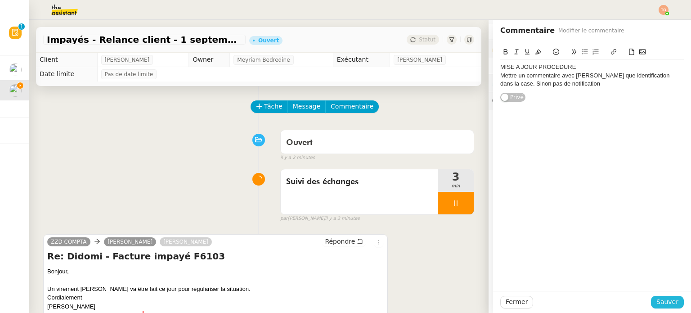
click at [345, 300] on span "Sauver" at bounding box center [668, 302] width 22 height 10
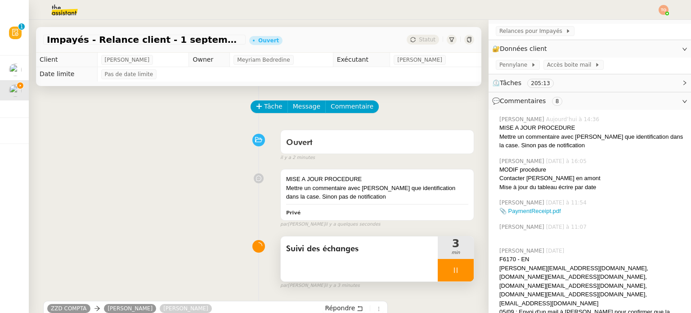
click at [345, 265] on div "Suivi des échanges" at bounding box center [359, 258] width 157 height 45
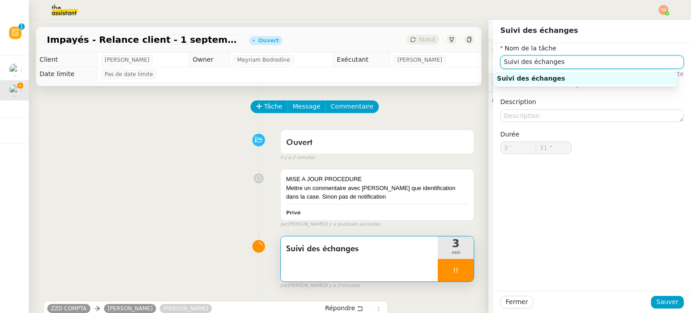
click at [345, 59] on input "Suivi des échanges" at bounding box center [593, 61] width 184 height 13
type input "Suivi des échanges et"
type input "32 ""
type input "Suivi des échanges et"
type input "33 ""
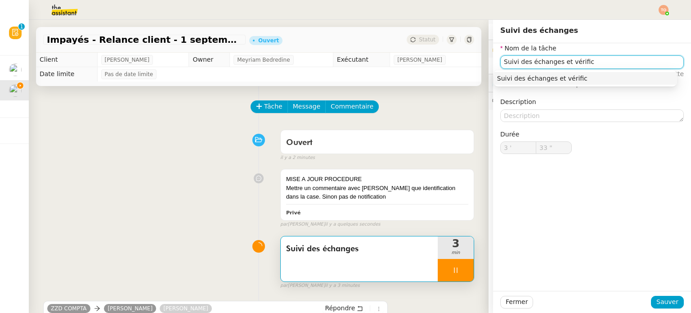
type input "Suivi des échanges et vérifica"
type input "34 ""
type input "Suivi des échanges et vérification du"
type input "35 ""
type input "Suivi des échanges et vérification du tablea"
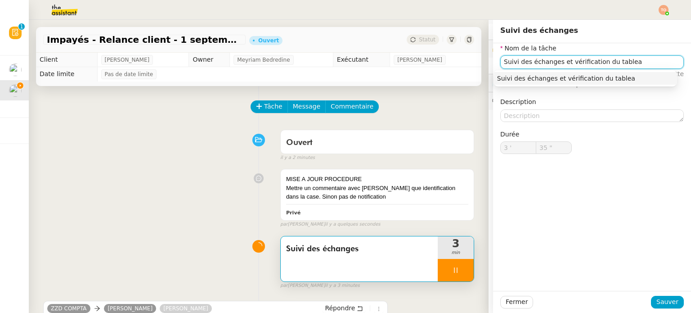
type input "36 ""
type input "Suivi des échanges et vérification du tableau"
type input "37 ""
type input "Suivi des échanges et vérification du tableau"
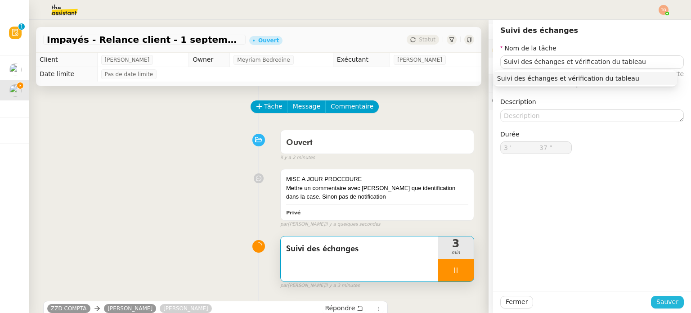
click at [345, 299] on span "Sauver" at bounding box center [668, 302] width 22 height 10
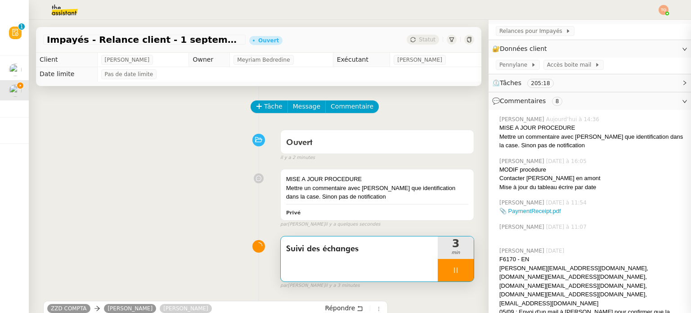
type input "38 ""
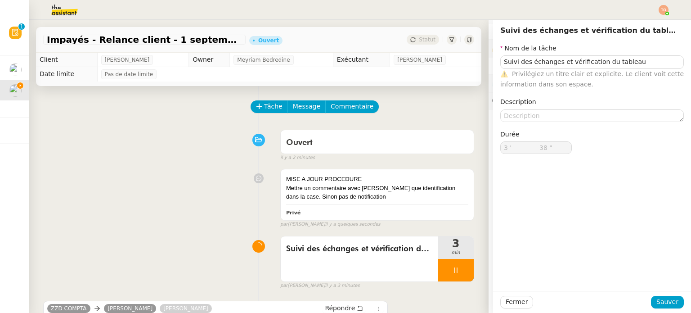
click at [345, 267] on div at bounding box center [456, 270] width 36 height 23
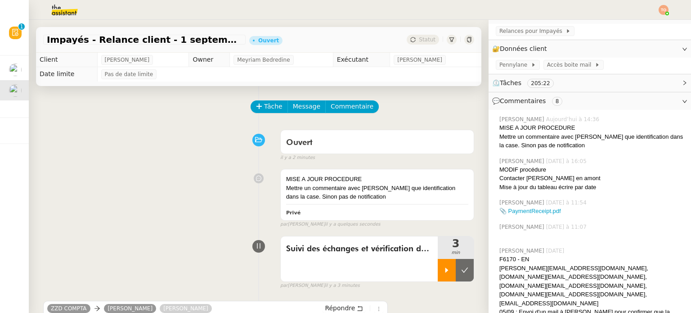
click at [345, 269] on icon at bounding box center [446, 270] width 7 height 7
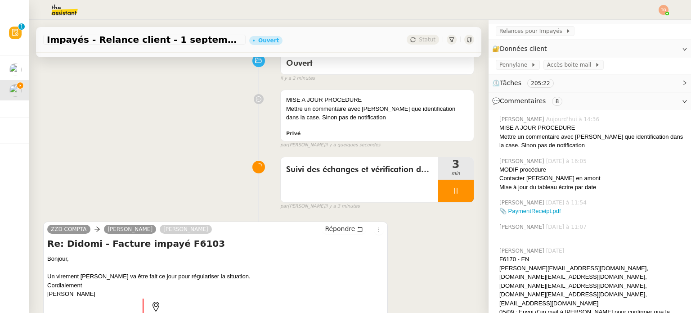
scroll to position [90, 0]
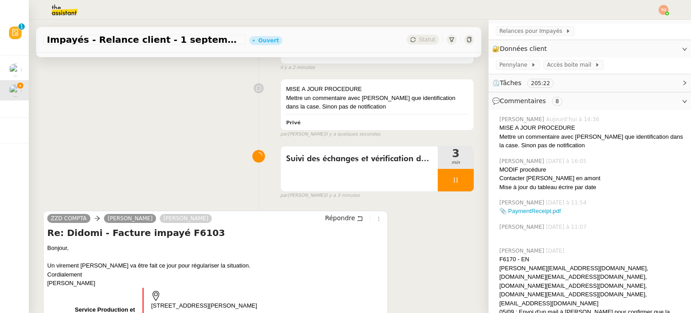
click at [176, 237] on h4 "Re: Didomi - Facture impayé F6103" at bounding box center [215, 232] width 337 height 13
copy h4 "F6103"
click at [94, 261] on div at bounding box center [215, 257] width 337 height 9
click at [111, 268] on div "Un virement [PERSON_NAME] va être fait ce jour pour régulariser la situation." at bounding box center [215, 265] width 337 height 9
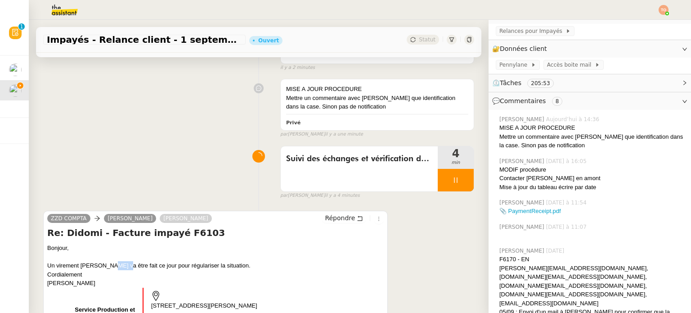
click at [111, 268] on div "Un virement [PERSON_NAME] va être fait ce jour pour régulariser la situation." at bounding box center [215, 265] width 337 height 9
copy div "Un virement [PERSON_NAME] va être fait ce jour pour régulariser la situation."
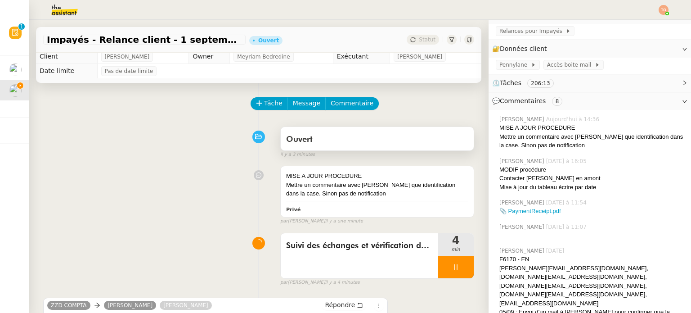
scroll to position [0, 0]
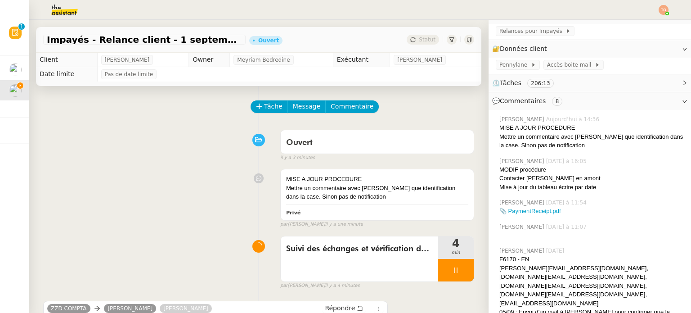
click at [345, 265] on div at bounding box center [456, 270] width 36 height 23
click at [345, 268] on icon at bounding box center [464, 270] width 7 height 7
click at [273, 104] on span "Tâche" at bounding box center [273, 106] width 18 height 10
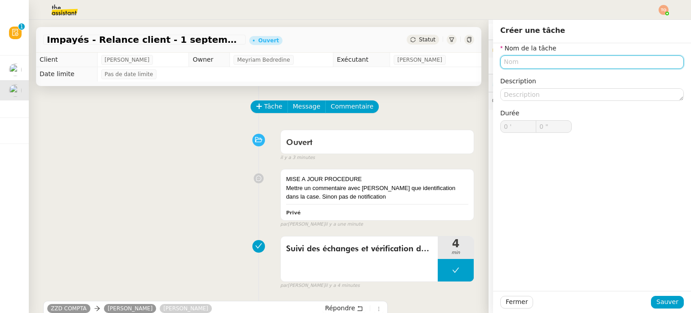
click at [345, 62] on input "text" at bounding box center [593, 61] width 184 height 13
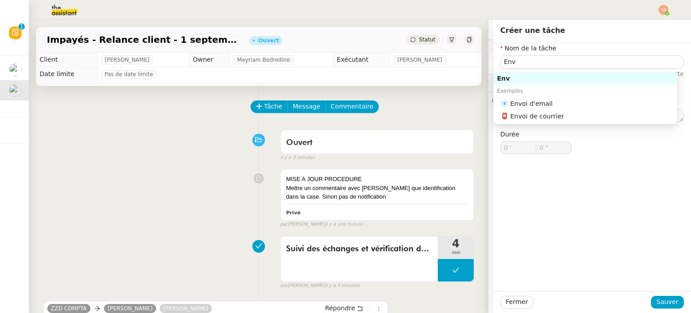
click at [345, 95] on div "Exemples" at bounding box center [586, 91] width 184 height 13
click at [345, 102] on div "📧 Envoi d'email" at bounding box center [587, 103] width 173 height 8
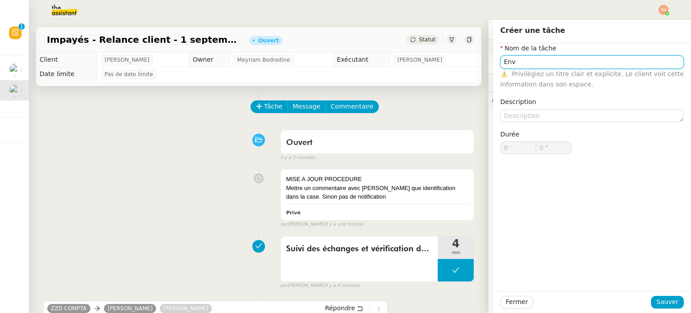
type input "Envoi d'email"
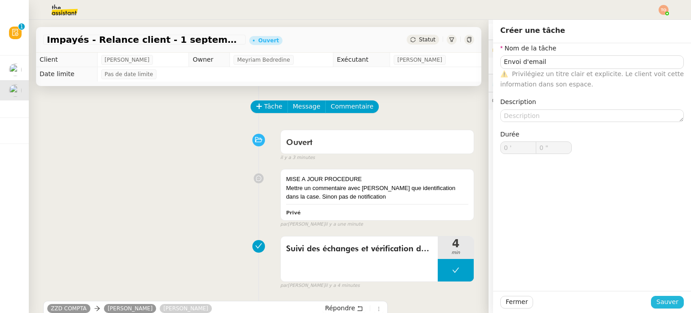
click at [345, 300] on button "Sauver" at bounding box center [667, 302] width 33 height 13
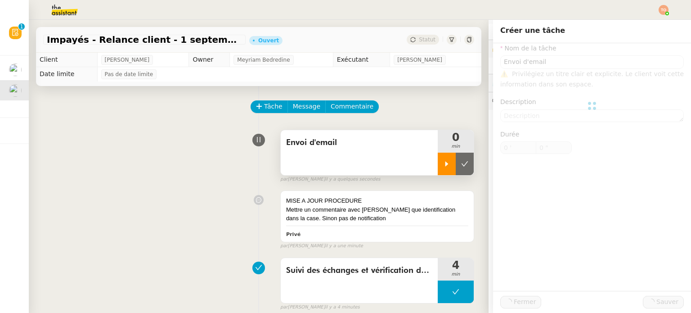
click at [345, 160] on div at bounding box center [447, 164] width 18 height 23
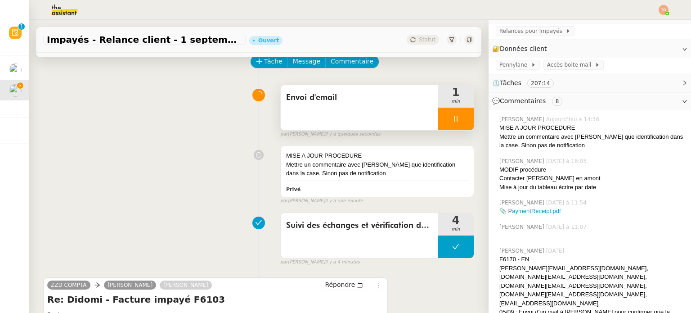
scroll to position [135, 0]
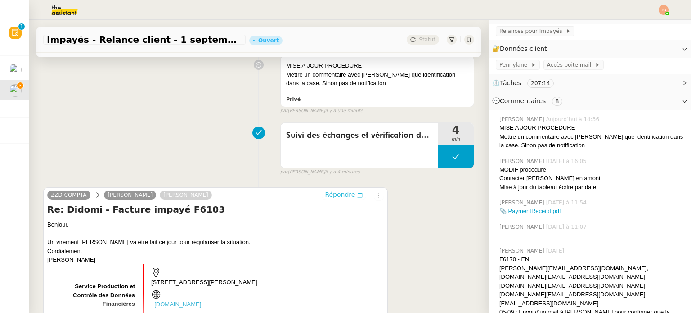
click at [343, 199] on span "Répondre" at bounding box center [340, 194] width 30 height 9
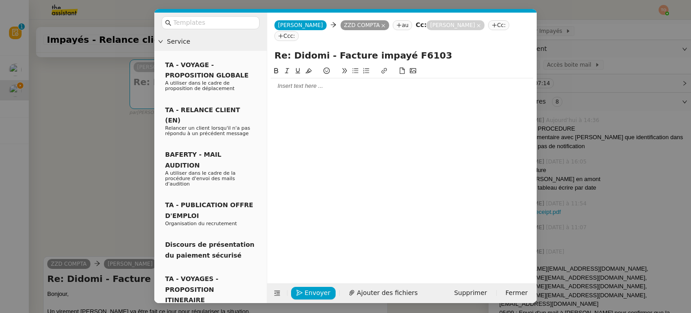
click at [345, 82] on div at bounding box center [402, 86] width 262 height 8
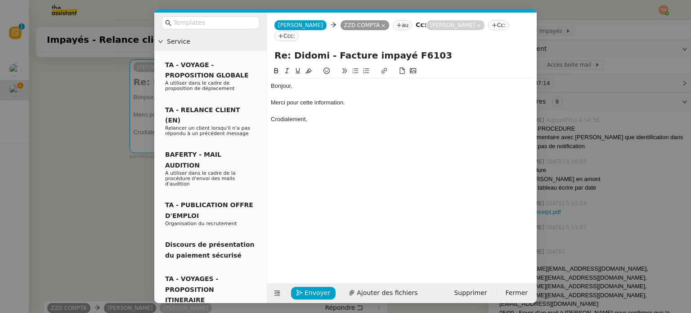
click at [279, 115] on div "Crodialement," at bounding box center [402, 119] width 262 height 8
click at [328, 288] on button "Envoyer" at bounding box center [313, 293] width 45 height 13
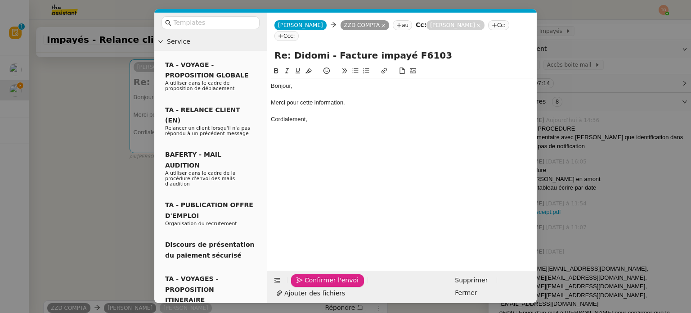
click at [328, 285] on span "Confirmer l'envoi" at bounding box center [332, 280] width 54 height 10
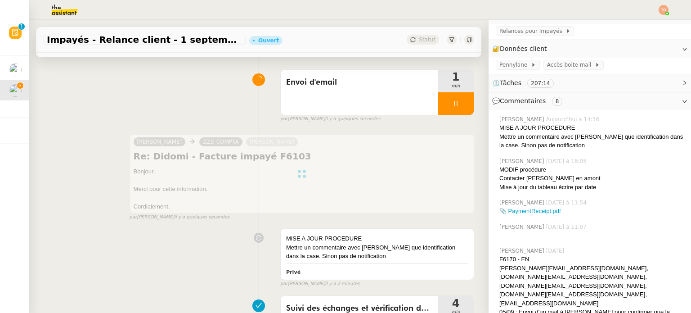
scroll to position [0, 0]
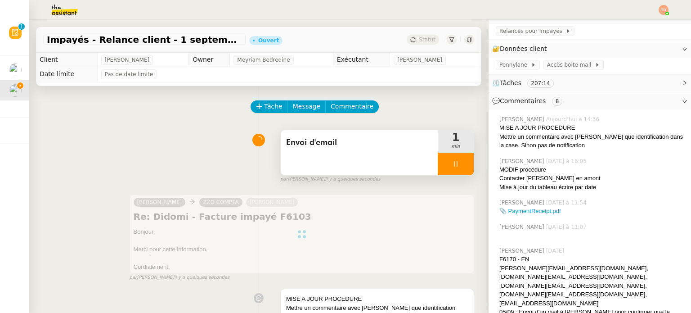
click at [345, 167] on div at bounding box center [456, 164] width 36 height 23
click at [345, 167] on icon at bounding box center [464, 163] width 7 height 7
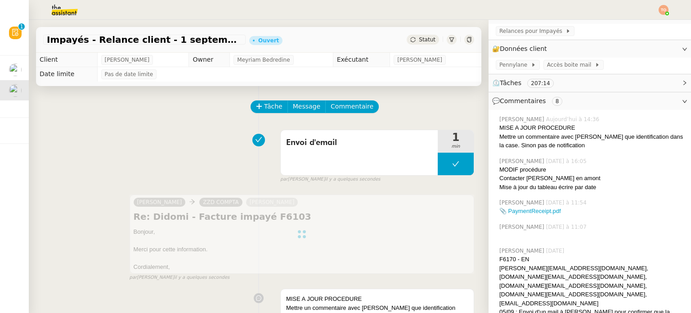
click at [345, 35] on div "Statut" at bounding box center [423, 40] width 32 height 10
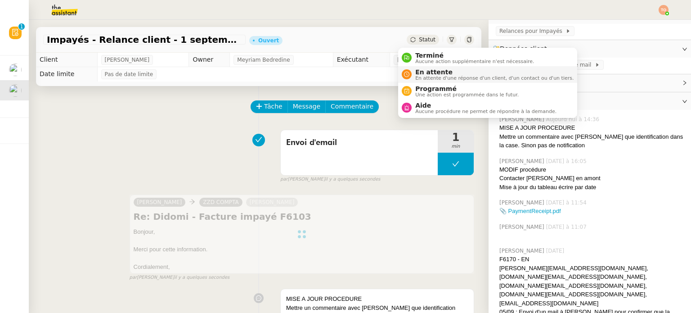
click at [345, 72] on span "En attente" at bounding box center [495, 71] width 158 height 7
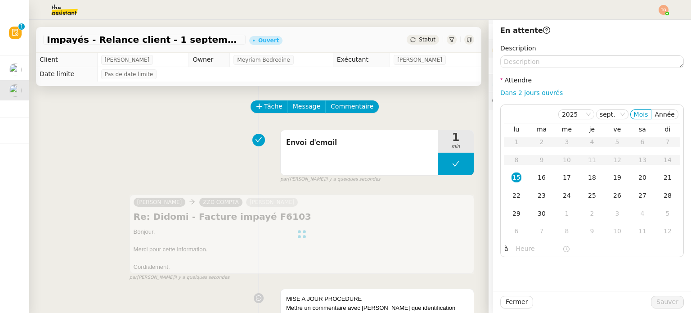
click at [345, 85] on div "Description Attendre Dans 2 jours ouvrés [DATE] Mois Année lu ma me je ve sa di…" at bounding box center [592, 150] width 198 height 214
click at [345, 94] on link "Dans 2 jours ouvrés" at bounding box center [532, 92] width 63 height 7
type input "07:00"
click at [345, 303] on span "Sauver" at bounding box center [668, 302] width 22 height 10
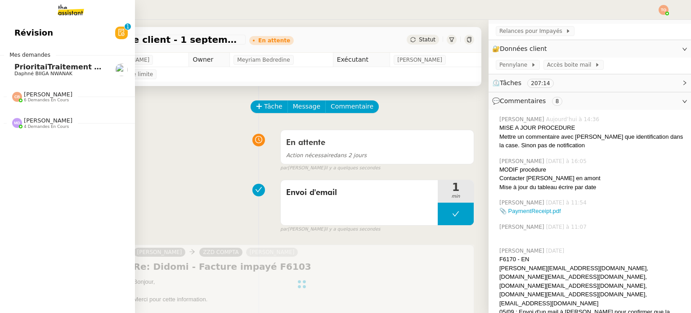
click at [33, 70] on span "PrioritaiTraitement des fichiers pour la base de données du site Line Up" at bounding box center [160, 67] width 292 height 9
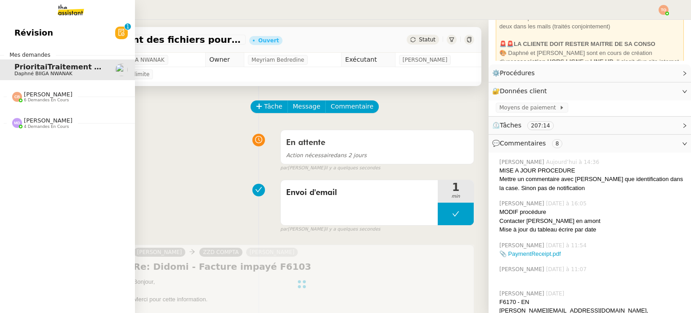
click at [60, 120] on span "[PERSON_NAME]" at bounding box center [48, 120] width 49 height 7
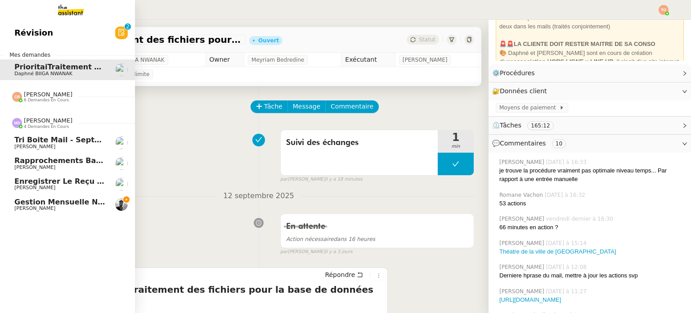
click at [85, 206] on span "[PERSON_NAME]" at bounding box center [59, 208] width 91 height 5
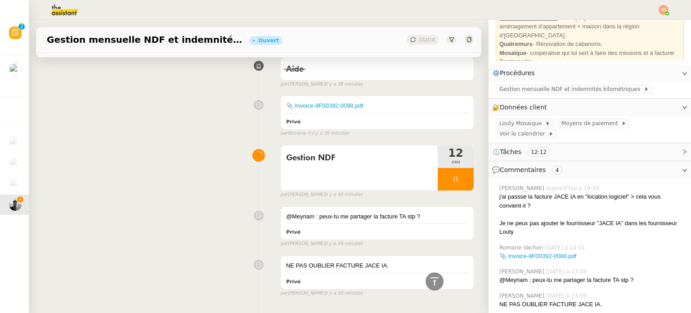
scroll to position [373, 0]
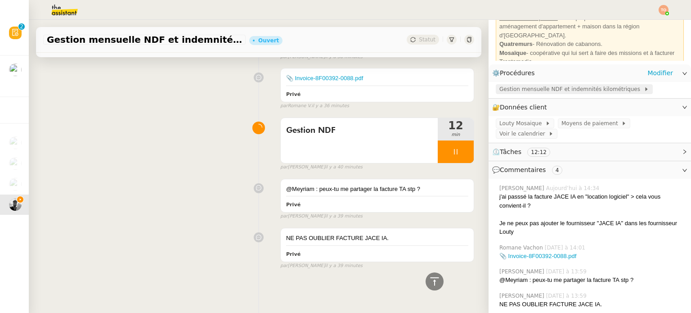
click at [345, 93] on span "Gestion mensuelle NDF et indemnités kilométriques" at bounding box center [572, 89] width 145 height 9
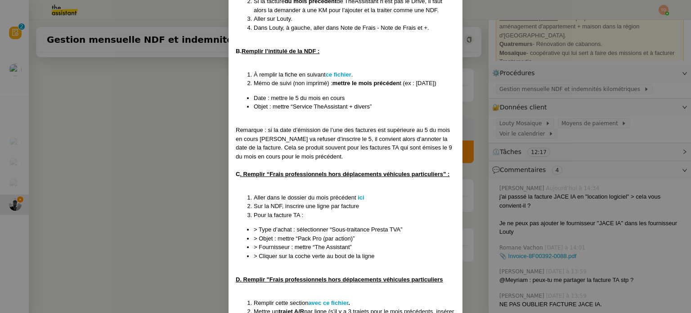
scroll to position [225, 0]
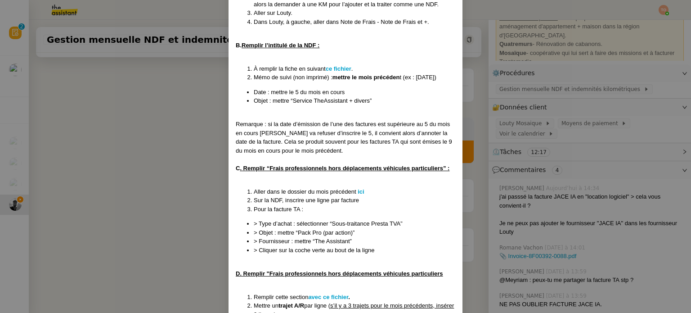
click at [7, 198] on nz-modal-container "Mise à jour le [DATE] Contexte : [PERSON_NAME] souhaite que nous gérions ses no…" at bounding box center [345, 156] width 691 height 313
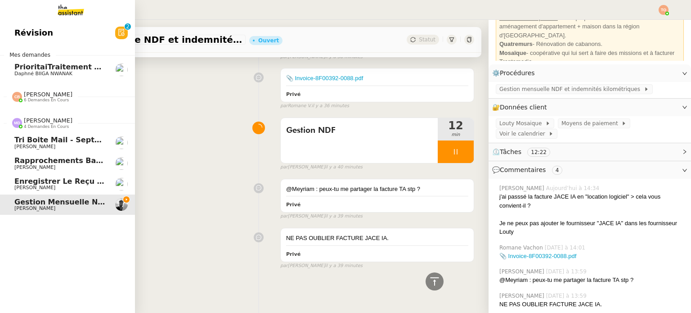
click at [70, 147] on span "[PERSON_NAME]" at bounding box center [59, 146] width 91 height 5
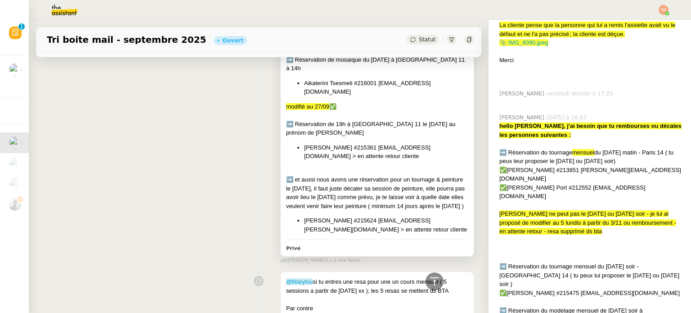
scroll to position [810, 0]
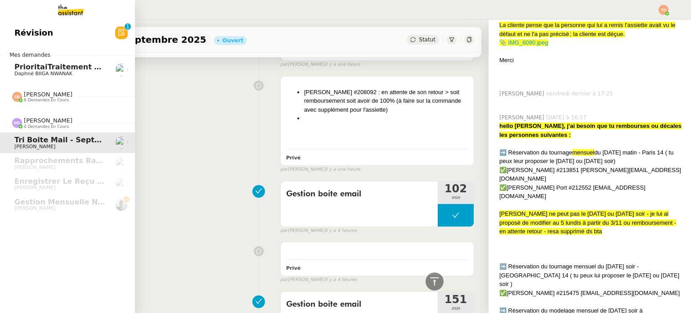
click at [63, 73] on span "Daphné BIIGA NWANAK" at bounding box center [43, 74] width 58 height 6
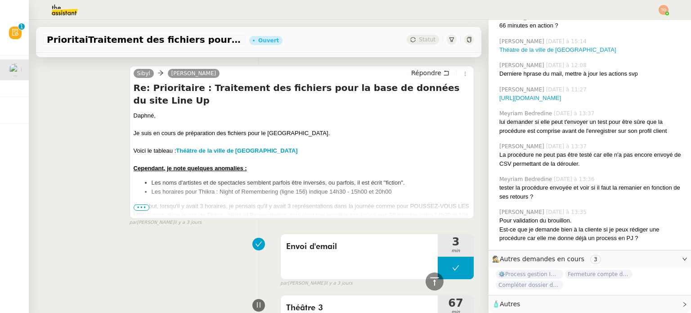
scroll to position [1125, 0]
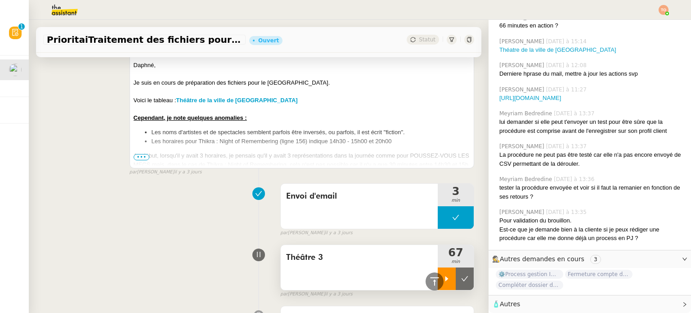
click at [345, 271] on div at bounding box center [447, 278] width 18 height 23
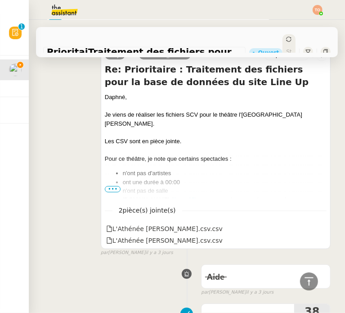
scroll to position [1327, 0]
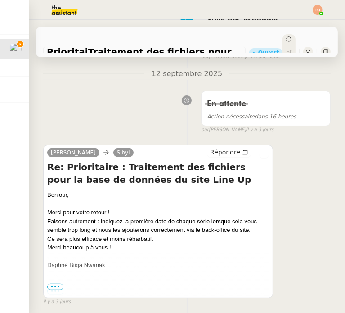
scroll to position [225, 0]
